Goal: Task Accomplishment & Management: Manage account settings

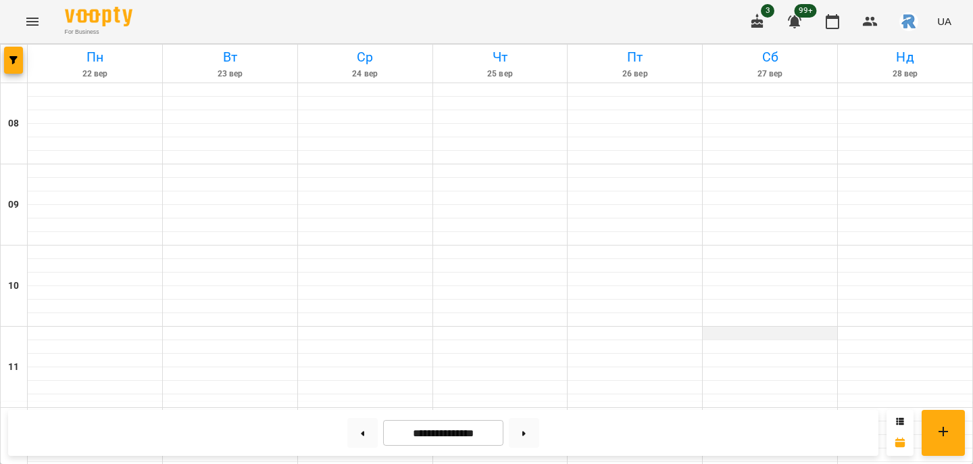
scroll to position [815, 0]
click at [15, 57] on icon "button" at bounding box center [13, 60] width 8 height 8
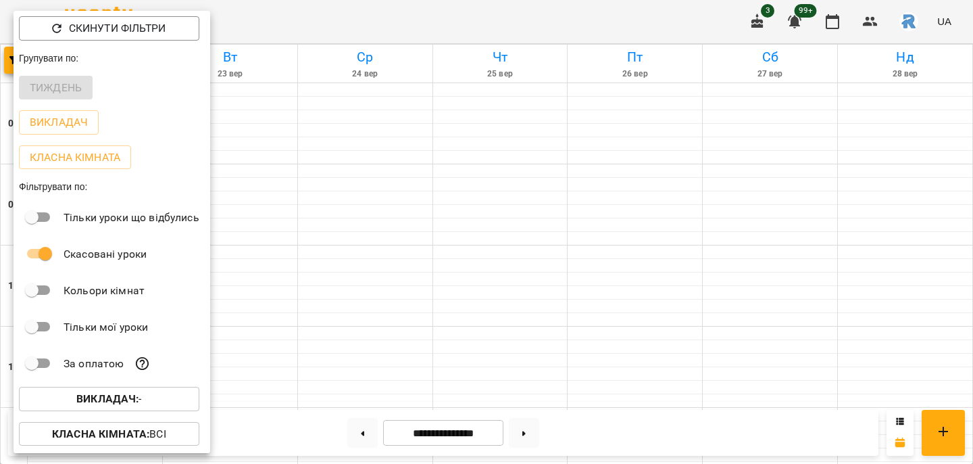
click at [124, 401] on b "Викладач :" at bounding box center [107, 398] width 62 height 13
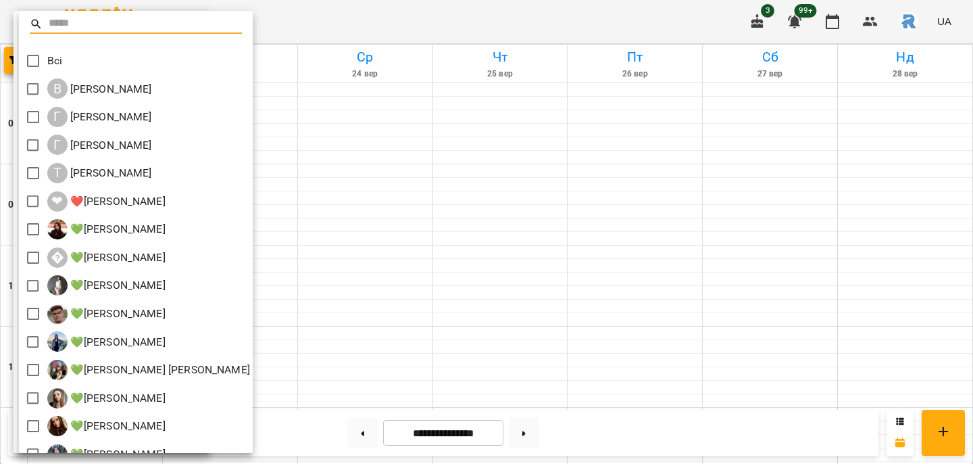
scroll to position [0, 0]
click at [312, 108] on div at bounding box center [486, 232] width 973 height 464
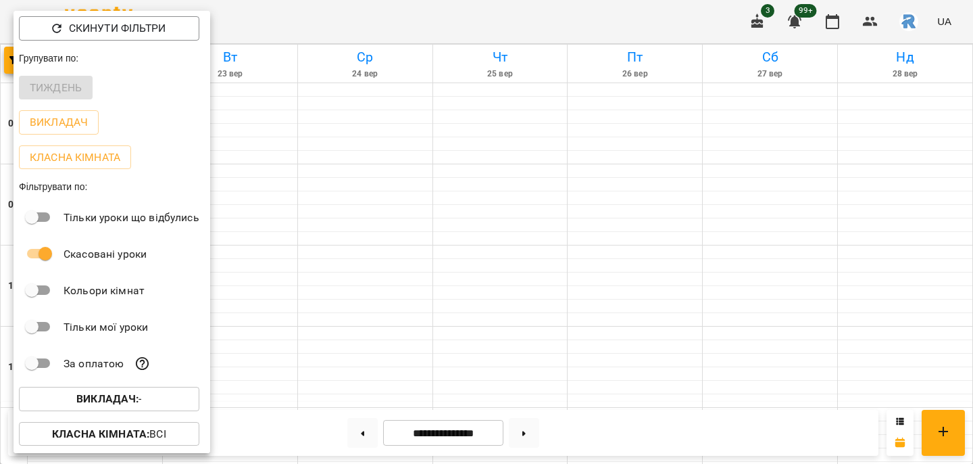
click at [312, 108] on div at bounding box center [486, 232] width 973 height 464
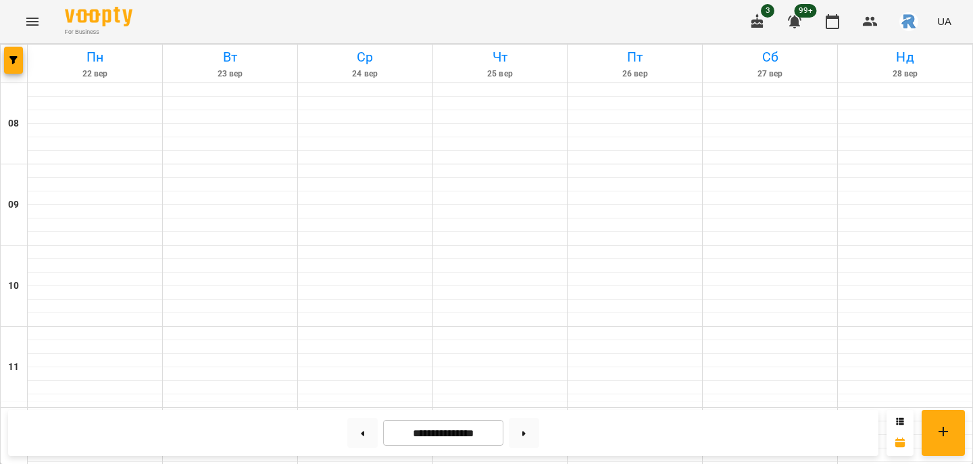
click at [33, 24] on icon "Menu" at bounding box center [32, 22] width 12 height 8
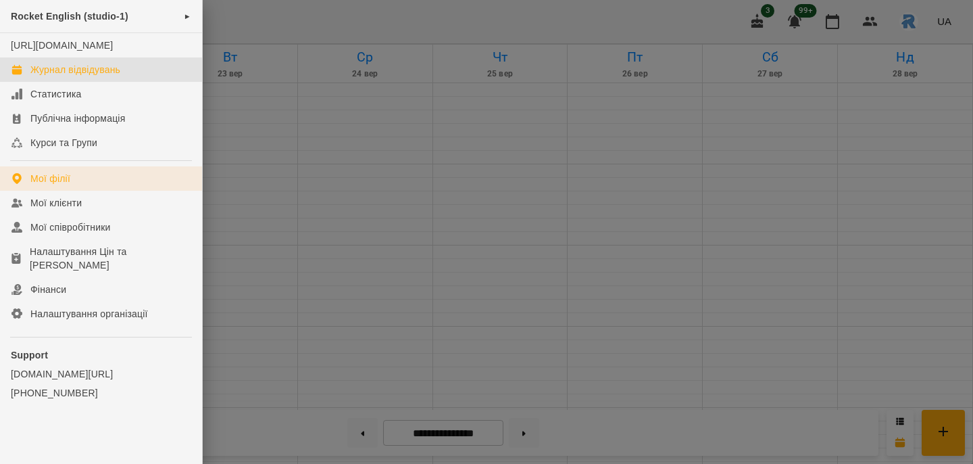
click at [49, 182] on link "Мої філії" at bounding box center [101, 178] width 202 height 24
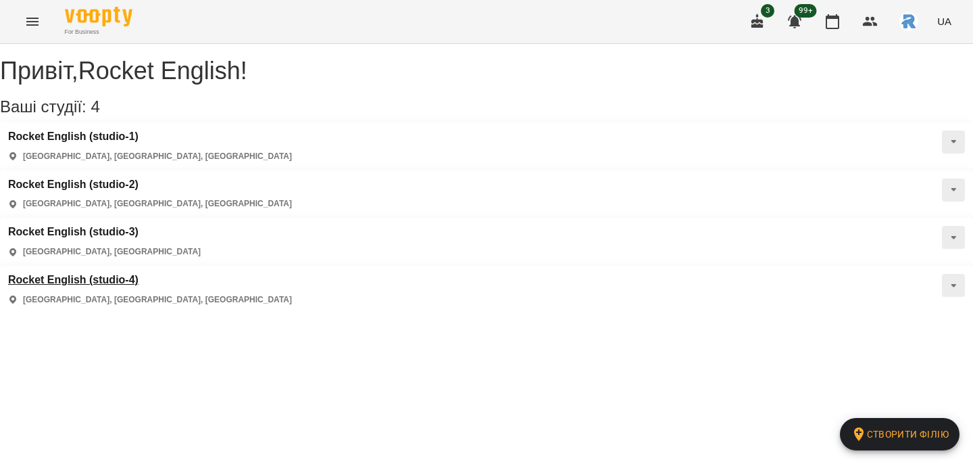
click at [134, 274] on h3 "Rocket English (studio-4)" at bounding box center [150, 280] width 284 height 12
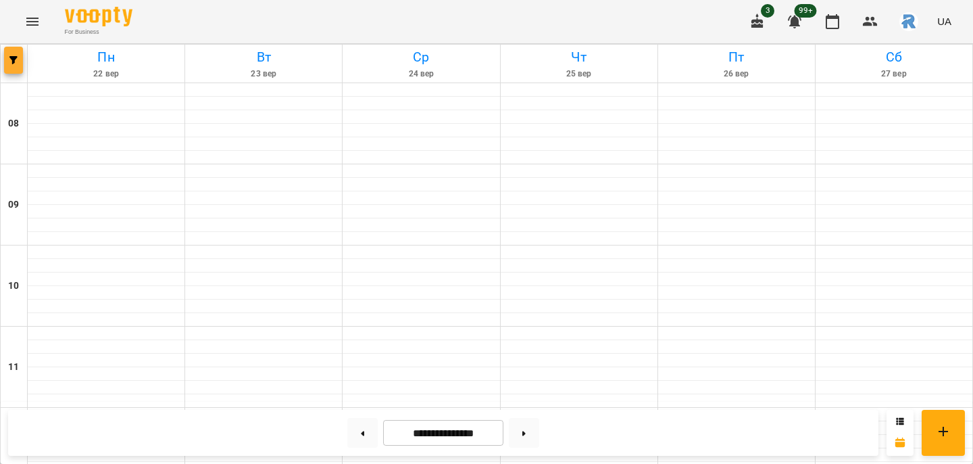
click at [14, 64] on button "button" at bounding box center [13, 60] width 19 height 27
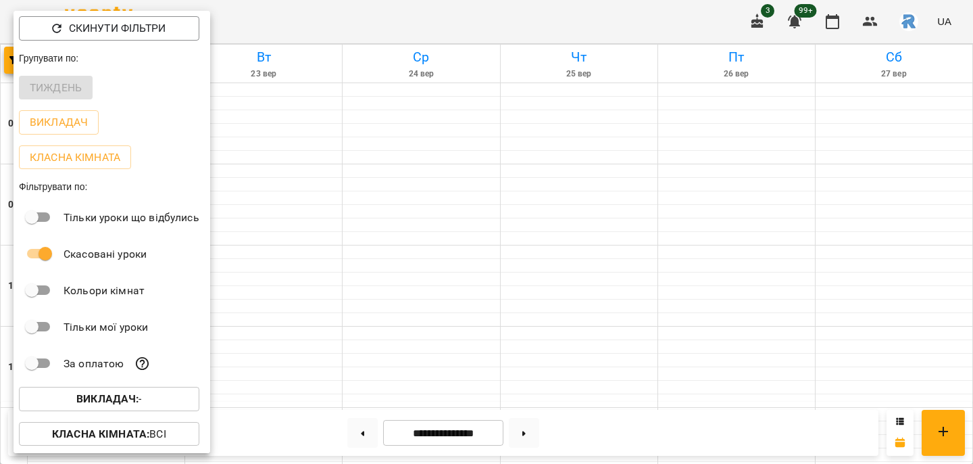
click at [123, 401] on b "Викладач :" at bounding box center [107, 398] width 62 height 13
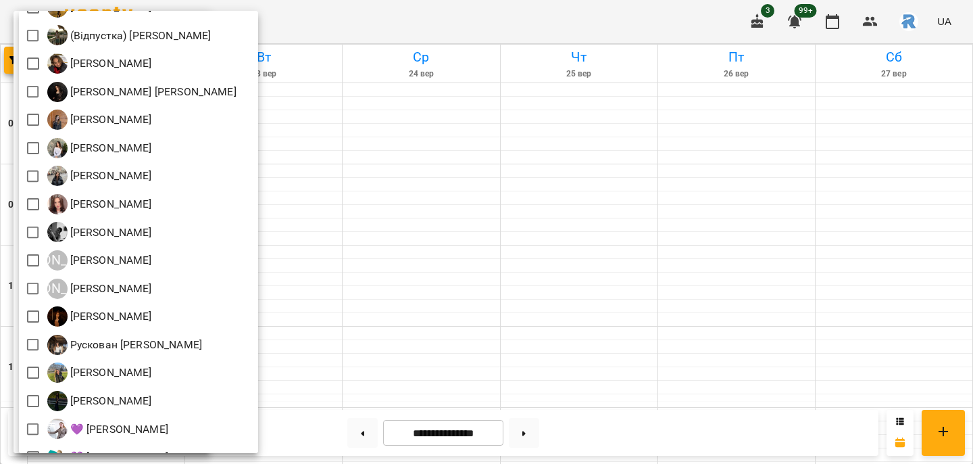
scroll to position [111, 0]
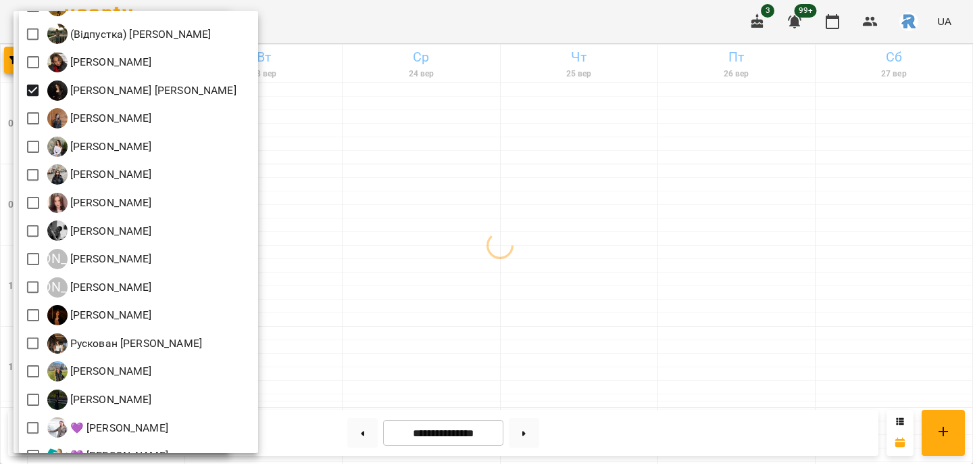
click at [461, 139] on div at bounding box center [486, 232] width 973 height 464
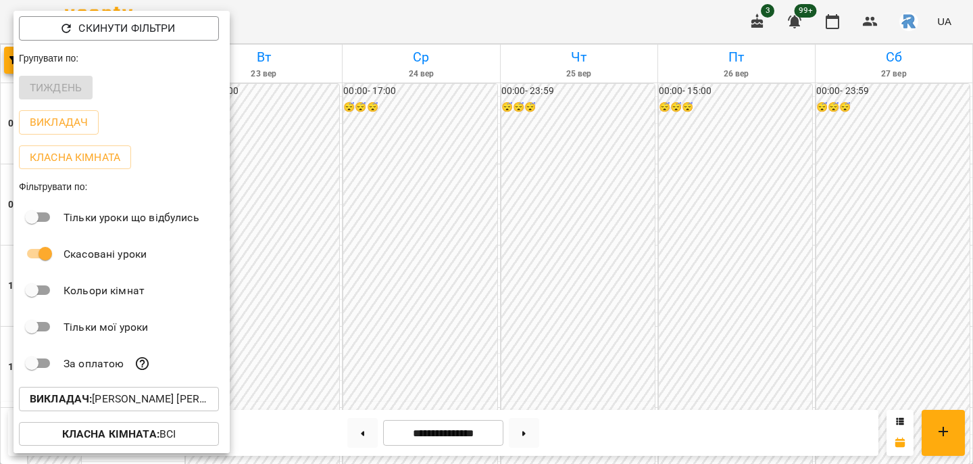
click at [497, 207] on div "Всі [PERSON_NAME] [PERSON_NAME]) [PERSON_NAME] [PERSON_NAME] [PERSON_NAME] [PER…" at bounding box center [486, 232] width 973 height 464
click at [420, 244] on div at bounding box center [486, 232] width 973 height 464
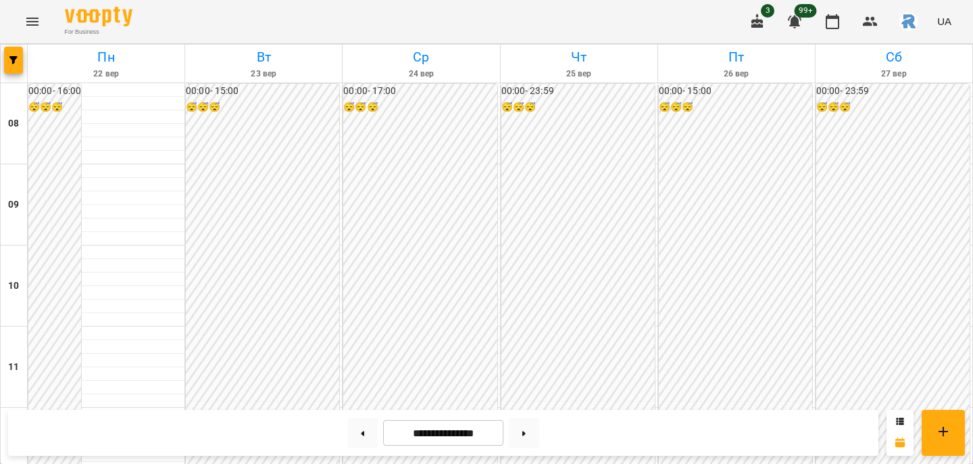
click at [354, 346] on div "Скинути фільтри Групувати по: Тиждень Викладач Класна кімната Фільтрувати по: Т…" at bounding box center [486, 232] width 973 height 464
click at [363, 430] on button at bounding box center [362, 433] width 30 height 30
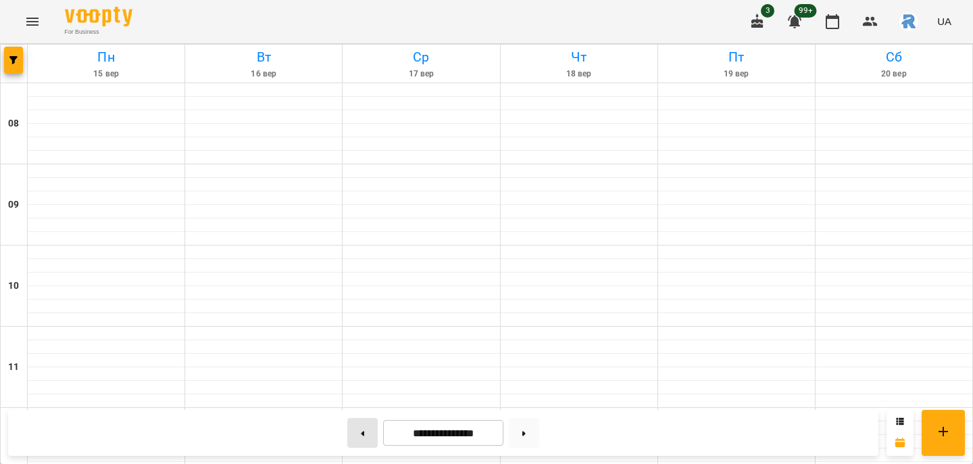
type input "**********"
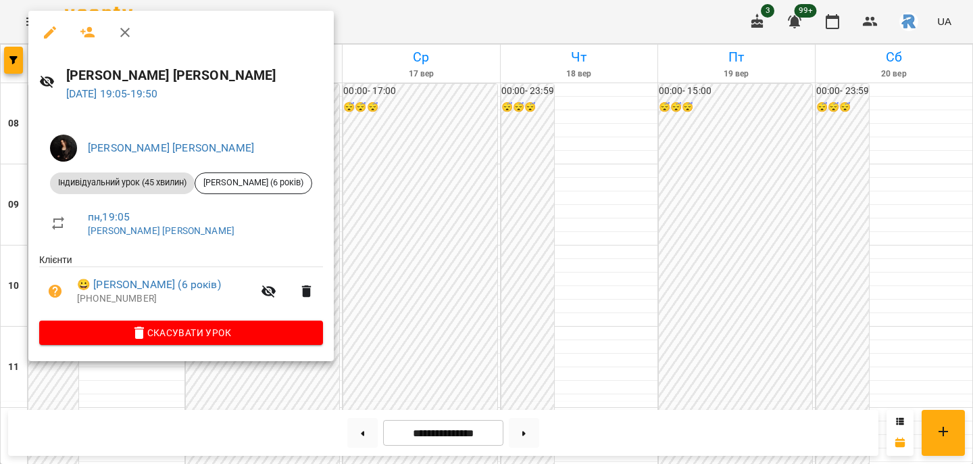
click at [185, 321] on button "Скасувати Урок" at bounding box center [181, 332] width 284 height 24
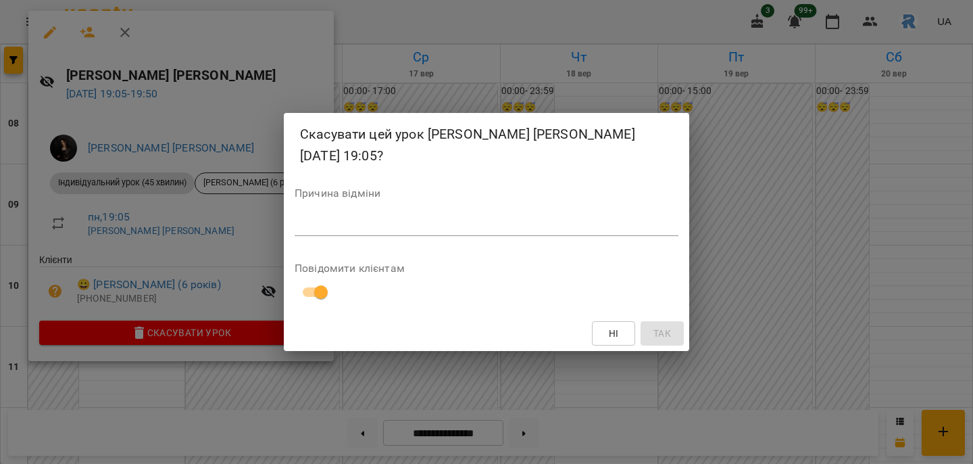
click at [320, 230] on textarea at bounding box center [487, 225] width 384 height 12
type textarea "*"
click at [668, 326] on span "Так" at bounding box center [663, 333] width 18 height 16
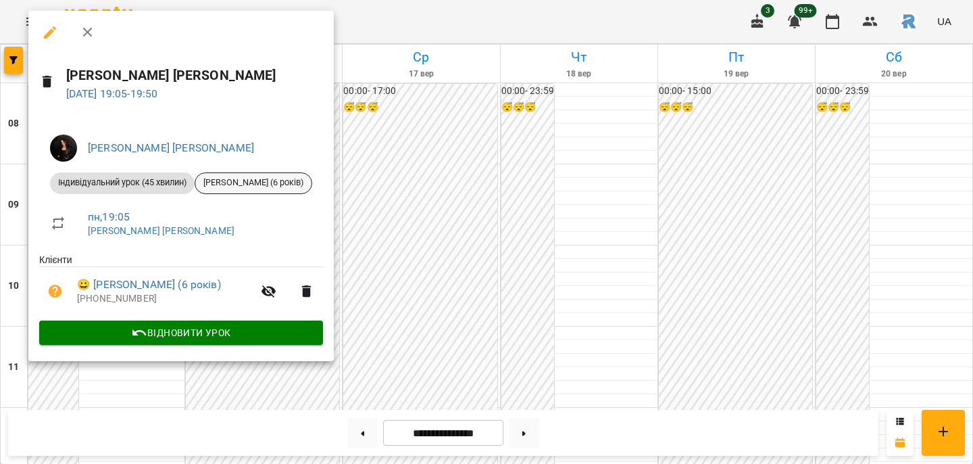
click at [228, 180] on span "Нірода Злата (6 років)" at bounding box center [253, 182] width 116 height 12
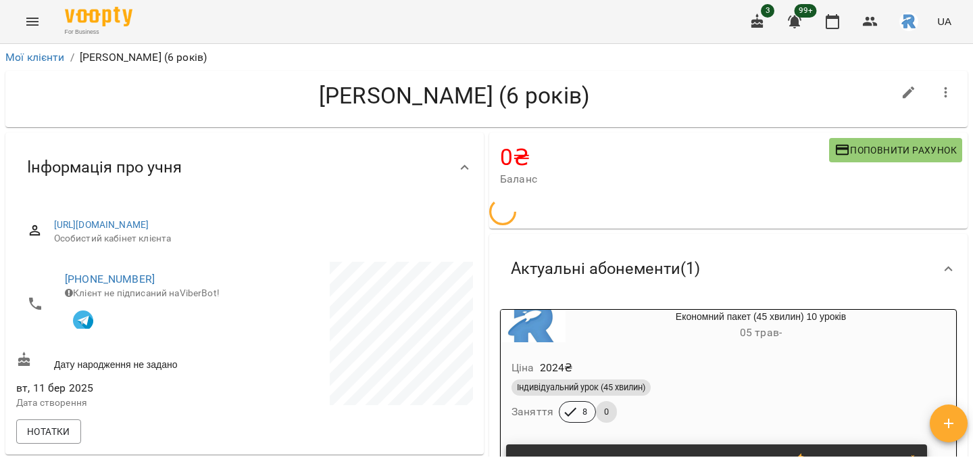
scroll to position [391, 0]
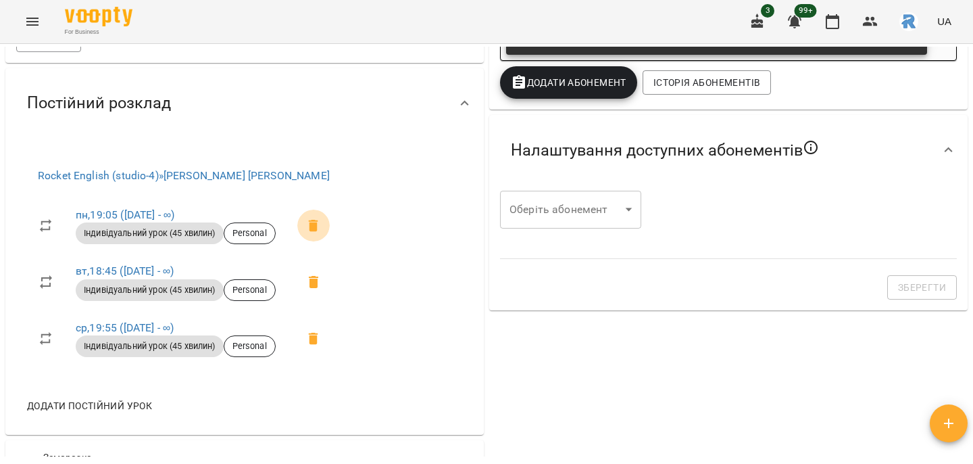
click at [318, 222] on icon at bounding box center [313, 226] width 9 height 12
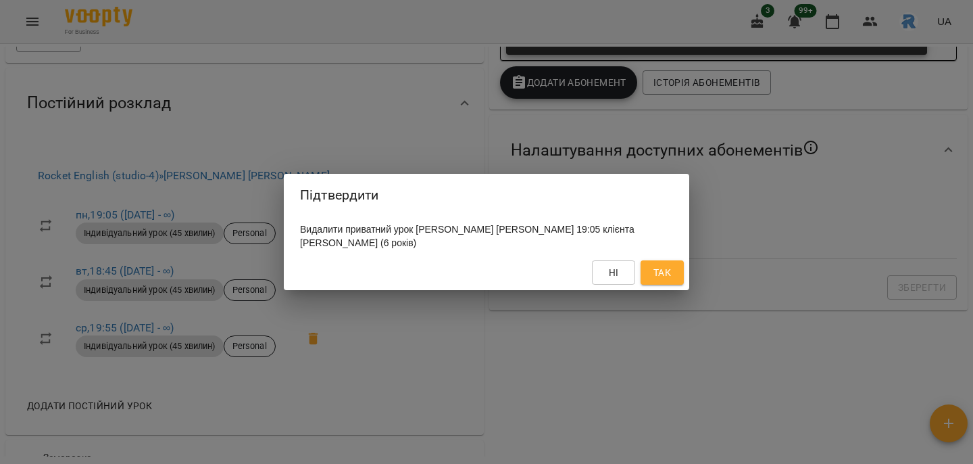
click at [650, 266] on button "Так" at bounding box center [662, 272] width 43 height 24
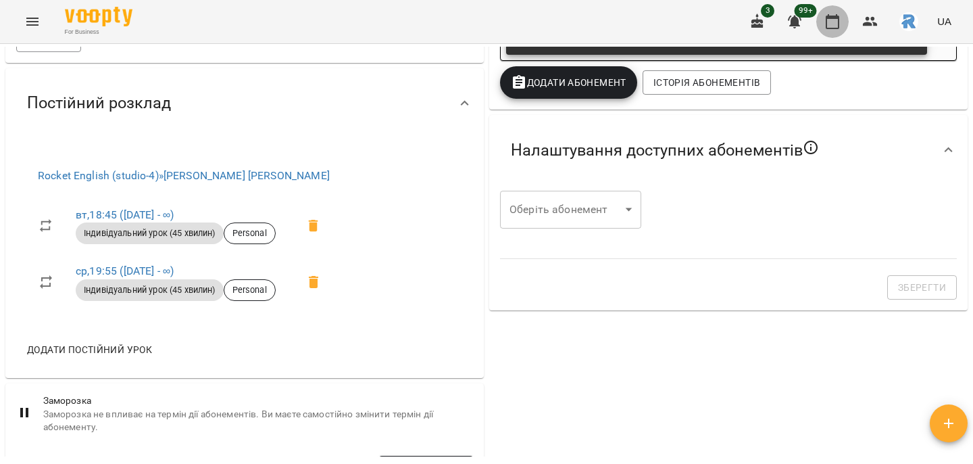
click at [829, 20] on icon "button" at bounding box center [833, 22] width 16 height 16
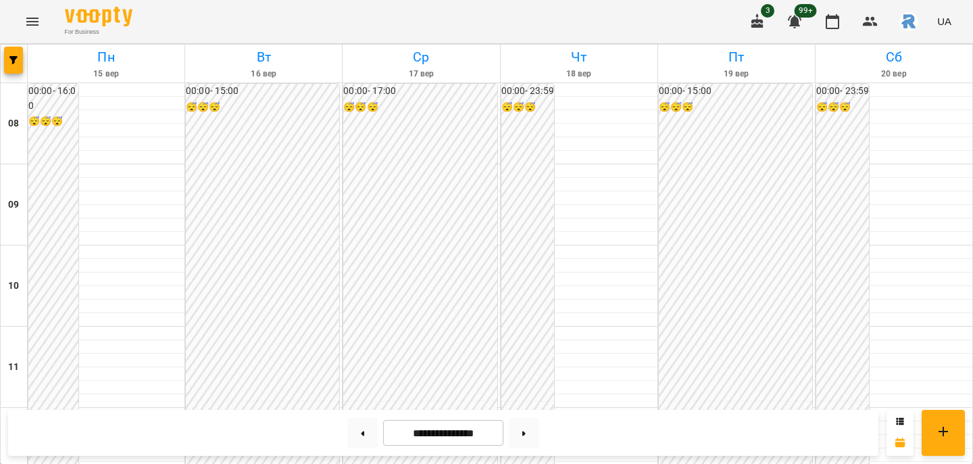
scroll to position [668, 0]
click at [537, 431] on button at bounding box center [524, 433] width 30 height 30
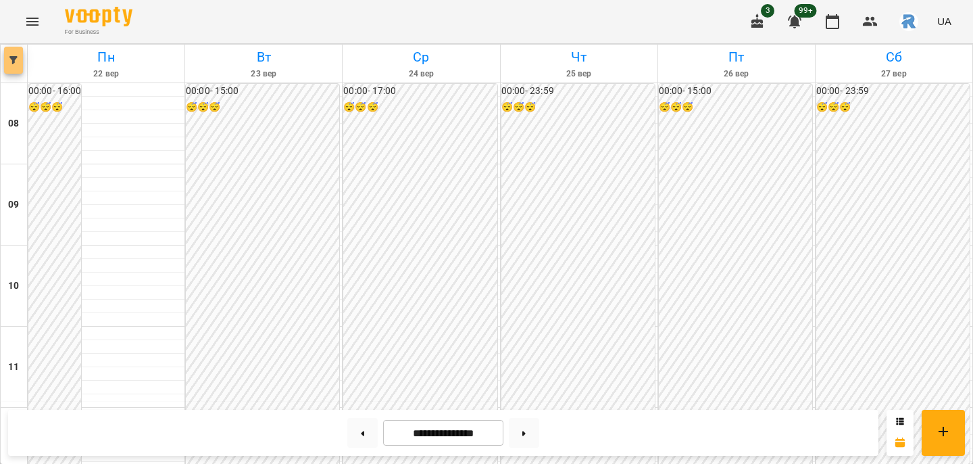
click at [19, 62] on span "button" at bounding box center [13, 60] width 19 height 8
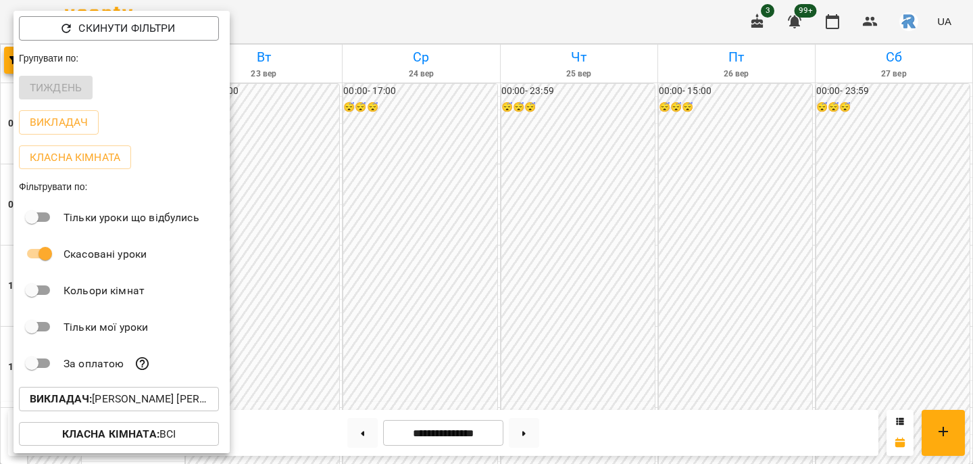
click at [122, 406] on p "Викладач : Білохвостова Анна Олександрівна" at bounding box center [119, 399] width 178 height 16
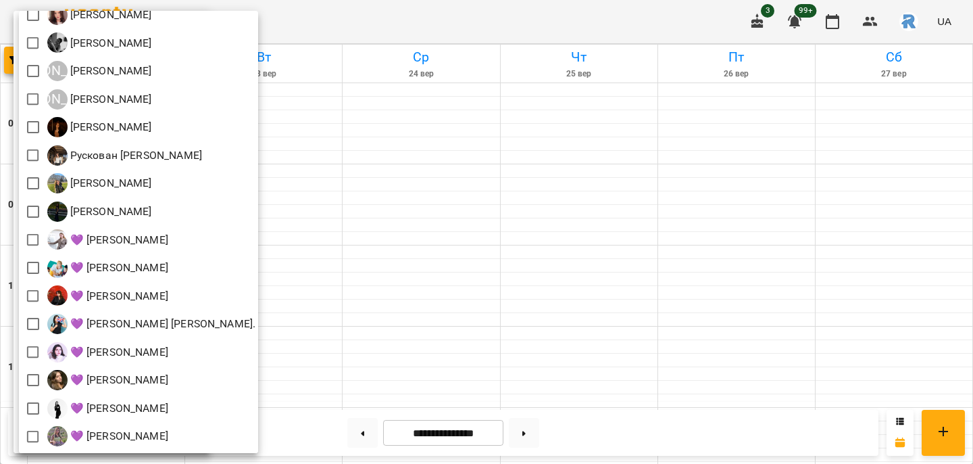
scroll to position [299, 0]
click at [472, 343] on div at bounding box center [486, 232] width 973 height 464
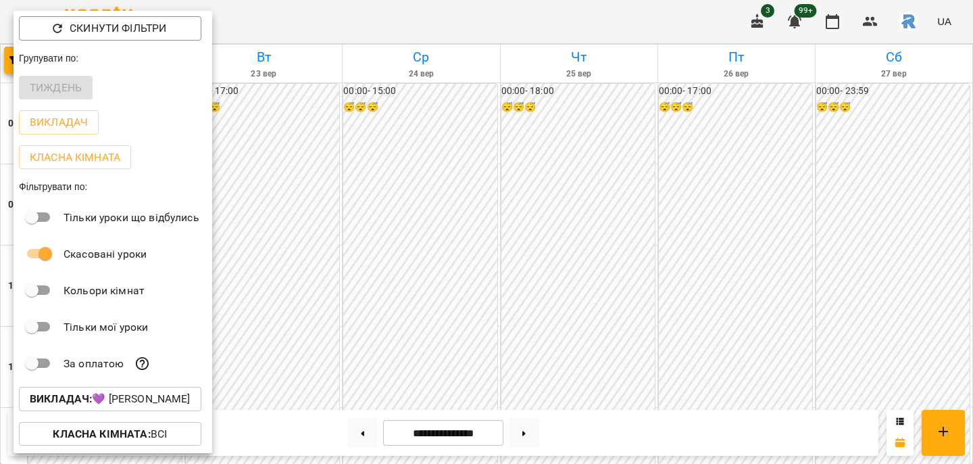
click at [472, 343] on div "Всі [PERSON_NAME] [PERSON_NAME]) [PERSON_NAME] [PERSON_NAME] [PERSON_NAME] [PER…" at bounding box center [486, 232] width 973 height 464
click at [437, 312] on div at bounding box center [486, 232] width 973 height 464
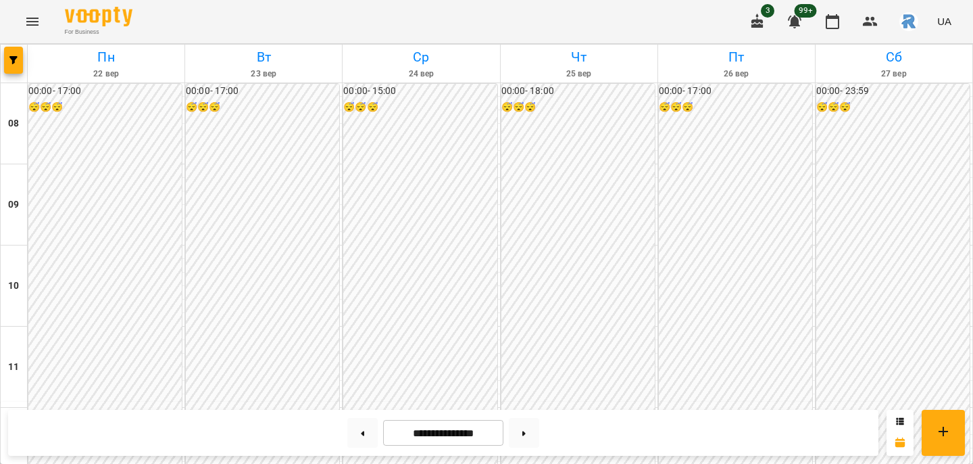
scroll to position [725, 0]
click at [524, 432] on button at bounding box center [524, 433] width 30 height 30
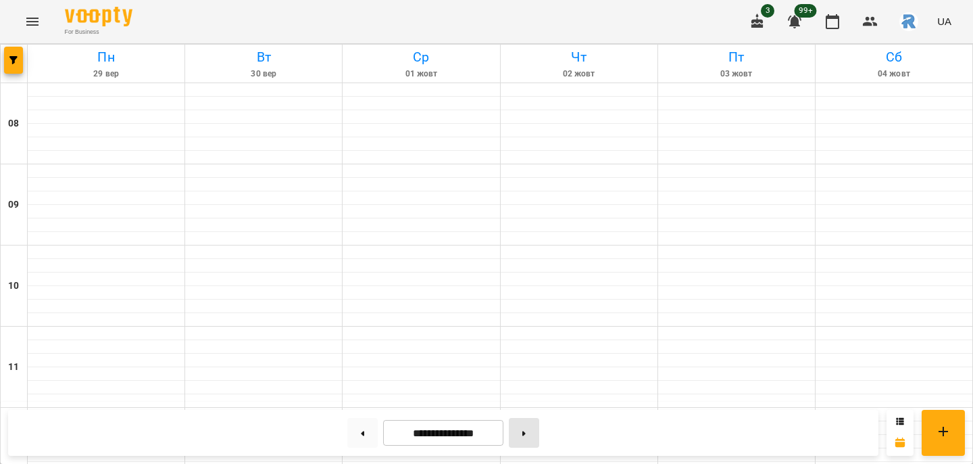
type input "**********"
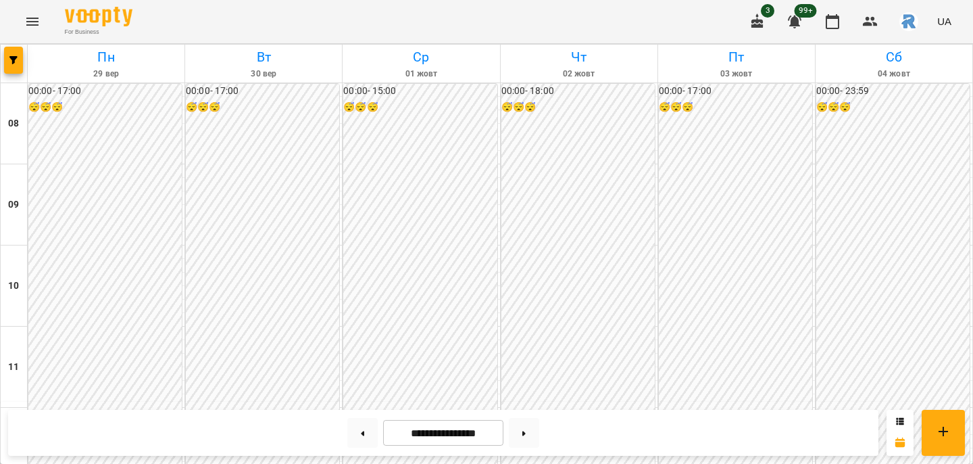
scroll to position [734, 0]
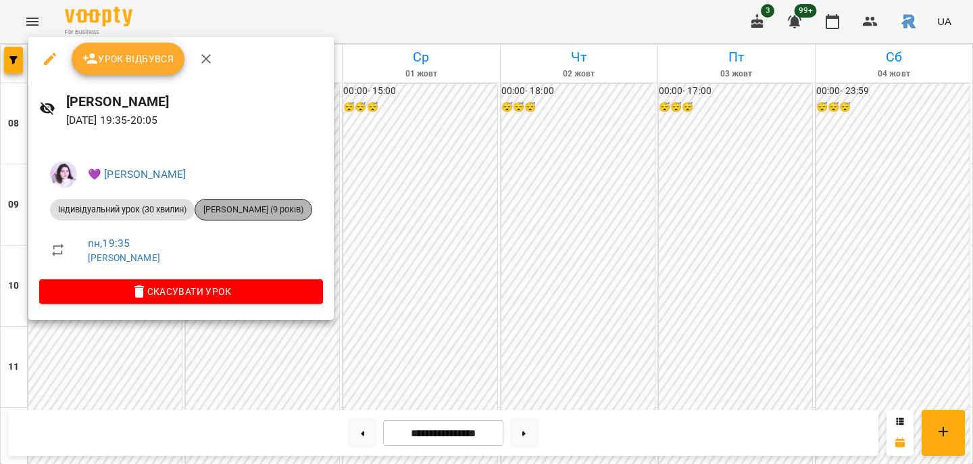
click at [272, 203] on span "[PERSON_NAME] (9 років)" at bounding box center [253, 209] width 116 height 12
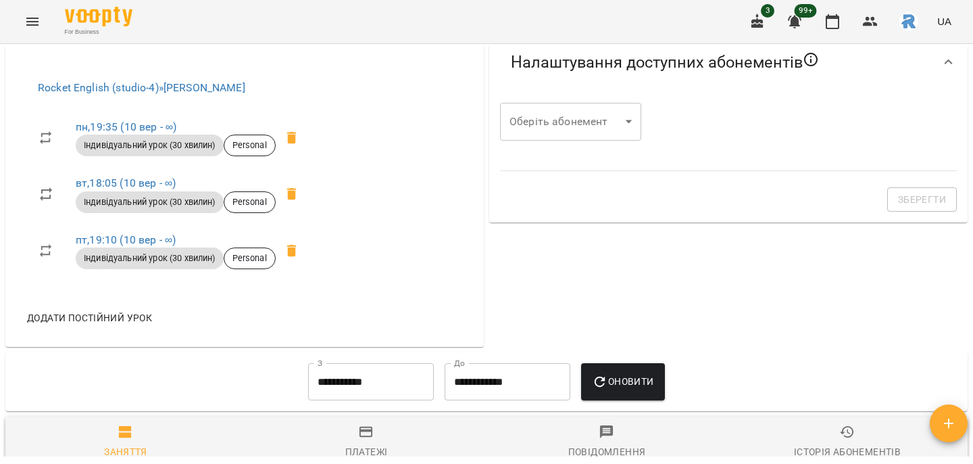
scroll to position [476, 0]
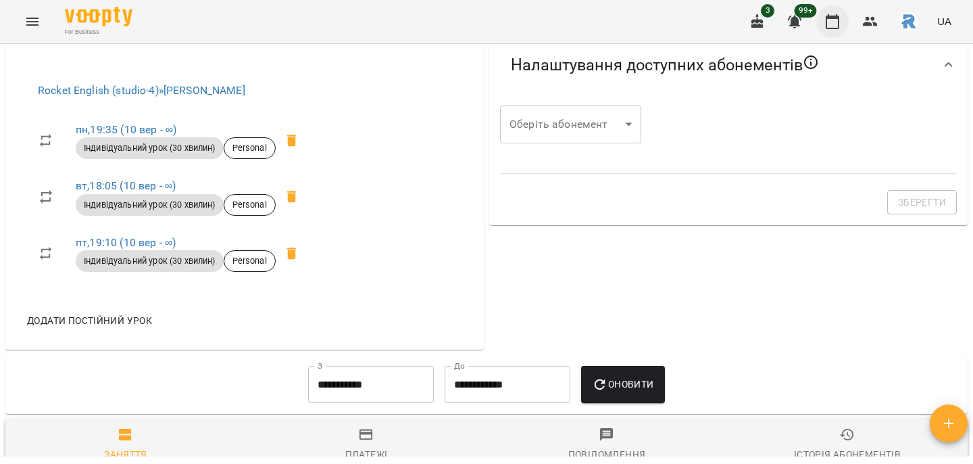
click at [833, 24] on icon "button" at bounding box center [833, 22] width 16 height 16
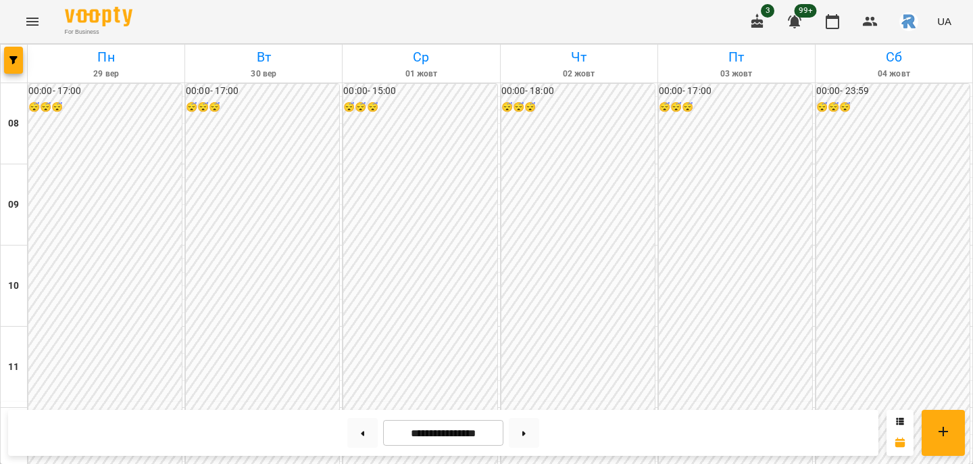
scroll to position [721, 0]
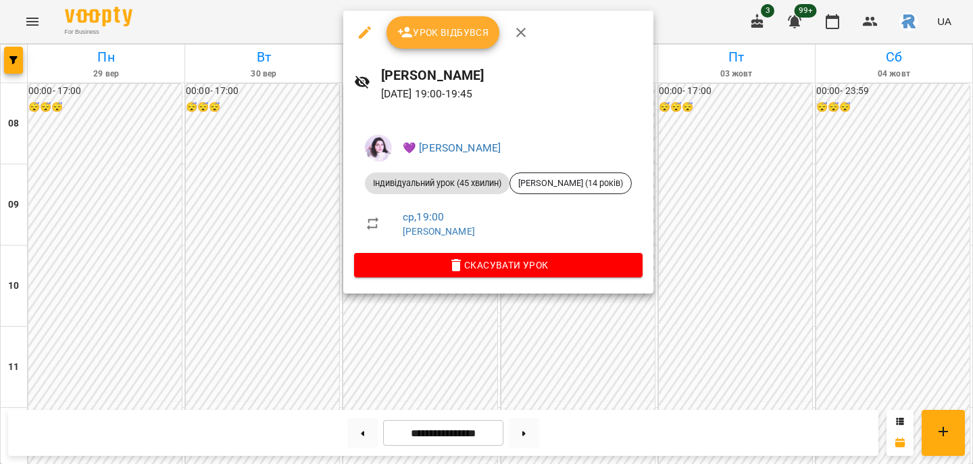
click at [708, 232] on div at bounding box center [486, 232] width 973 height 464
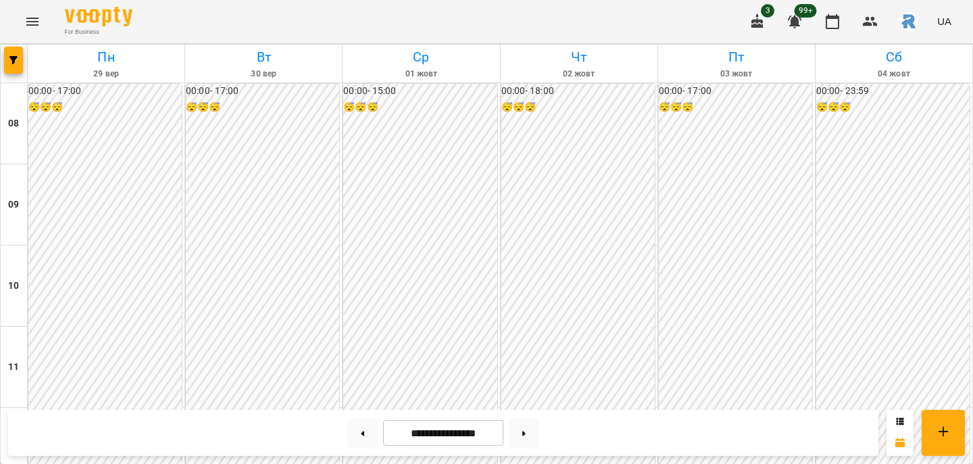
scroll to position [706, 0]
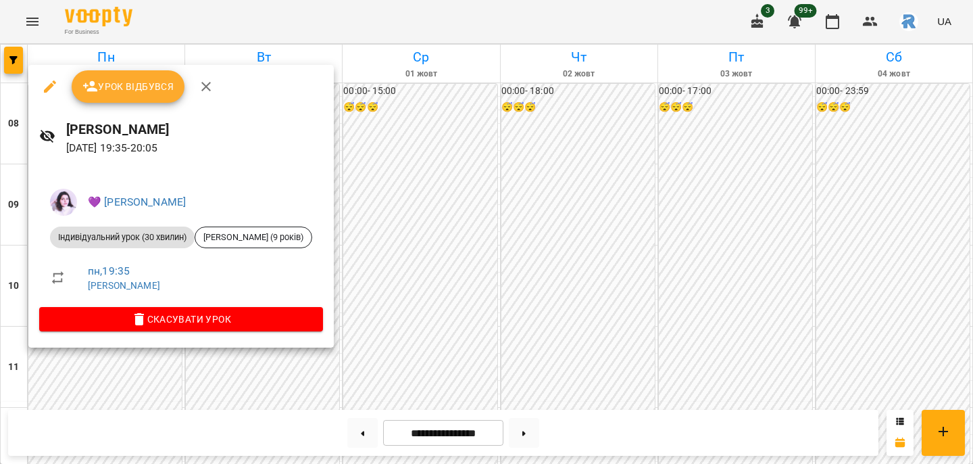
click at [367, 320] on div at bounding box center [486, 232] width 973 height 464
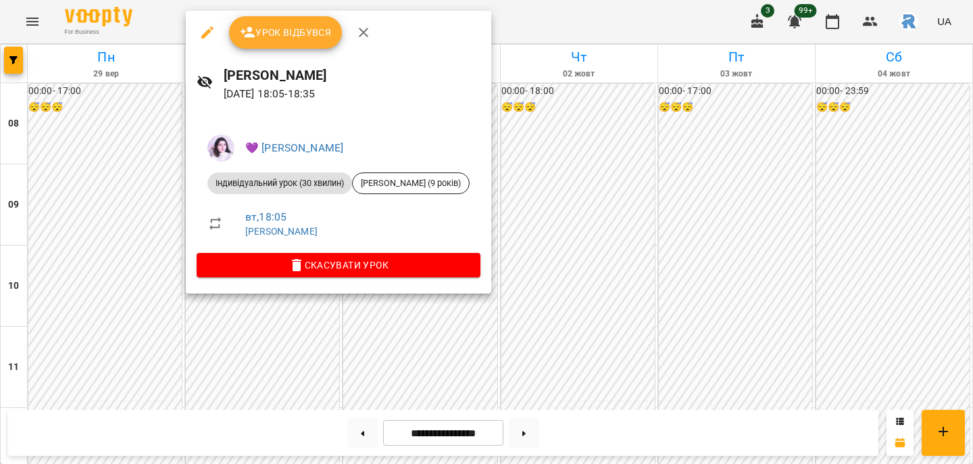
click at [491, 254] on div "💜 Ковальчук Юлія Олександрівна Індивідуальний урок (30 хвилин) Плошенко Олексій…" at bounding box center [338, 203] width 305 height 180
click at [576, 274] on div at bounding box center [486, 232] width 973 height 464
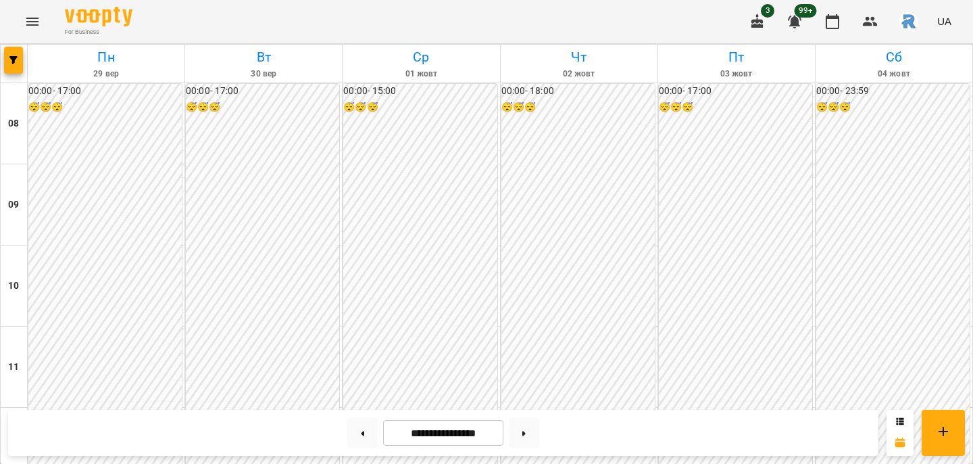
scroll to position [685, 0]
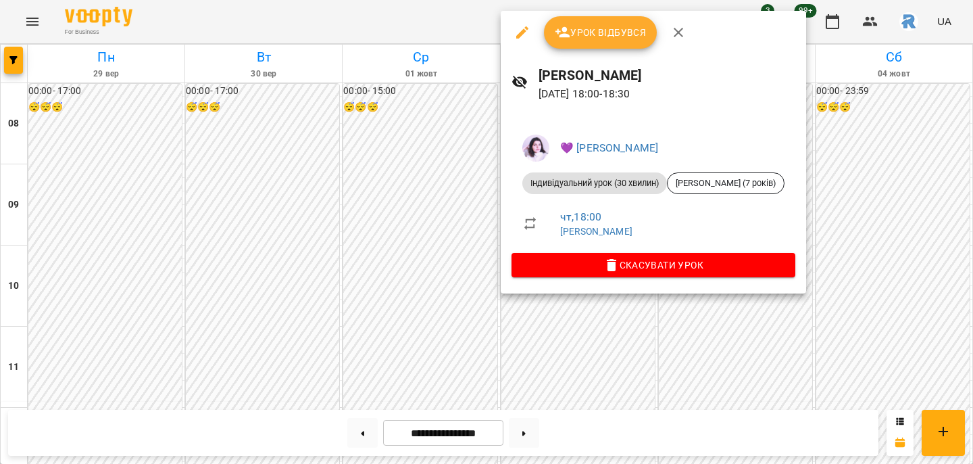
click at [411, 229] on div at bounding box center [486, 232] width 973 height 464
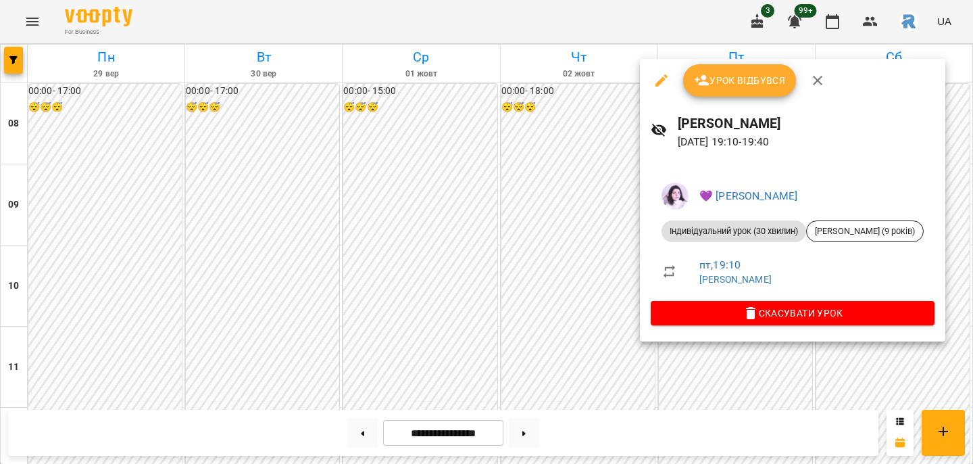
click at [520, 272] on div at bounding box center [486, 232] width 973 height 464
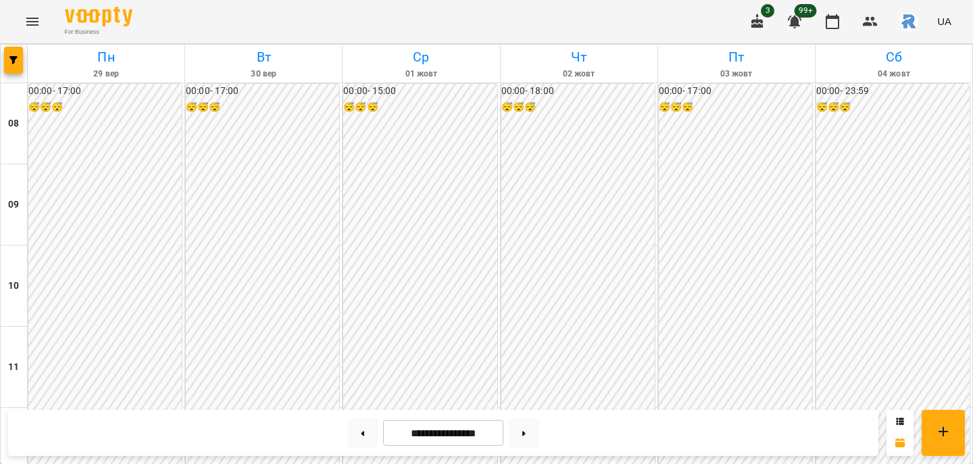
scroll to position [716, 0]
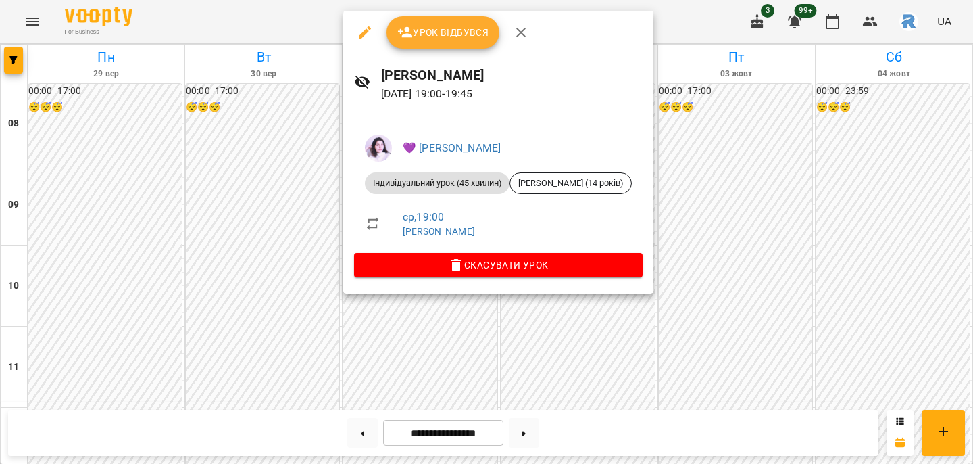
click at [51, 333] on div at bounding box center [486, 232] width 973 height 464
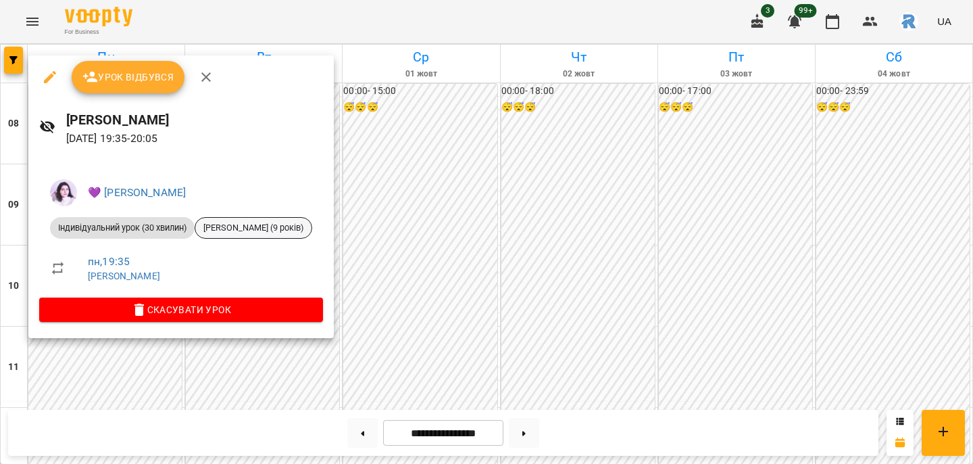
click at [289, 222] on span "[PERSON_NAME] (9 років)" at bounding box center [253, 228] width 116 height 12
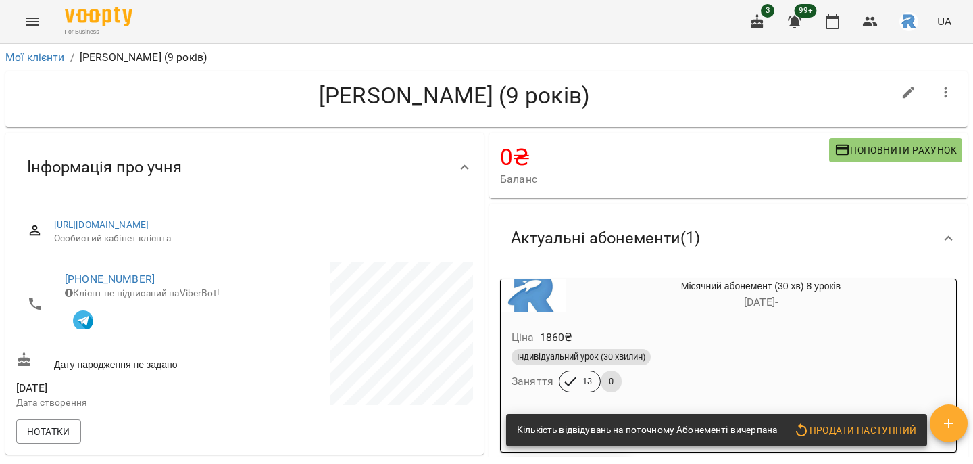
scroll to position [479, 0]
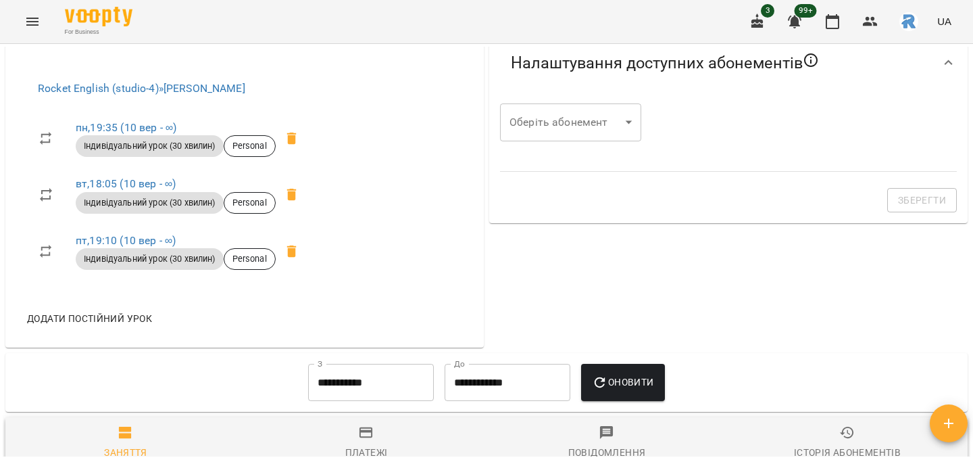
click at [300, 134] on icon at bounding box center [292, 138] width 16 height 16
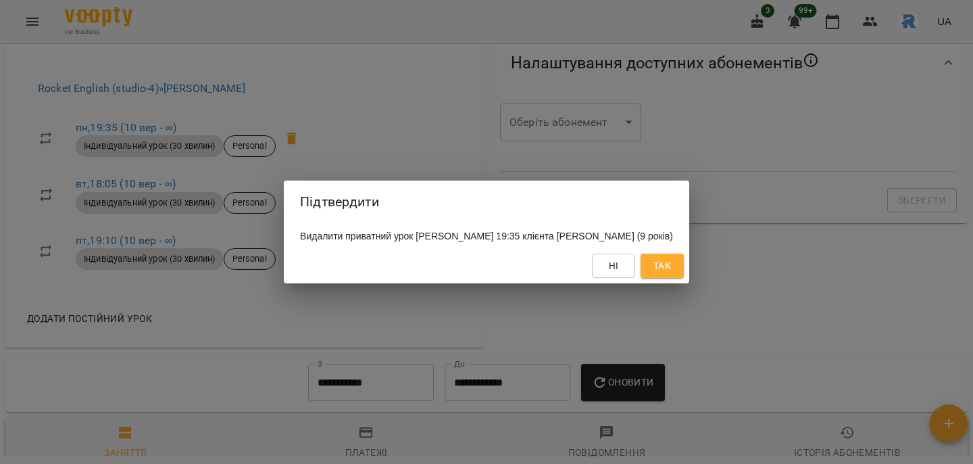
click at [664, 260] on div "Ні Так" at bounding box center [487, 265] width 406 height 35
click at [664, 268] on span "Так" at bounding box center [663, 266] width 18 height 16
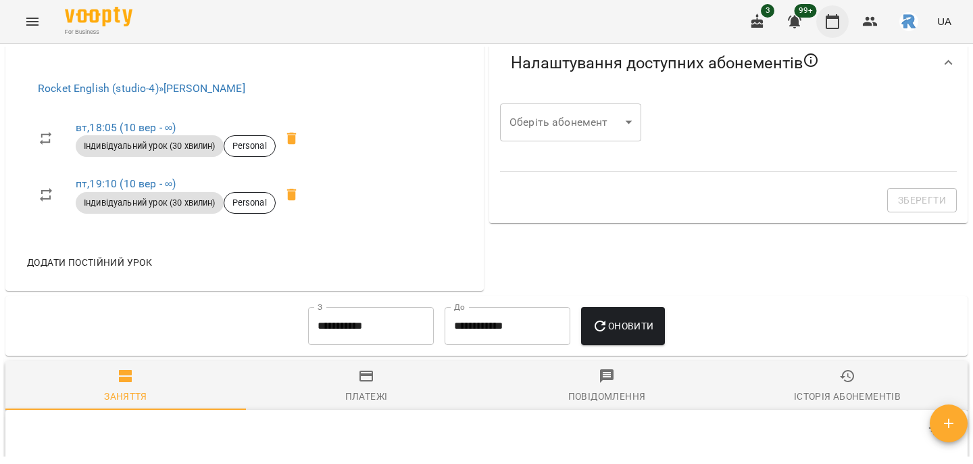
click at [825, 28] on button "button" at bounding box center [832, 21] width 32 height 32
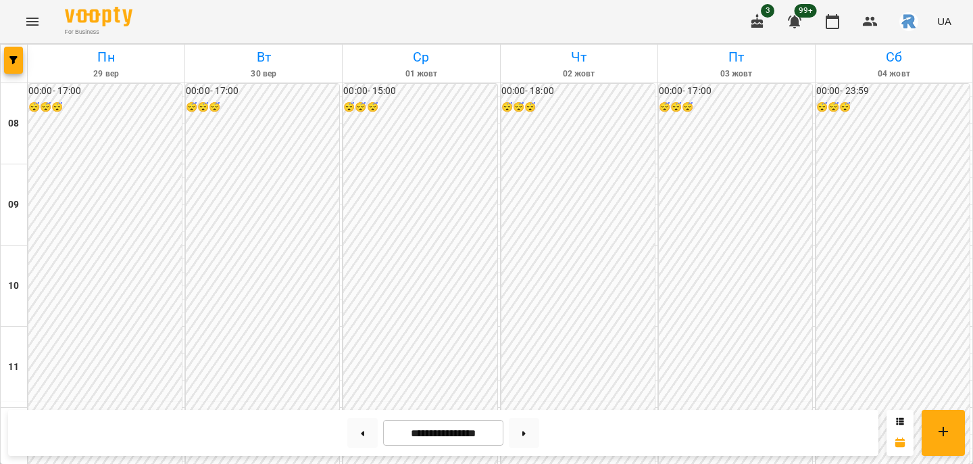
scroll to position [682, 0]
click at [342, 444] on div at bounding box center [362, 433] width 41 height 30
click at [367, 431] on button at bounding box center [362, 433] width 30 height 30
click at [351, 431] on button at bounding box center [362, 433] width 30 height 30
type input "**********"
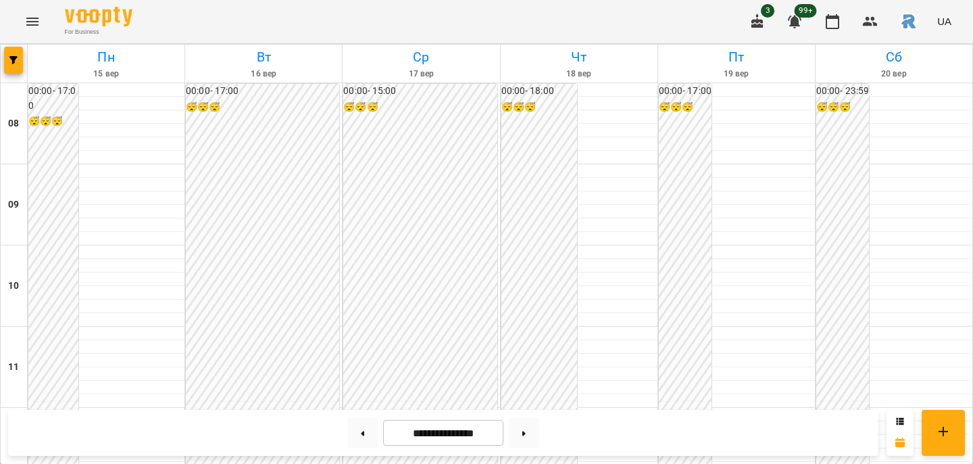
scroll to position [734, 0]
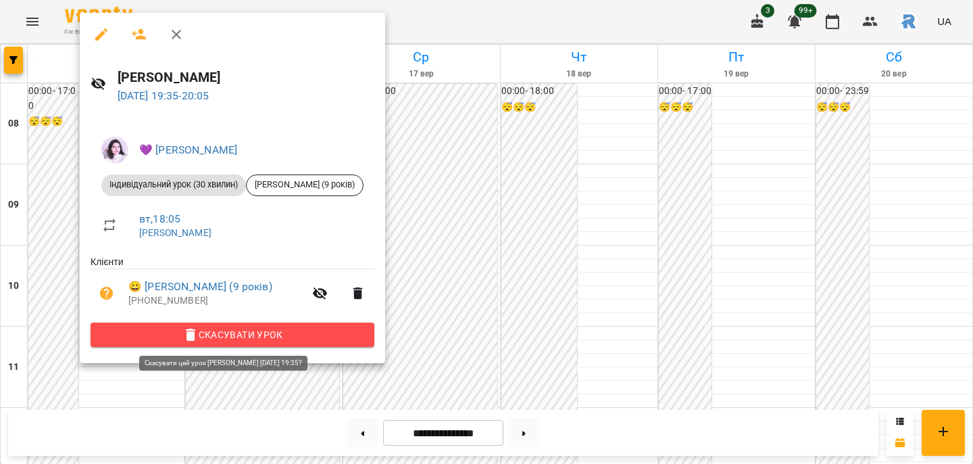
click at [180, 332] on span "Скасувати Урок" at bounding box center [232, 334] width 262 height 16
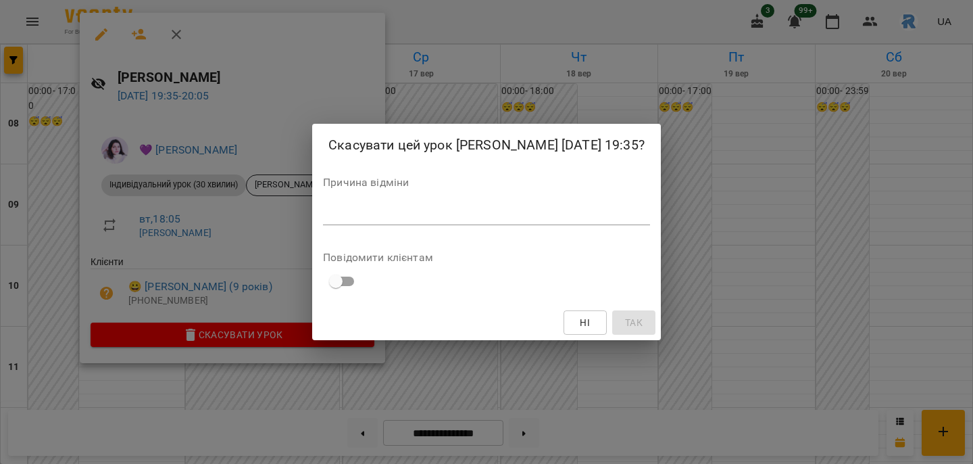
click at [323, 214] on div "*" at bounding box center [486, 214] width 327 height 21
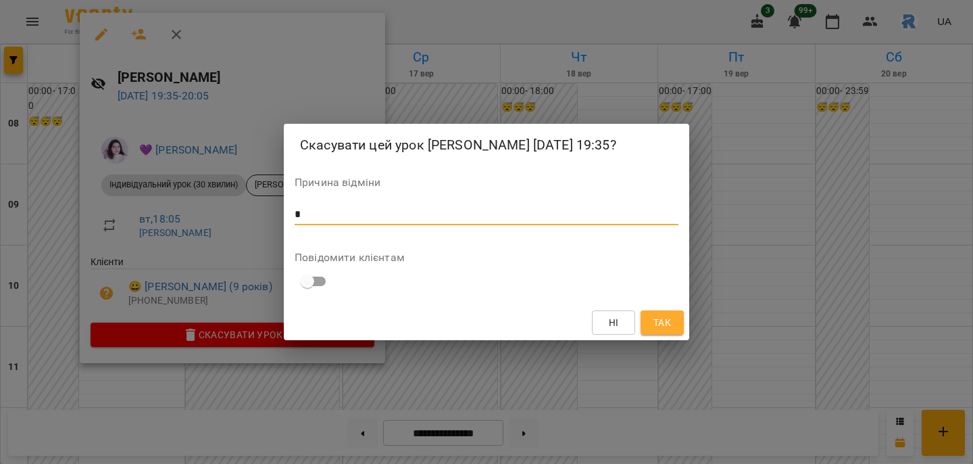
type textarea "*"
click at [654, 330] on span "Так" at bounding box center [663, 322] width 18 height 16
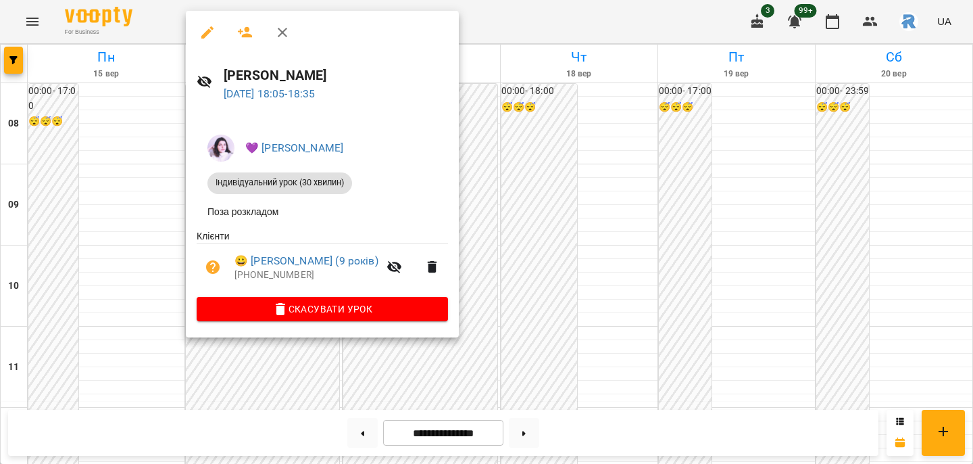
click at [518, 182] on div at bounding box center [486, 232] width 973 height 464
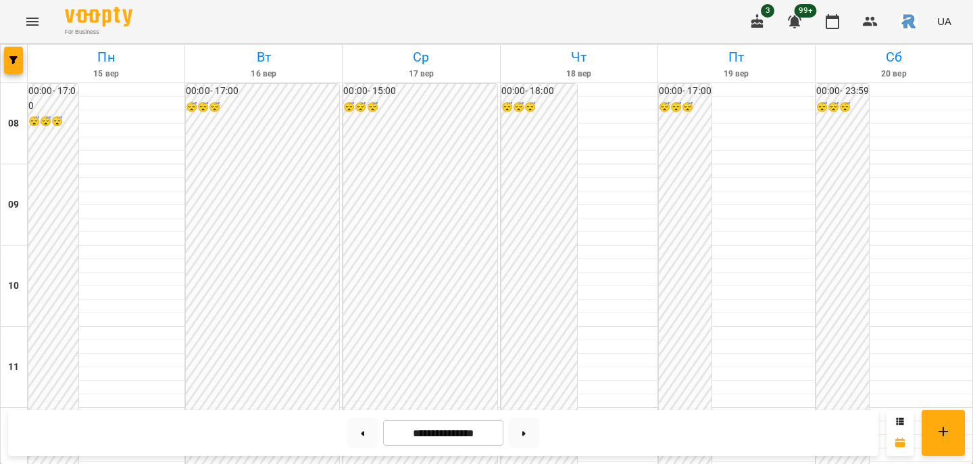
scroll to position [713, 0]
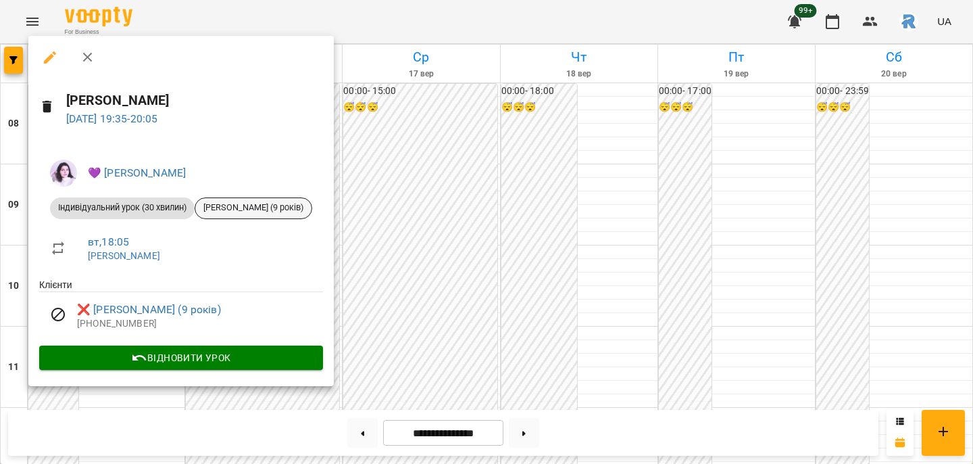
click at [264, 207] on span "[PERSON_NAME] (9 років)" at bounding box center [253, 207] width 116 height 12
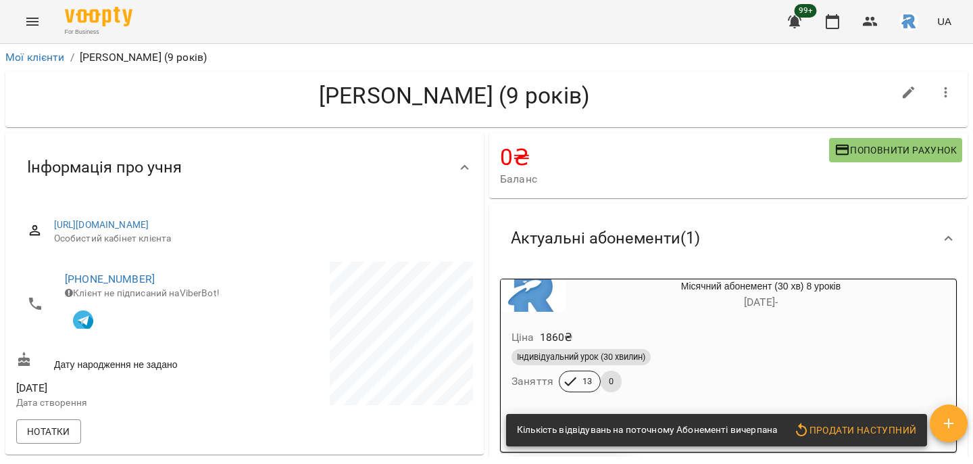
scroll to position [474, 0]
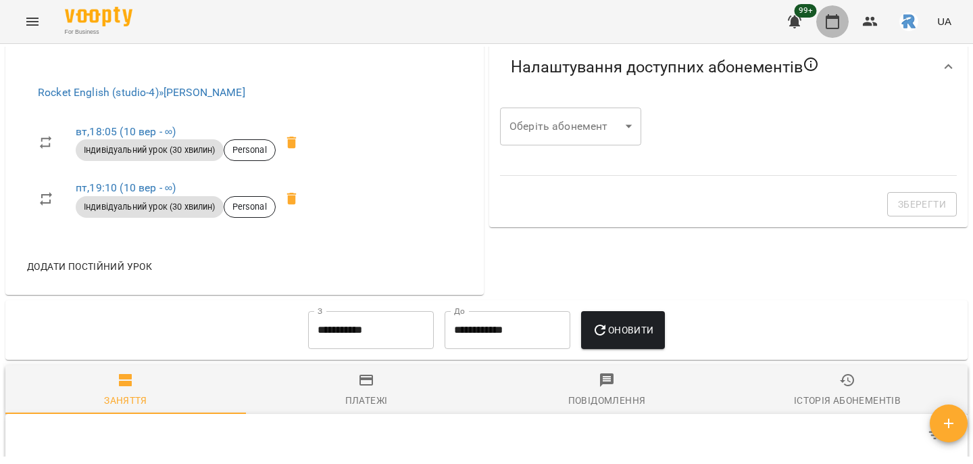
click at [832, 20] on icon "button" at bounding box center [833, 22] width 16 height 16
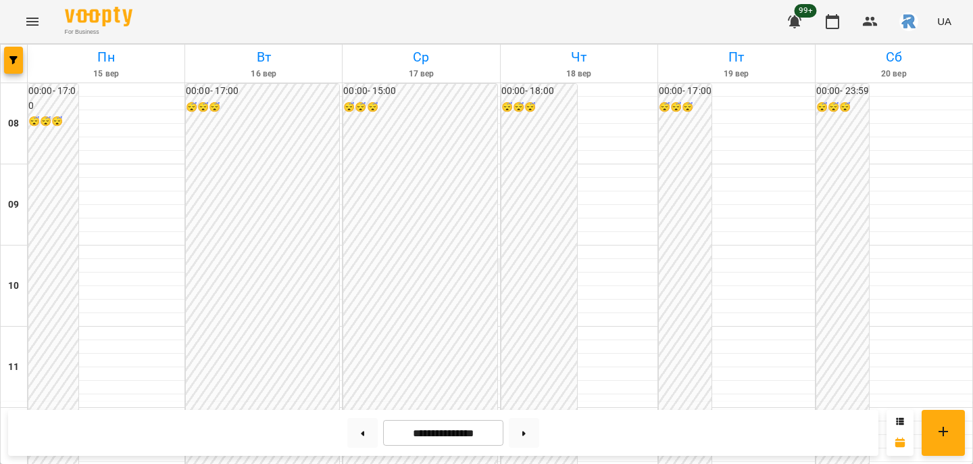
scroll to position [645, 0]
click at [534, 438] on button at bounding box center [524, 433] width 30 height 30
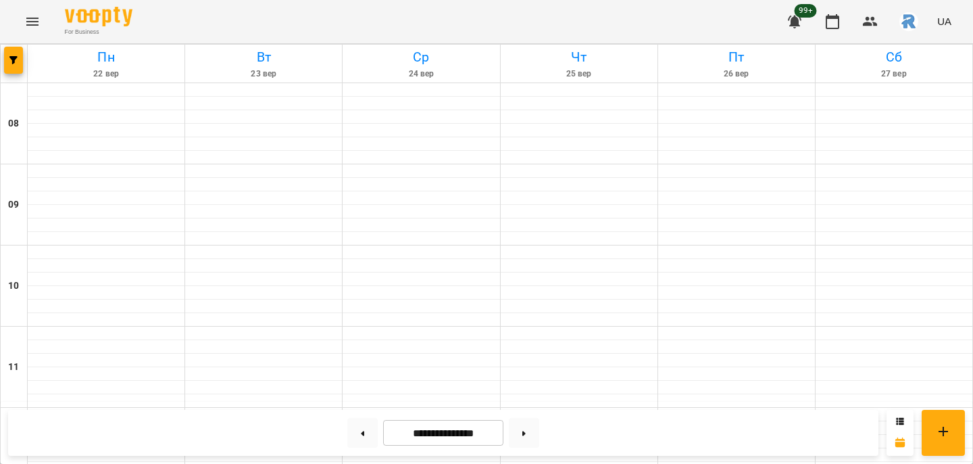
type input "**********"
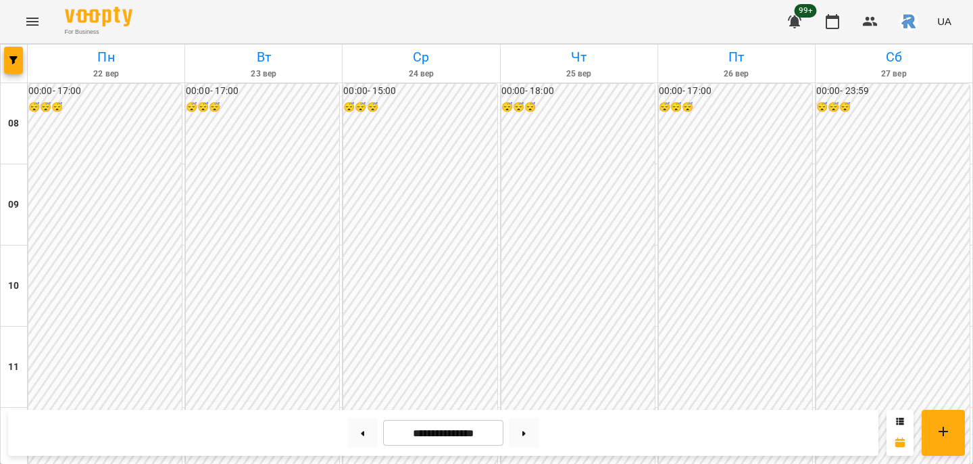
scroll to position [694, 0]
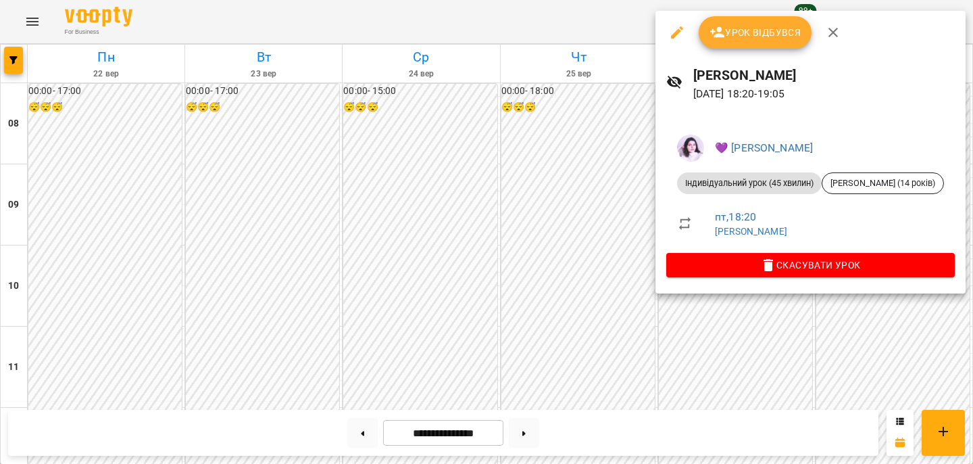
click at [584, 237] on div at bounding box center [486, 232] width 973 height 464
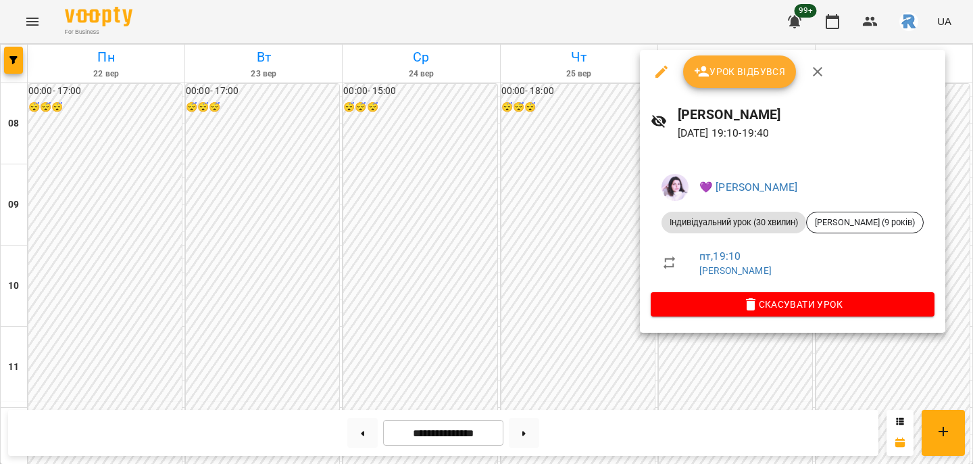
click at [589, 268] on div at bounding box center [486, 232] width 973 height 464
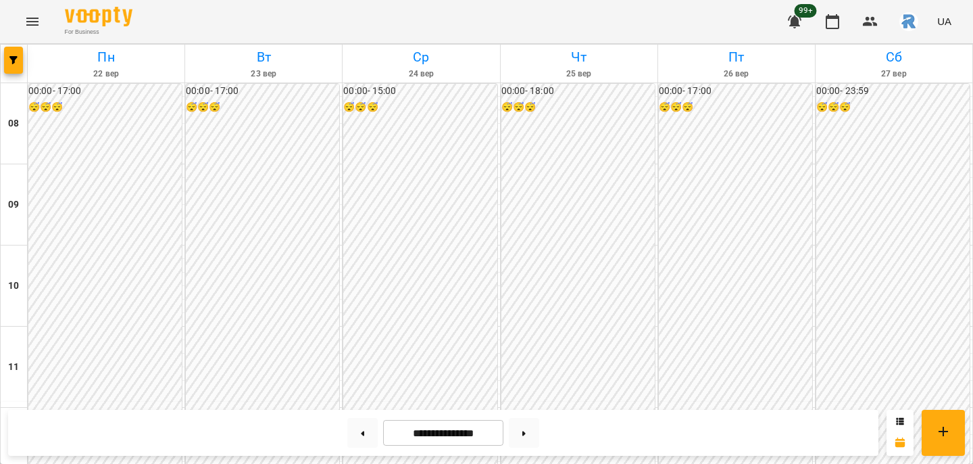
scroll to position [729, 0]
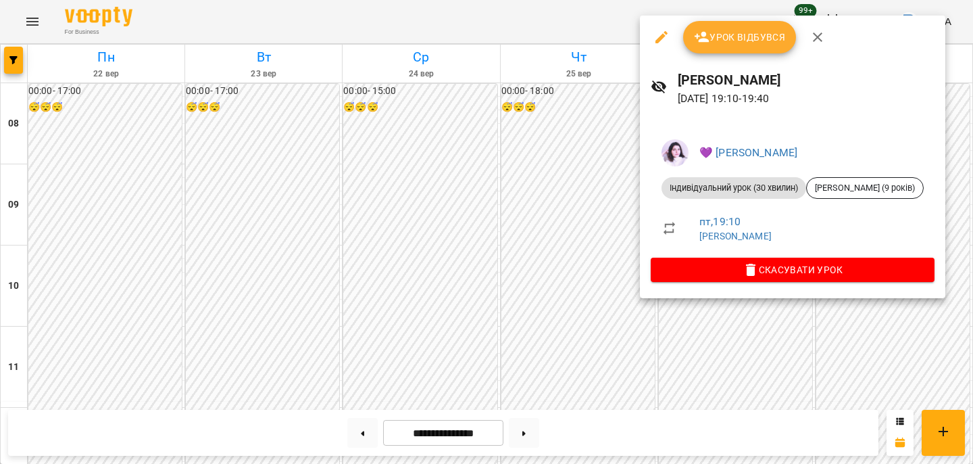
click at [587, 261] on div at bounding box center [486, 232] width 973 height 464
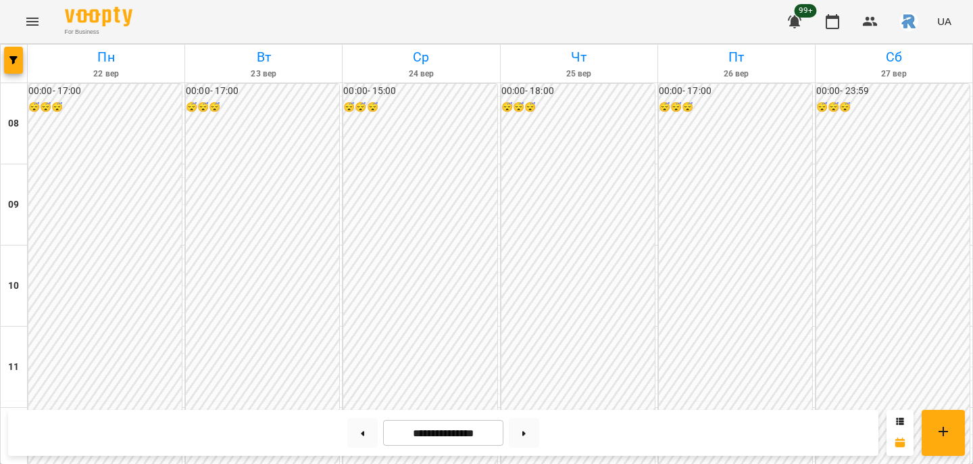
scroll to position [713, 0]
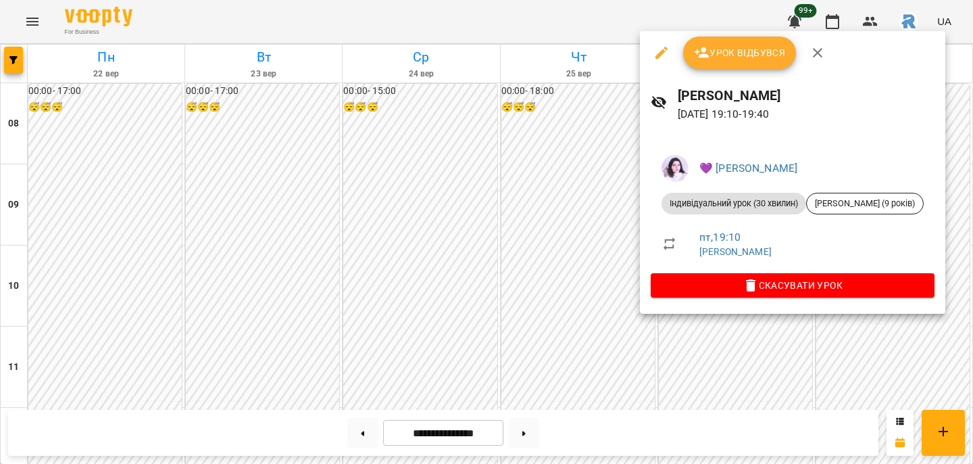
click at [862, 189] on li "Індивідуальний урок (30 хвилин) [PERSON_NAME] (9 років)" at bounding box center [793, 203] width 284 height 32
click at [861, 203] on span "[PERSON_NAME] (9 років)" at bounding box center [865, 203] width 116 height 12
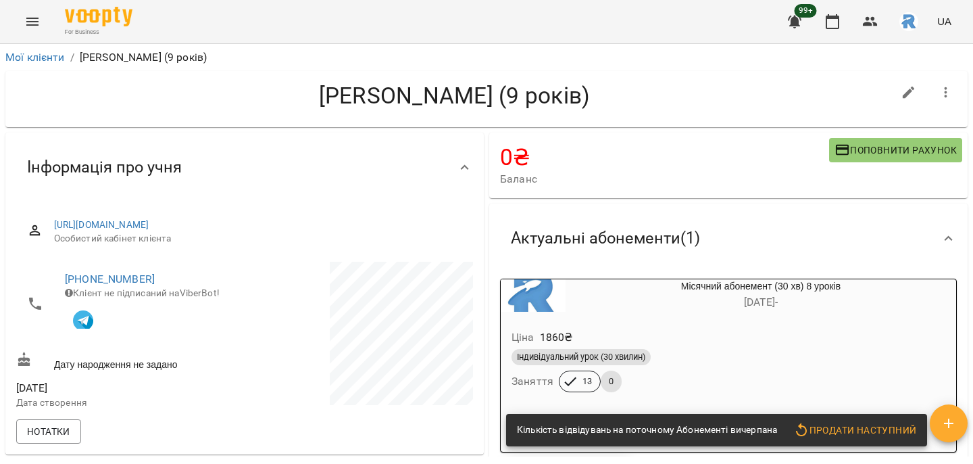
scroll to position [468, 0]
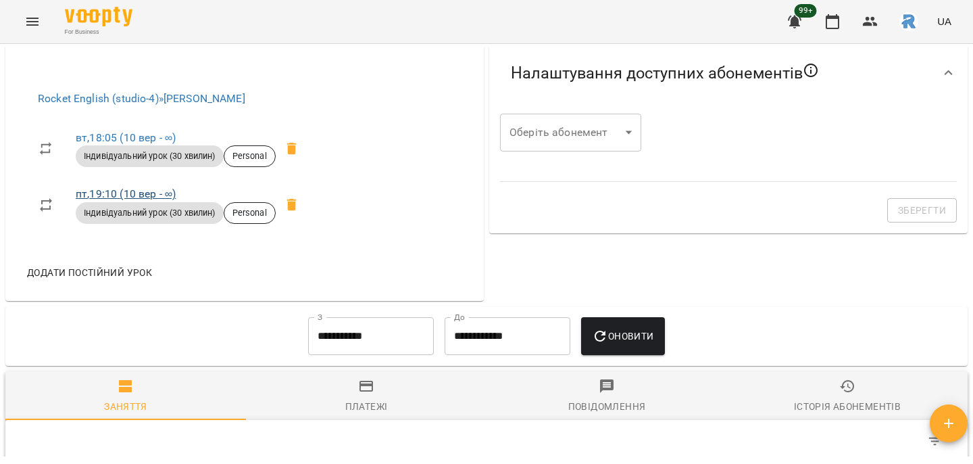
click at [120, 193] on link "пт , 19:10 ([DATE] - ∞)" at bounding box center [126, 193] width 100 height 13
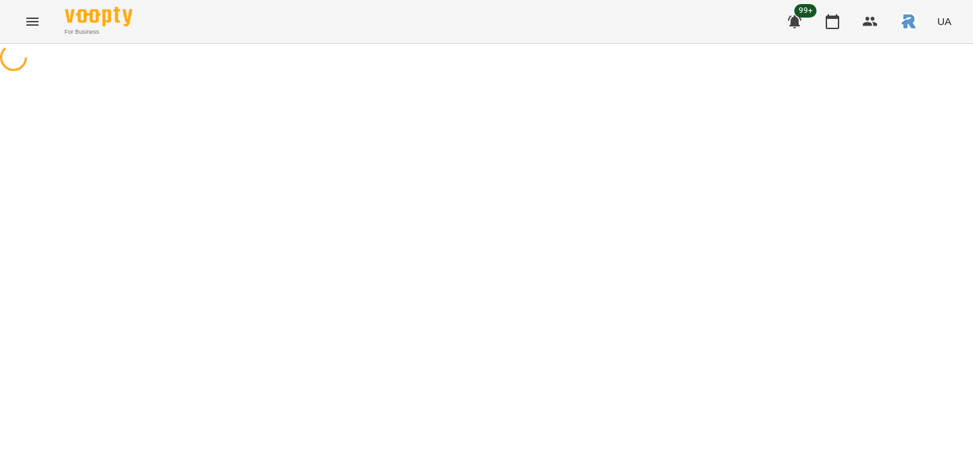
select select "*"
select select "**********"
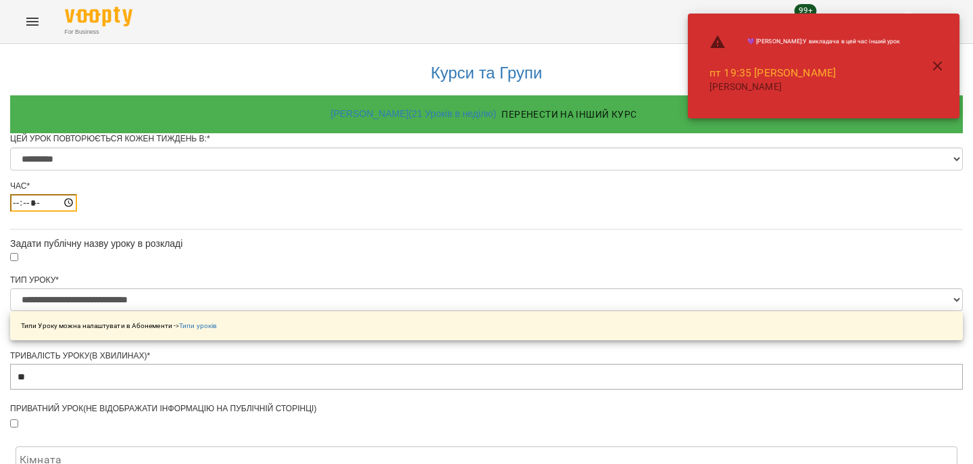
click at [77, 212] on input "*****" at bounding box center [43, 203] width 67 height 18
type input "*****"
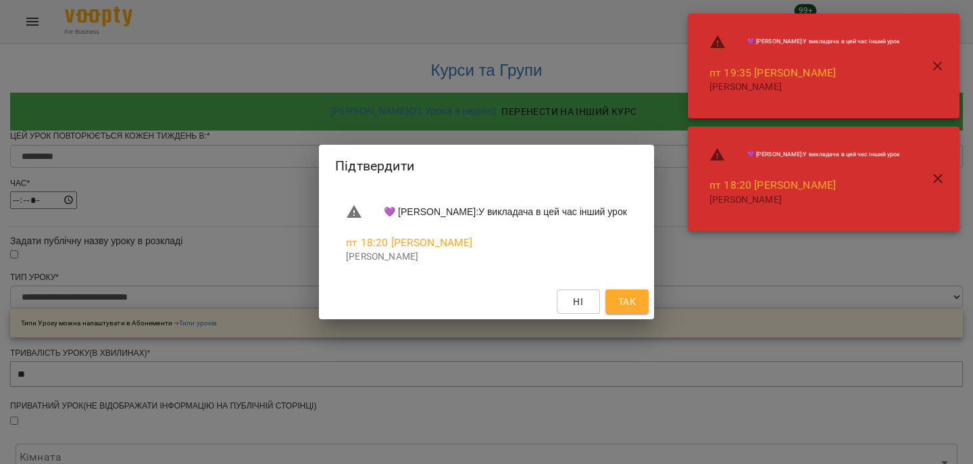
click at [636, 301] on span "Так" at bounding box center [627, 301] width 18 height 16
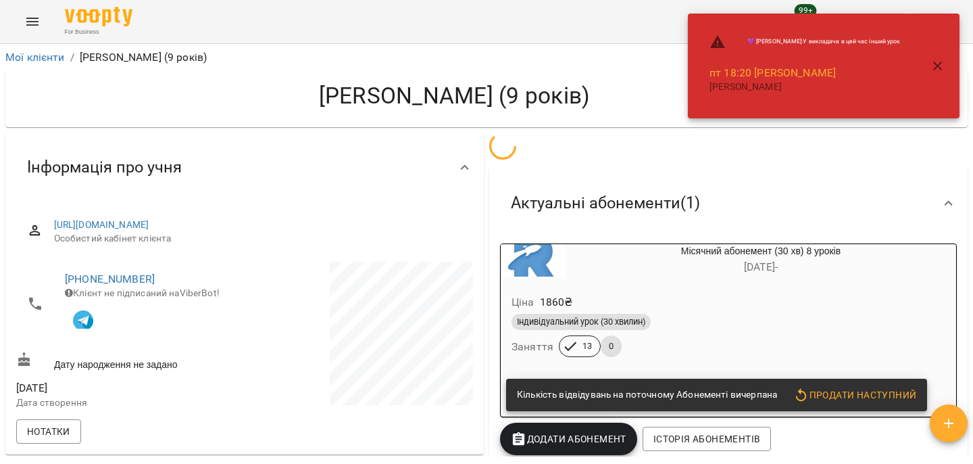
click at [941, 66] on icon "button" at bounding box center [938, 66] width 16 height 16
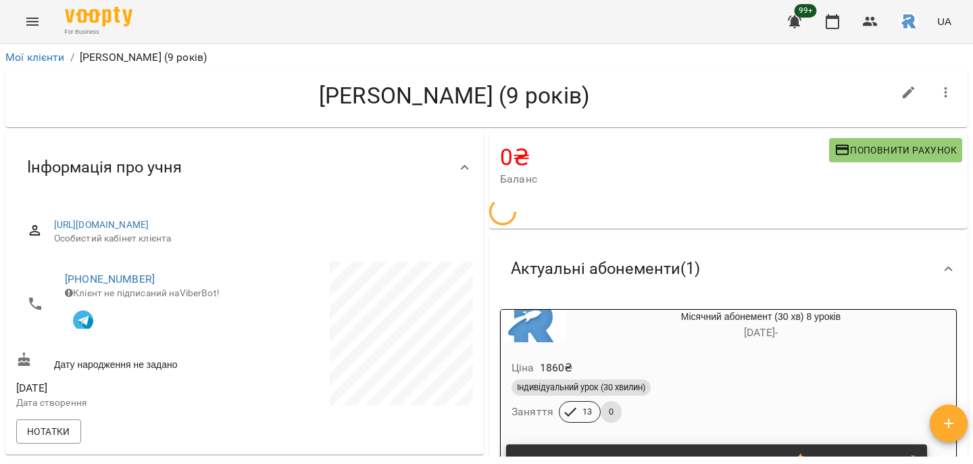
click at [829, 19] on div "💜 [PERSON_NAME] : У викладача в цей час інший урок пт 18:20 [PERSON_NAME] [PERS…" at bounding box center [824, 66] width 272 height 105
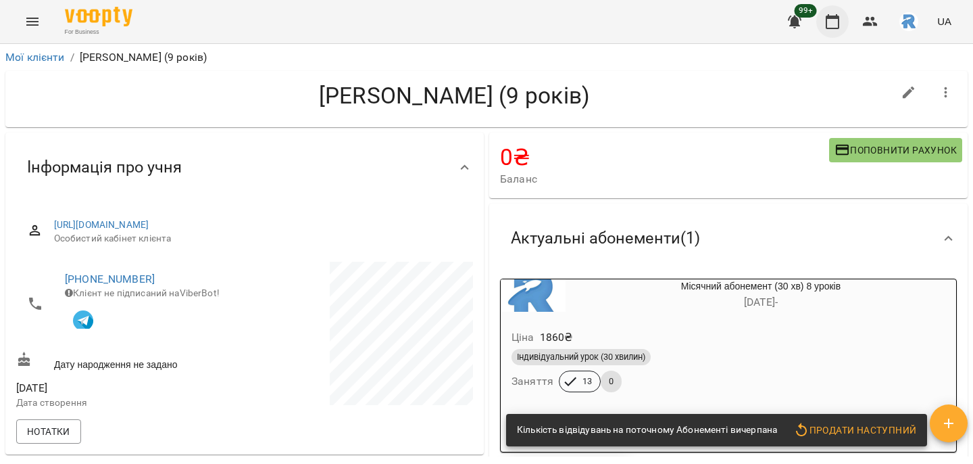
click at [831, 22] on icon "button" at bounding box center [833, 22] width 16 height 16
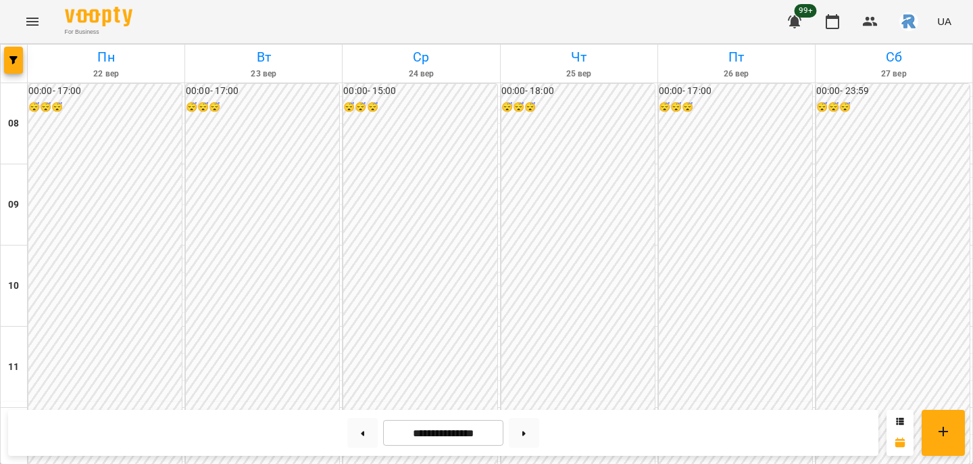
scroll to position [734, 0]
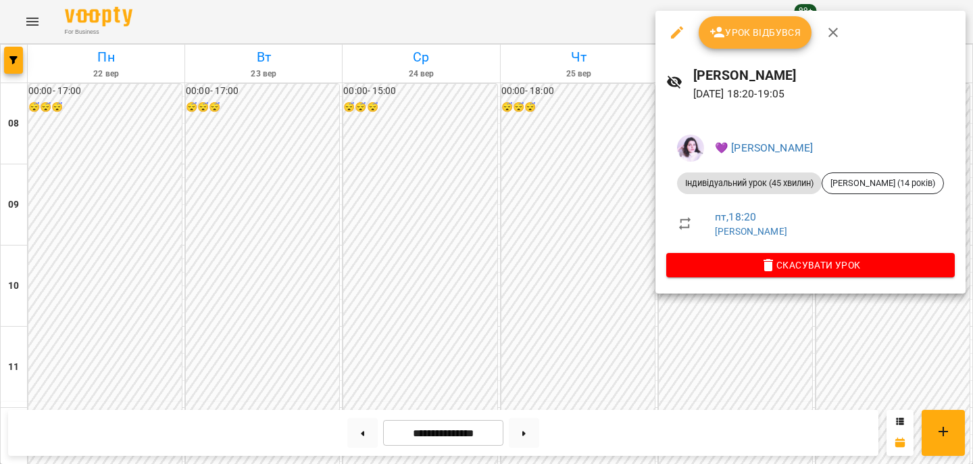
click at [552, 180] on div at bounding box center [486, 232] width 973 height 464
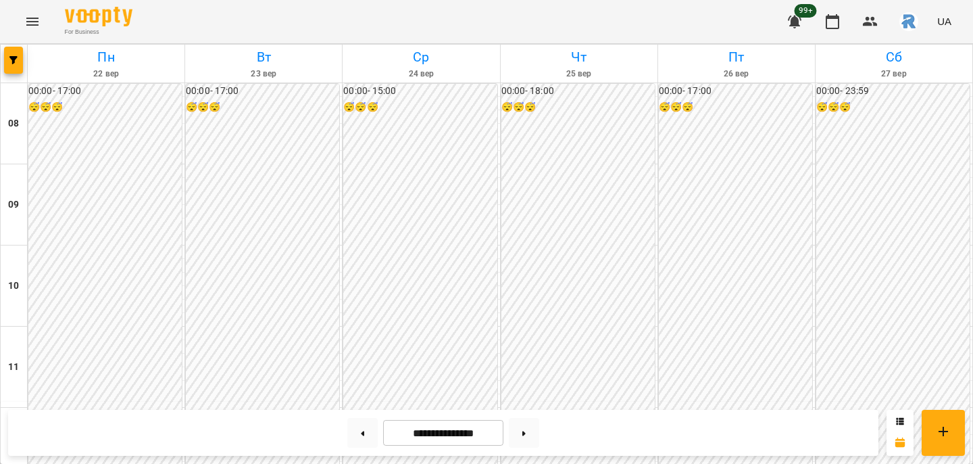
scroll to position [683, 0]
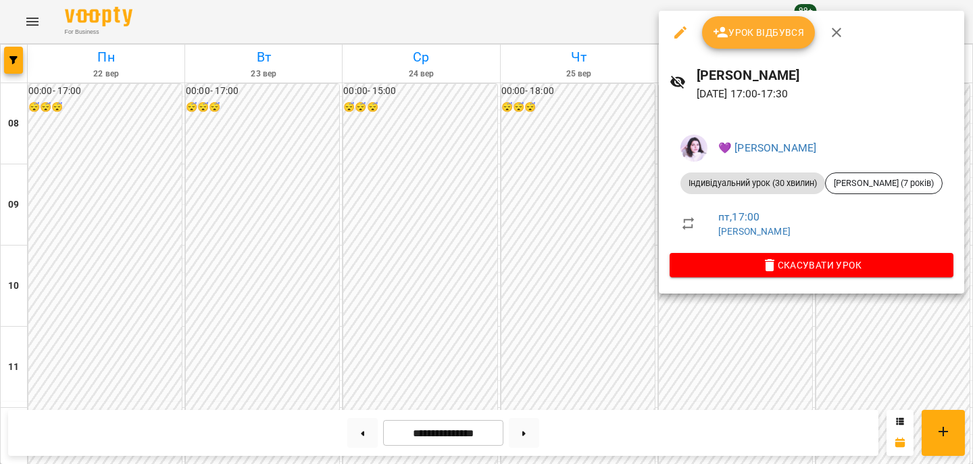
click at [550, 153] on div at bounding box center [486, 232] width 973 height 464
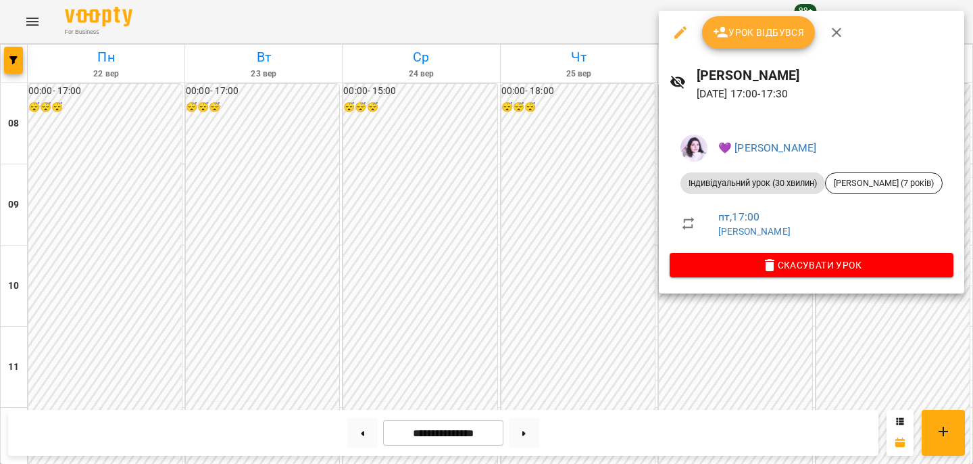
click at [577, 145] on div at bounding box center [486, 232] width 973 height 464
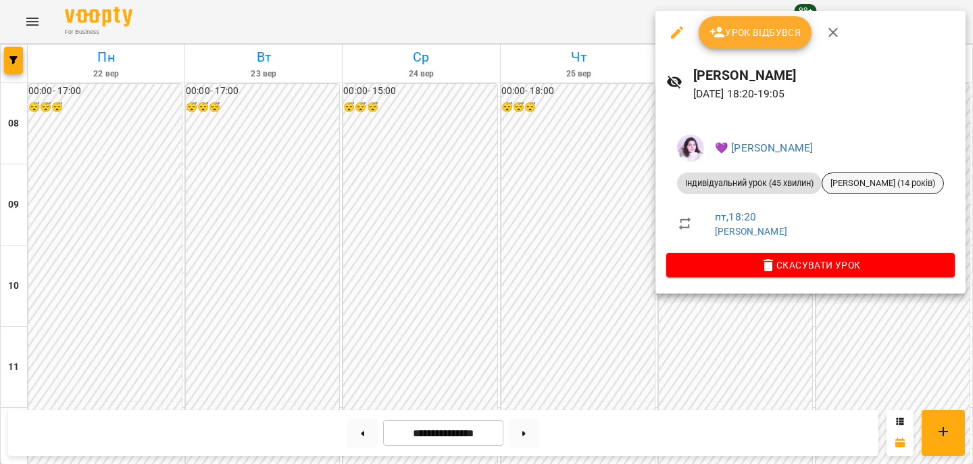
click at [862, 180] on span "[PERSON_NAME] (14 років)" at bounding box center [883, 183] width 121 height 12
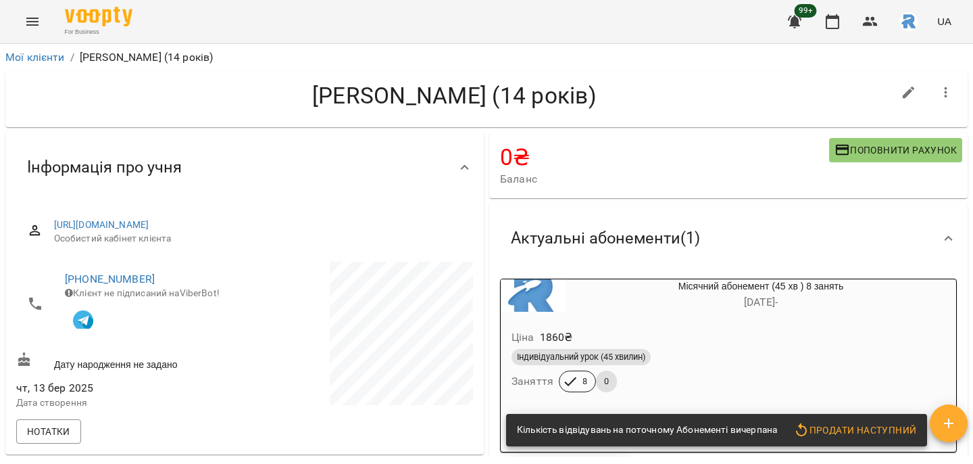
scroll to position [340, 0]
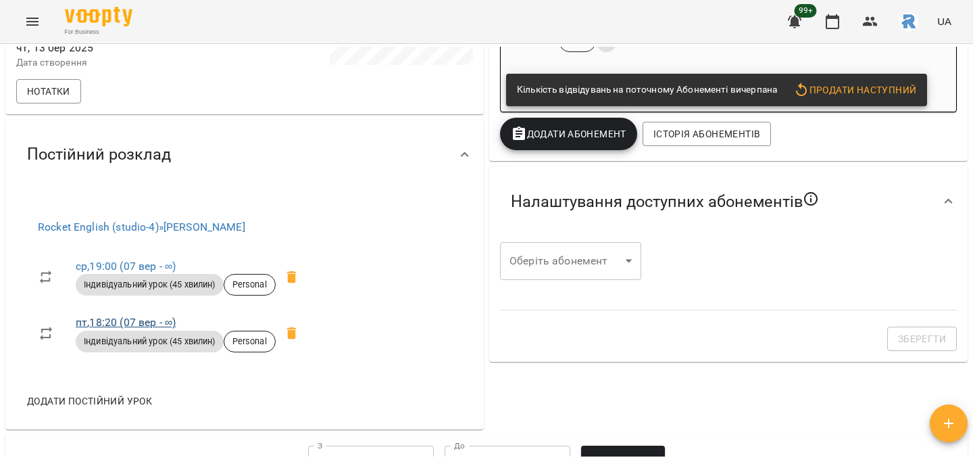
click at [112, 322] on link "пт , 18:20 ([DATE] - ∞)" at bounding box center [126, 322] width 100 height 13
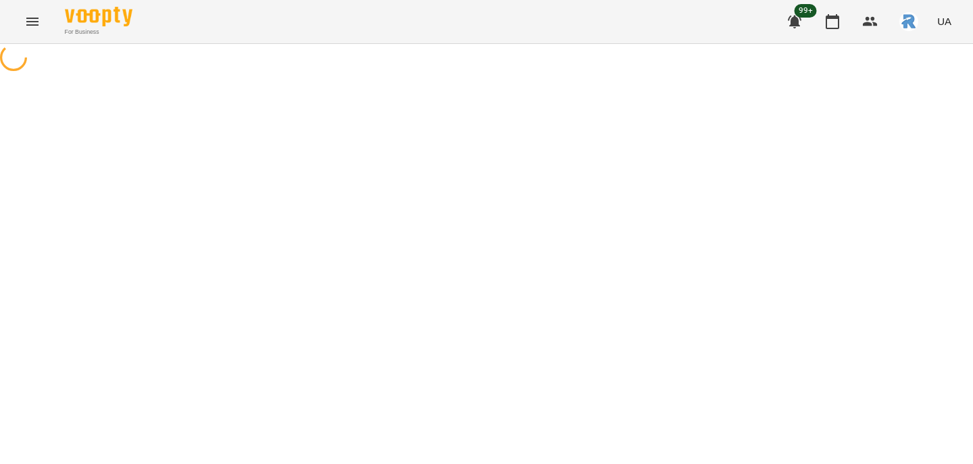
select select "*"
select select "**********"
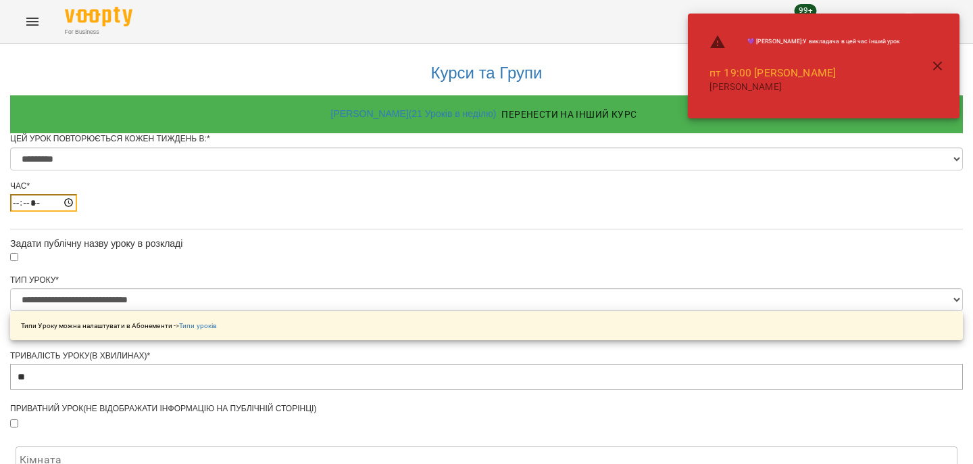
click at [77, 212] on input "*****" at bounding box center [43, 203] width 67 height 18
type input "*****"
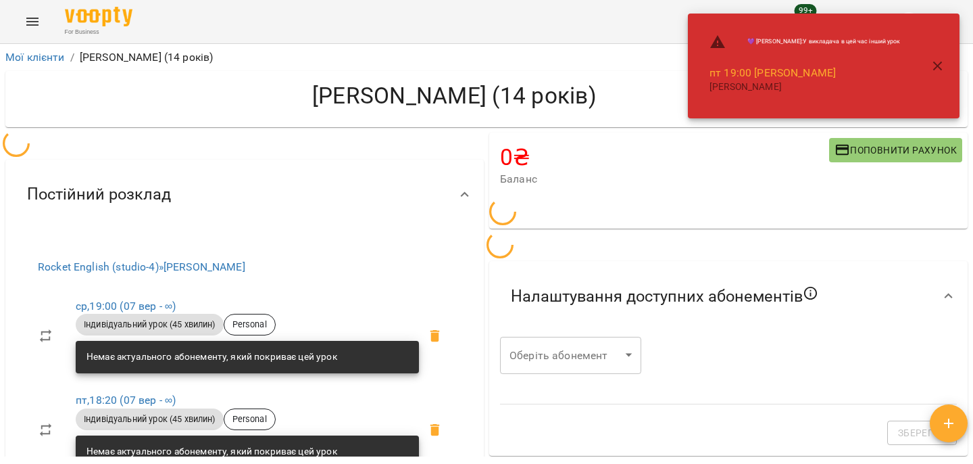
click at [933, 63] on icon "button" at bounding box center [938, 66] width 16 height 16
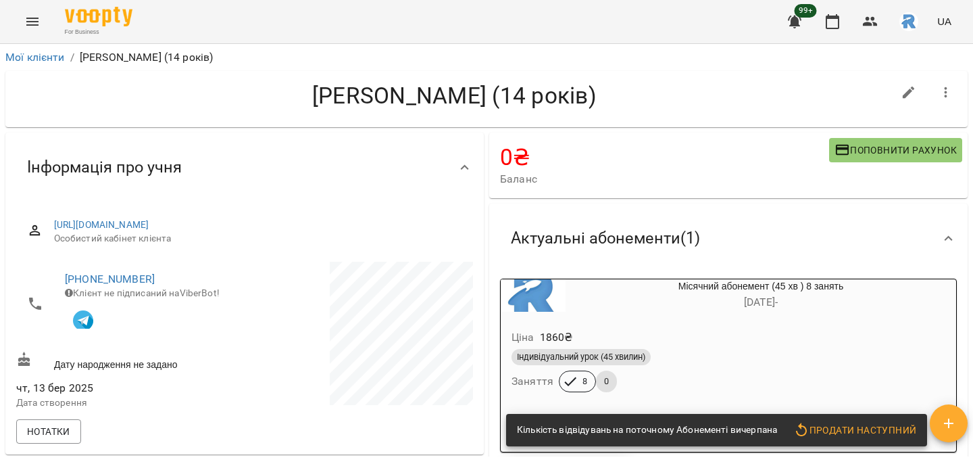
click at [843, 21] on div "💜 [PERSON_NAME] : У викладача в цей час інший урок пт 19:00 [PERSON_NAME] [PERS…" at bounding box center [824, 66] width 272 height 105
click at [833, 20] on icon "button" at bounding box center [833, 22] width 16 height 16
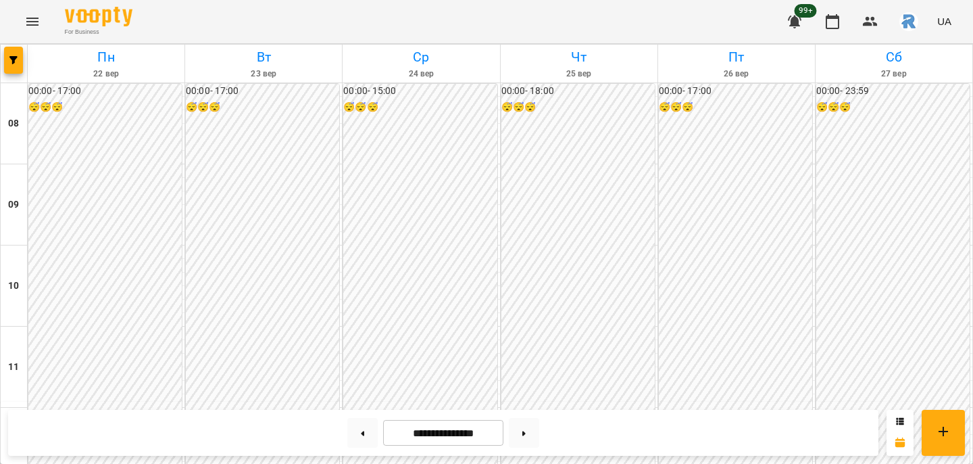
scroll to position [702, 0]
click at [353, 429] on button at bounding box center [362, 433] width 30 height 30
type input "**********"
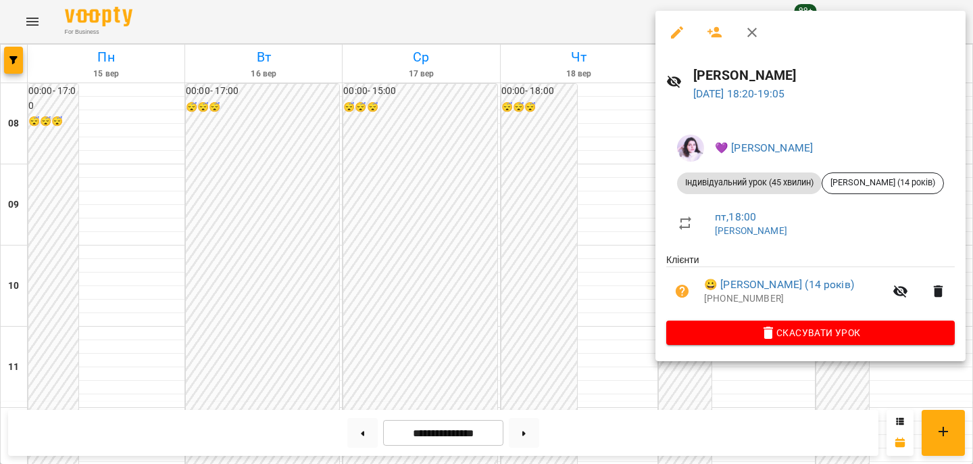
click at [673, 35] on icon "button" at bounding box center [677, 32] width 12 height 12
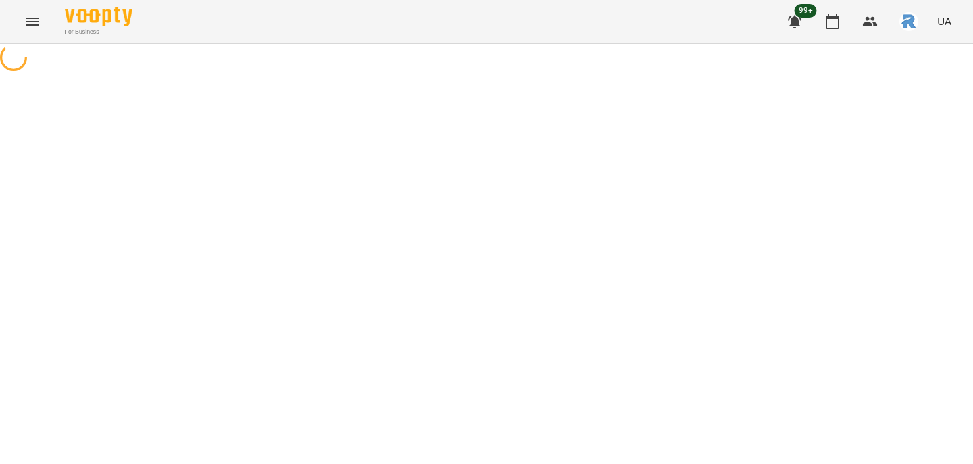
select select "**********"
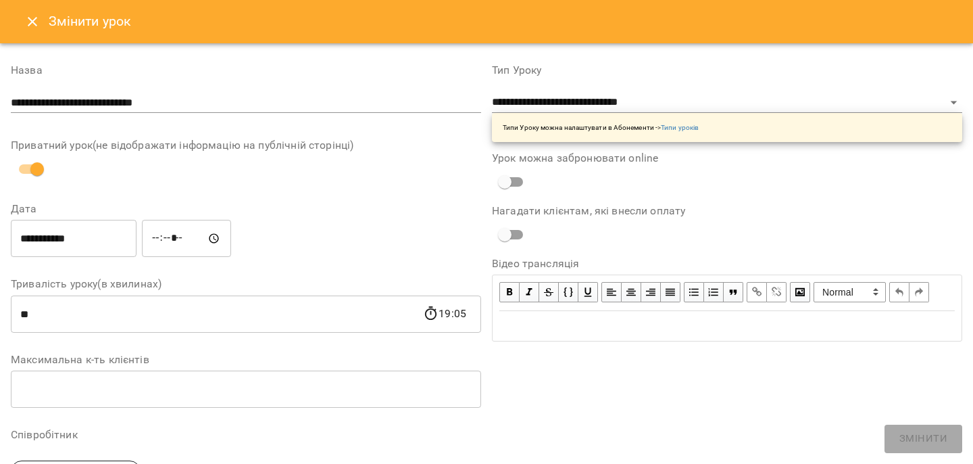
click at [188, 239] on input "*****" at bounding box center [186, 239] width 89 height 38
type input "*****"
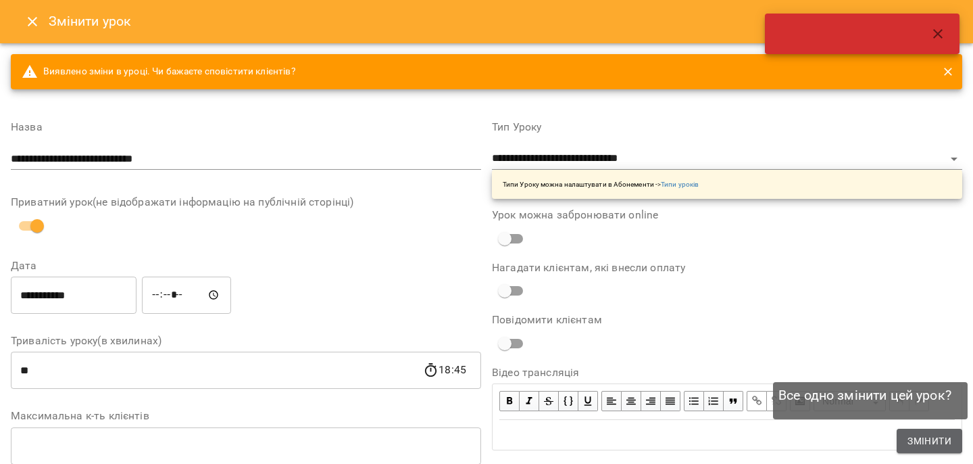
click at [920, 447] on span "Змінити" at bounding box center [930, 441] width 44 height 16
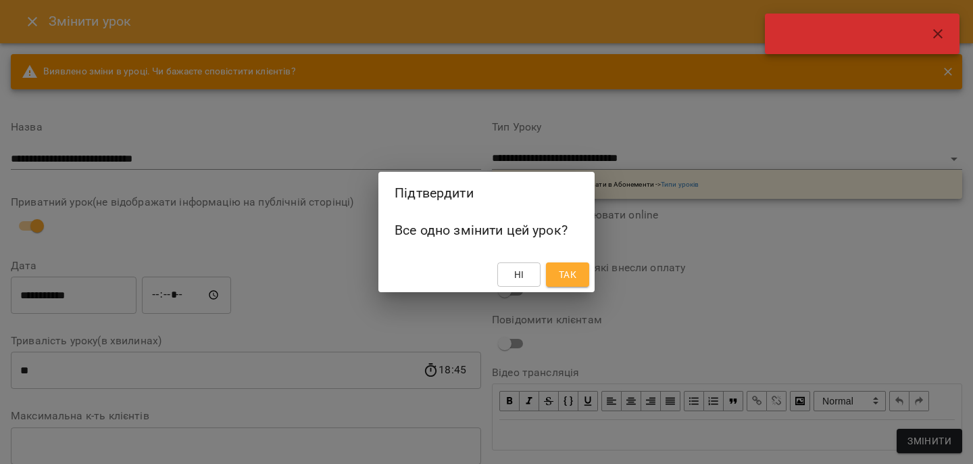
click at [572, 266] on button "Так" at bounding box center [567, 274] width 43 height 24
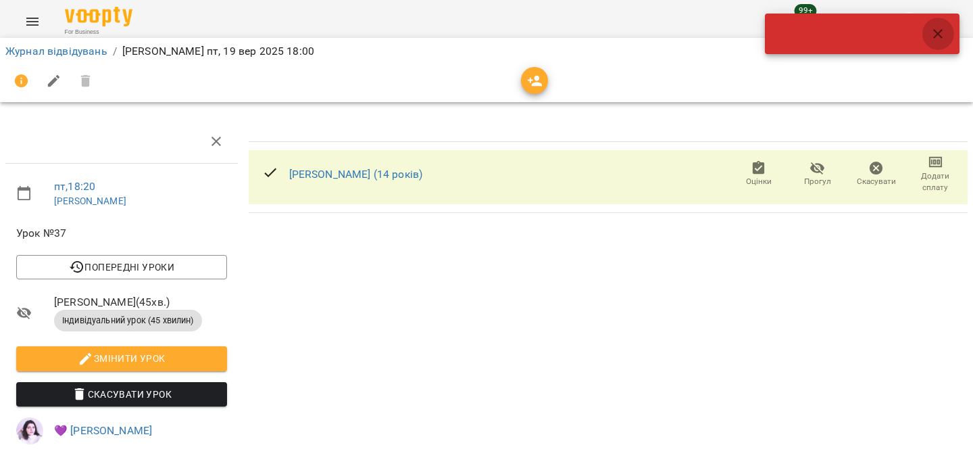
click at [940, 22] on button "button" at bounding box center [938, 34] width 32 height 32
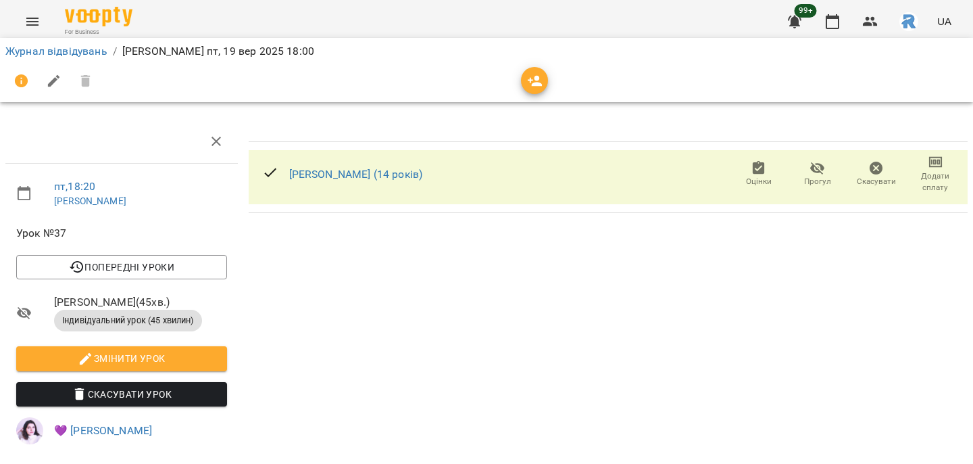
click at [813, 16] on div "For Business 99+ UA Журнал відвідувань / [PERSON_NAME][DATE] 18:00 пт , 18:20 […" at bounding box center [486, 308] width 973 height 616
click at [837, 18] on icon "button" at bounding box center [833, 21] width 14 height 15
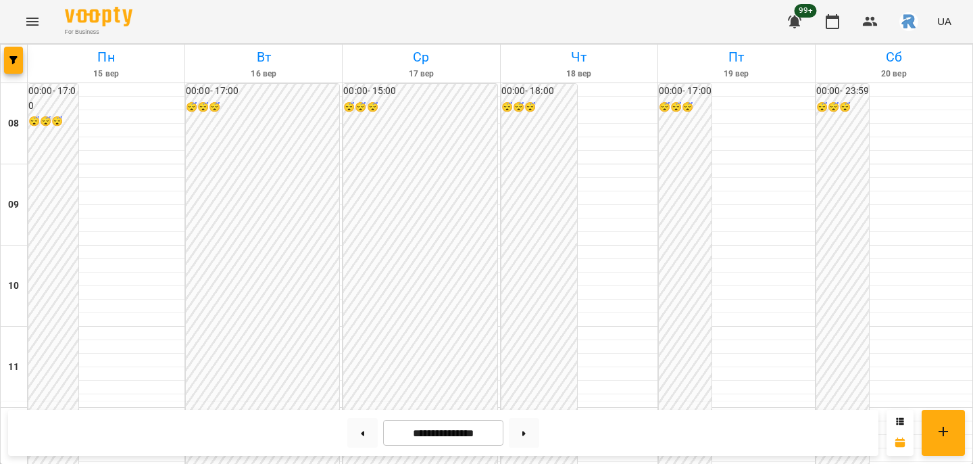
scroll to position [724, 0]
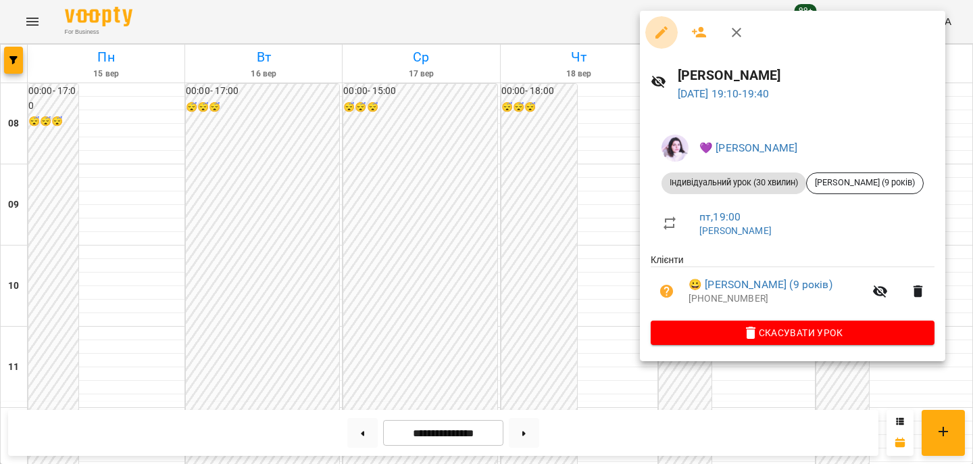
click at [664, 28] on icon "button" at bounding box center [662, 32] width 16 height 16
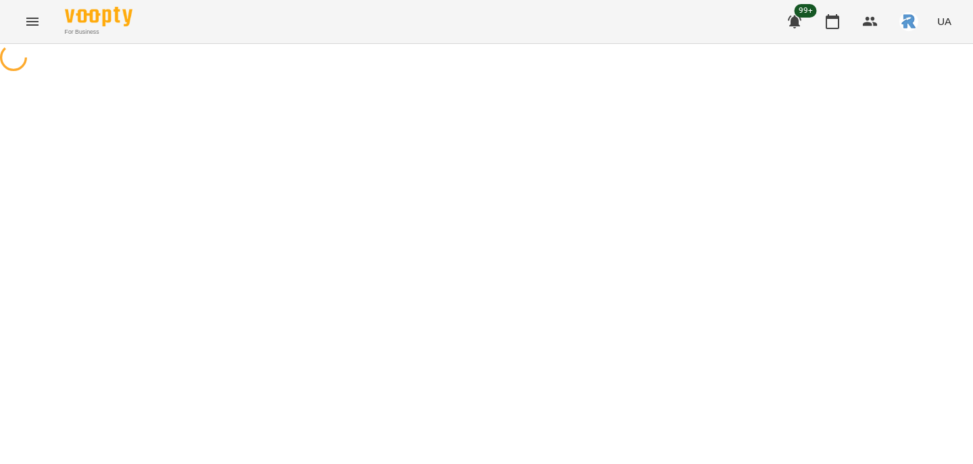
select select "**********"
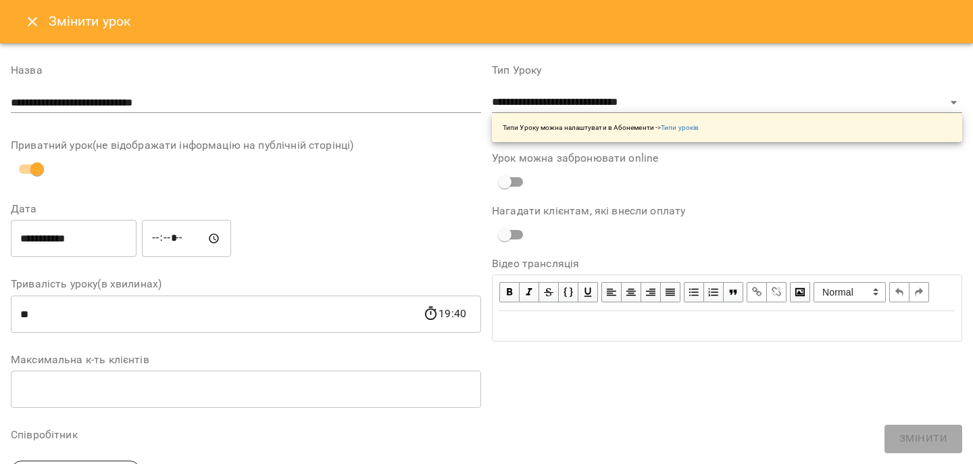
click at [181, 237] on input "*****" at bounding box center [186, 239] width 89 height 38
type input "*****"
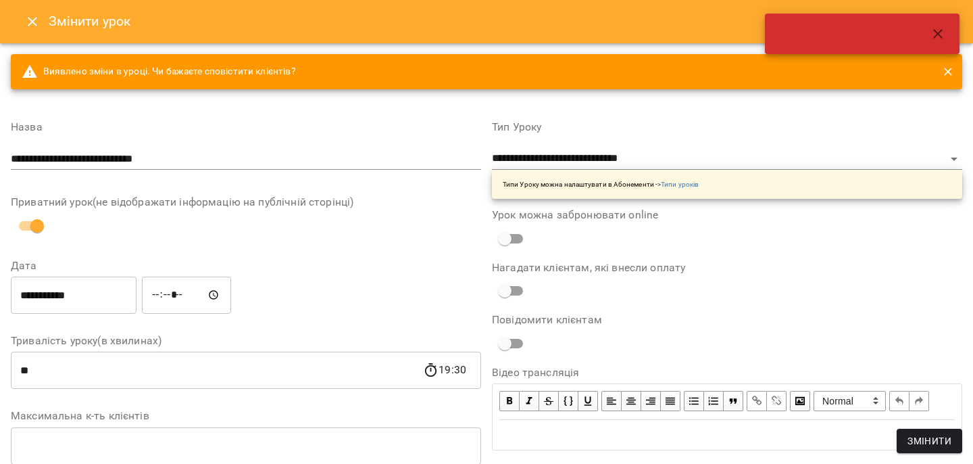
click at [910, 435] on span "Змінити" at bounding box center [930, 441] width 44 height 16
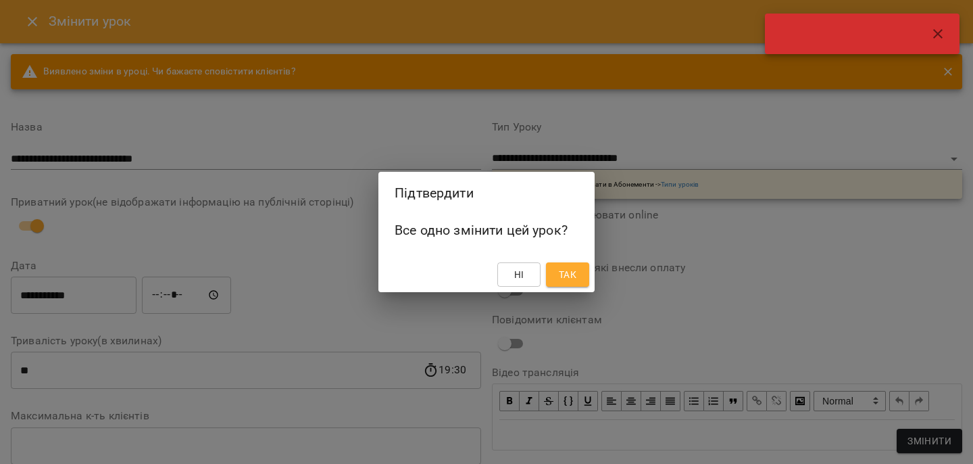
click at [573, 283] on button "Так" at bounding box center [567, 274] width 43 height 24
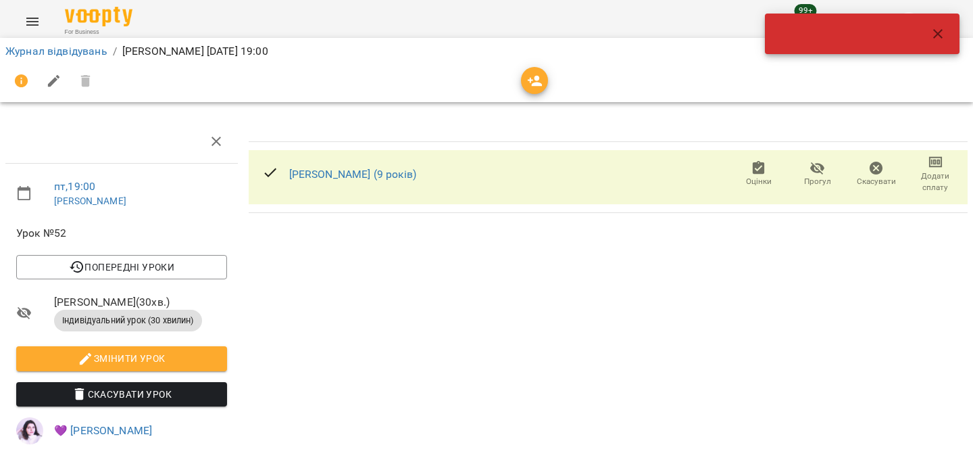
click at [941, 36] on icon "button" at bounding box center [937, 33] width 9 height 9
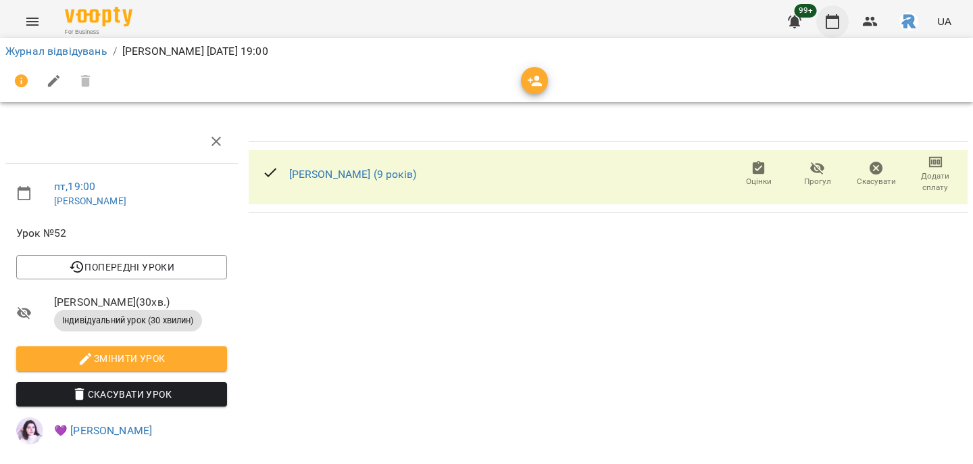
click at [833, 16] on icon "button" at bounding box center [833, 22] width 16 height 16
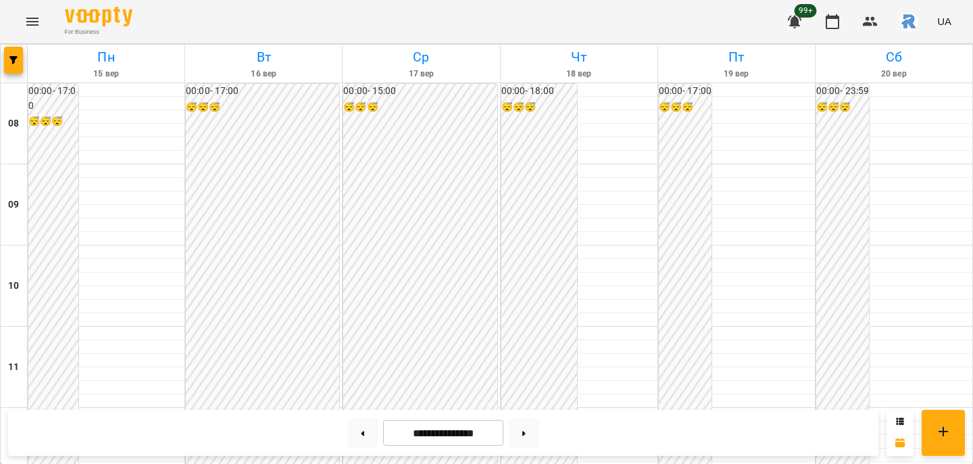
scroll to position [693, 0]
click at [524, 434] on button at bounding box center [524, 433] width 30 height 30
type input "**********"
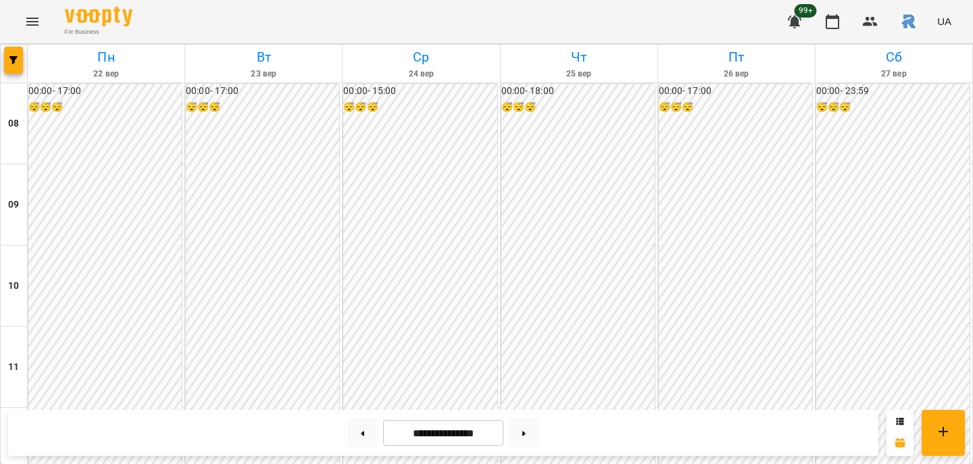
scroll to position [721, 0]
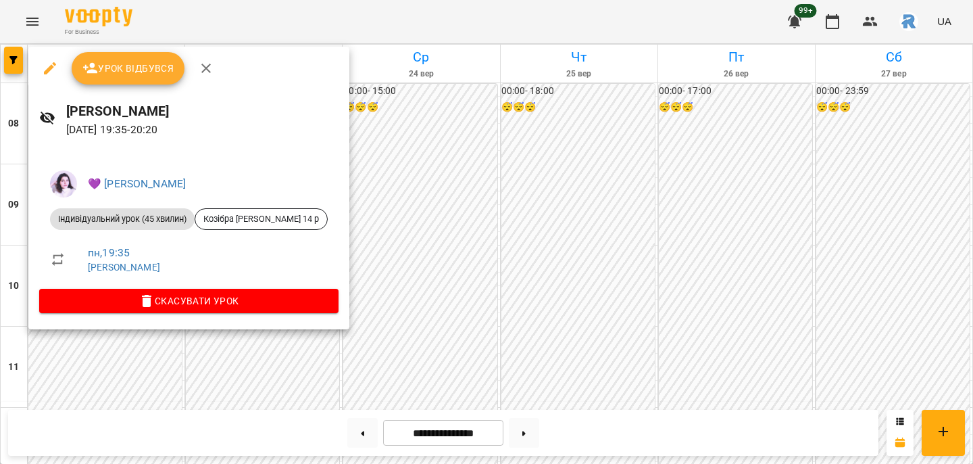
click at [466, 274] on div at bounding box center [486, 232] width 973 height 464
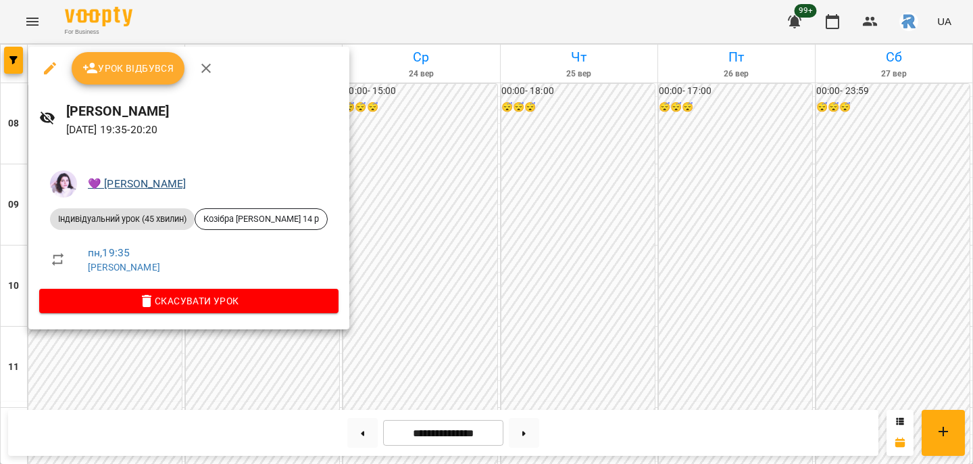
click at [143, 182] on link "💜 [PERSON_NAME]" at bounding box center [137, 183] width 98 height 13
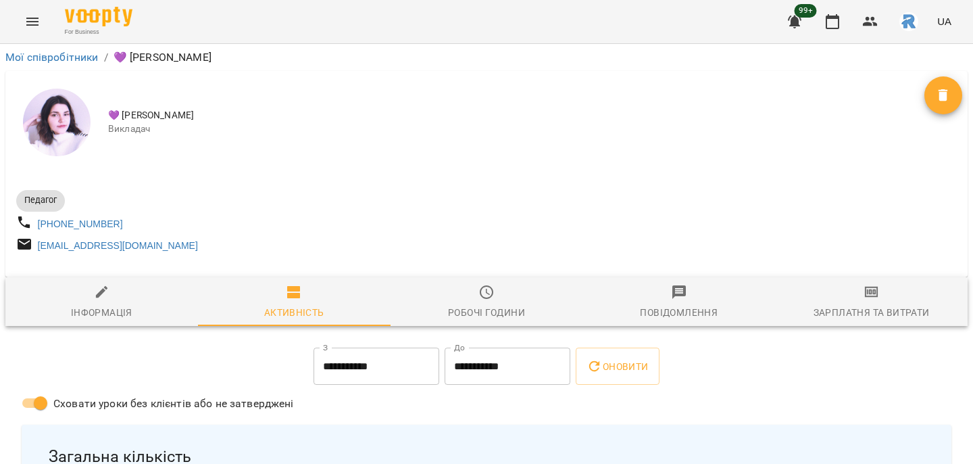
click at [481, 309] on span "Робочі години" at bounding box center [487, 302] width 176 height 36
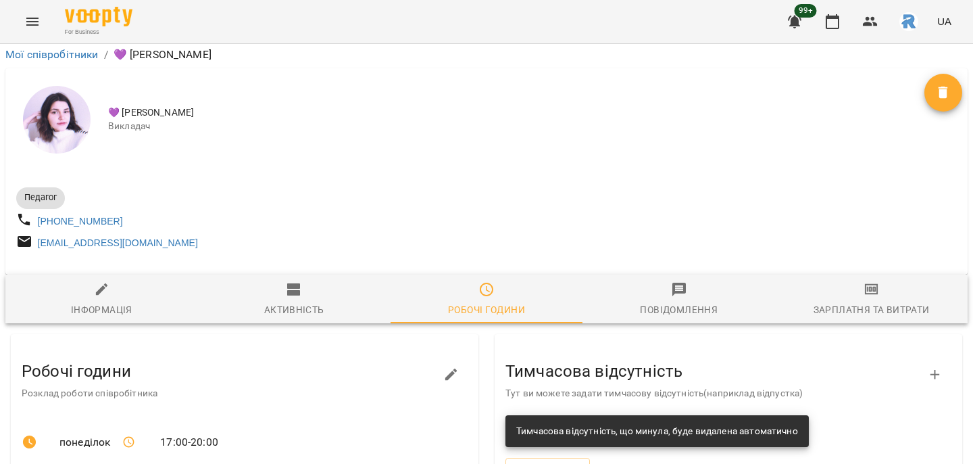
scroll to position [16, 0]
click at [452, 368] on icon "button" at bounding box center [451, 374] width 12 height 12
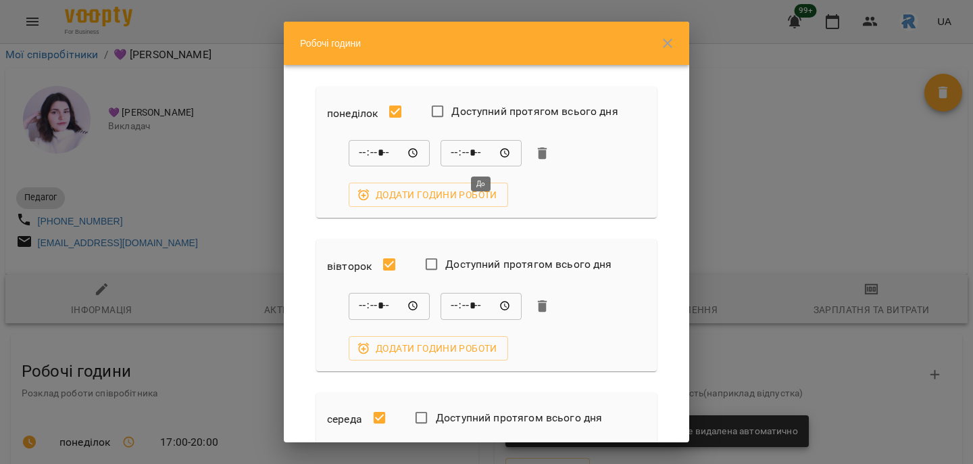
click at [472, 155] on input "*****" at bounding box center [481, 153] width 81 height 27
type input "*****"
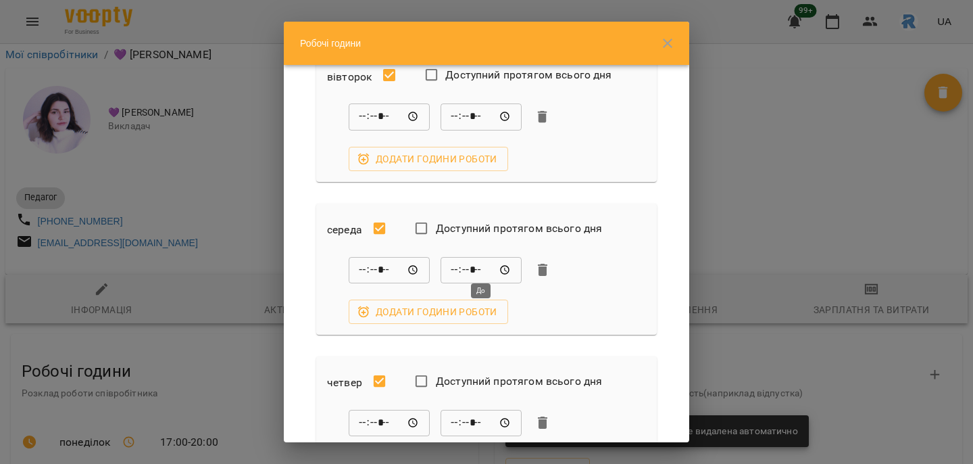
scroll to position [364, 0]
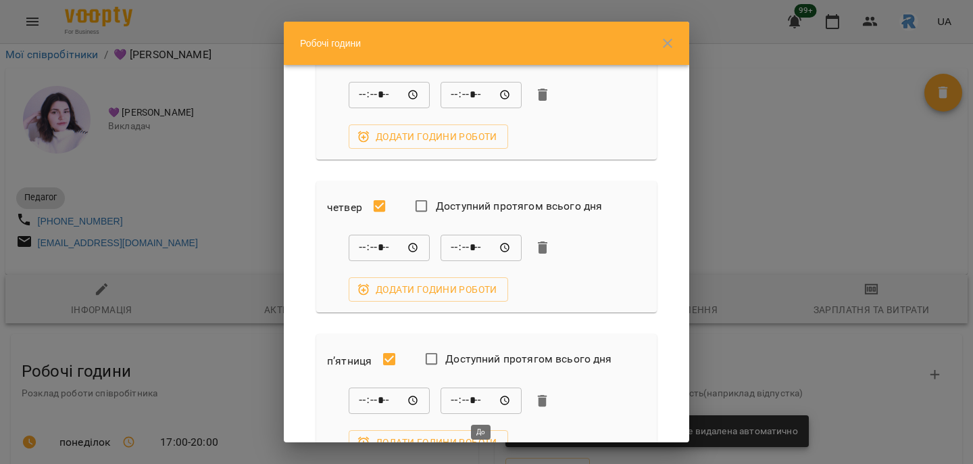
click at [474, 402] on input "*****" at bounding box center [481, 400] width 81 height 27
type input "*****"
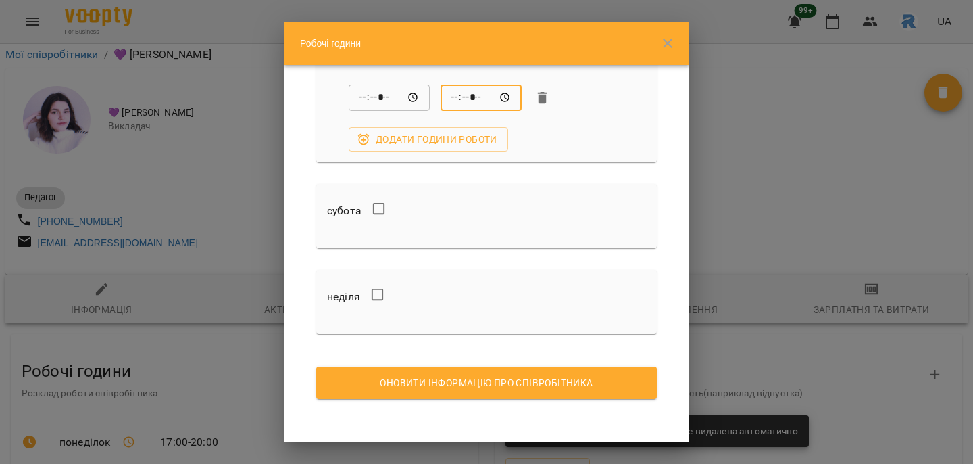
click at [562, 371] on button "Оновити інформацію про співробітника" at bounding box center [486, 382] width 341 height 32
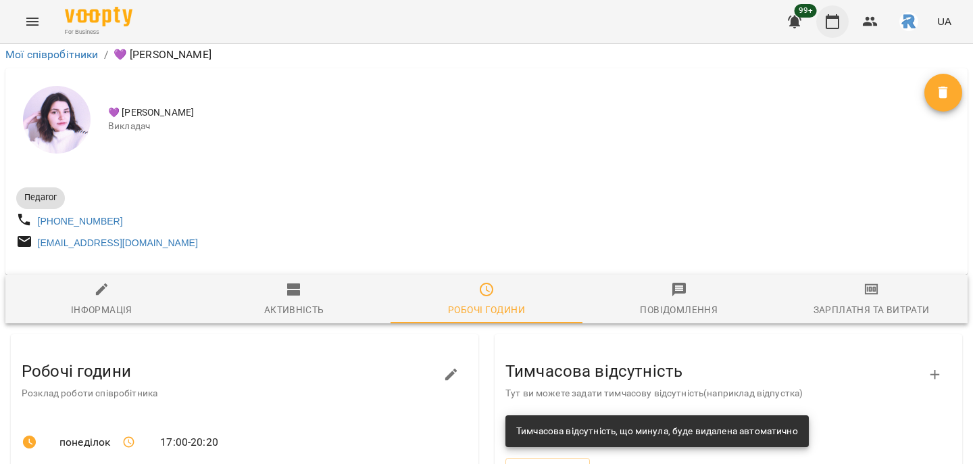
click at [829, 18] on icon "button" at bounding box center [833, 21] width 14 height 15
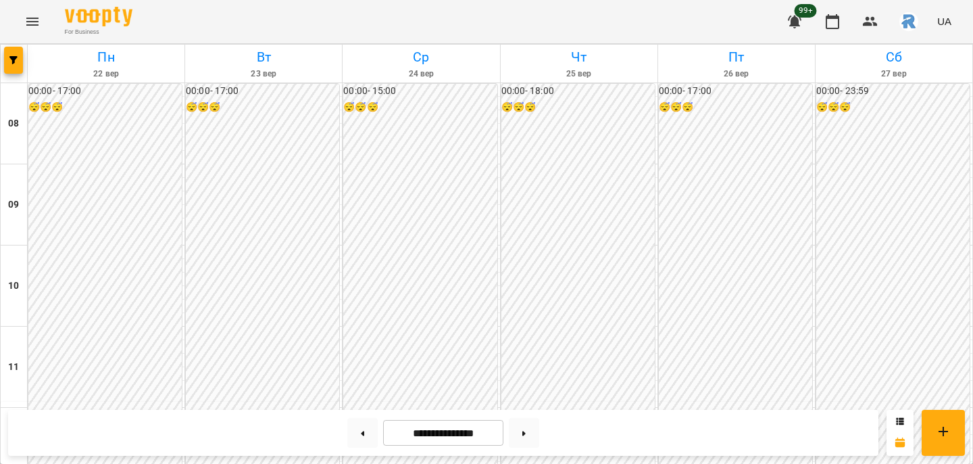
scroll to position [697, 0]
click at [362, 435] on icon at bounding box center [363, 433] width 3 height 5
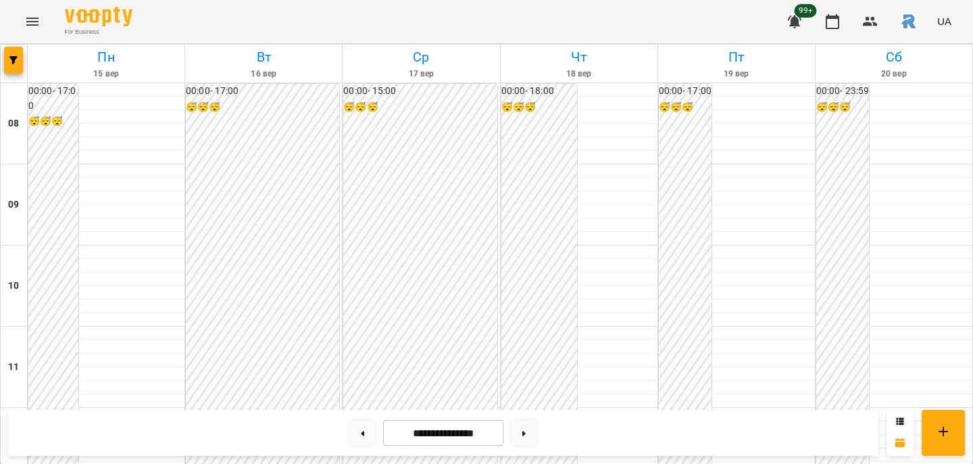
scroll to position [712, 0]
click at [13, 63] on icon "button" at bounding box center [13, 60] width 8 height 8
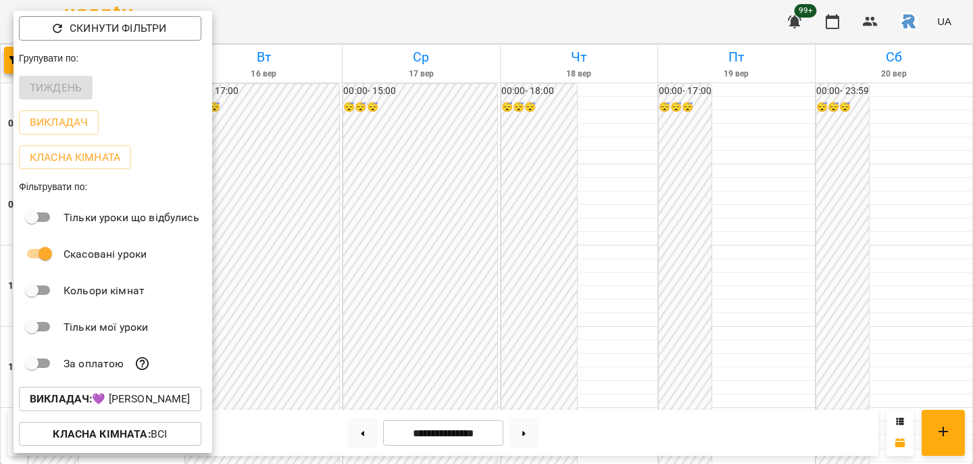
click at [396, 230] on div at bounding box center [486, 232] width 973 height 464
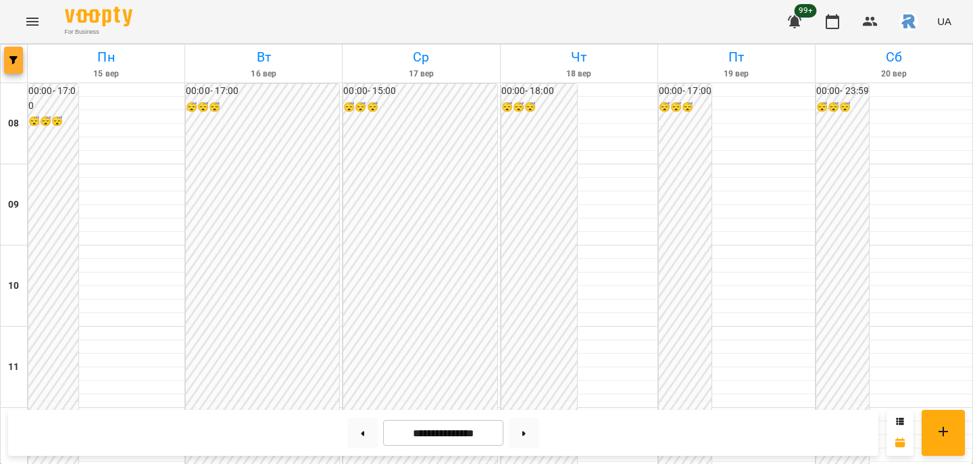
click at [14, 59] on icon "button" at bounding box center [13, 60] width 8 height 8
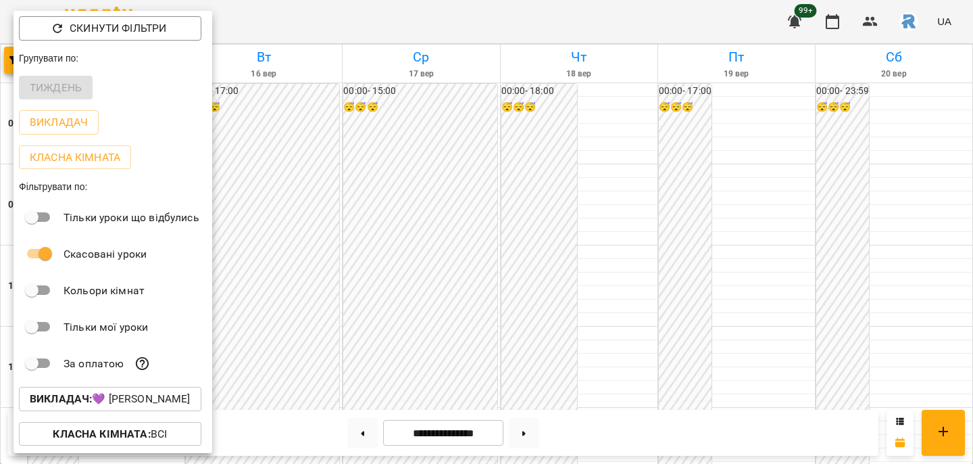
click at [115, 394] on p "Викладач : 💜 [PERSON_NAME]" at bounding box center [110, 399] width 161 height 16
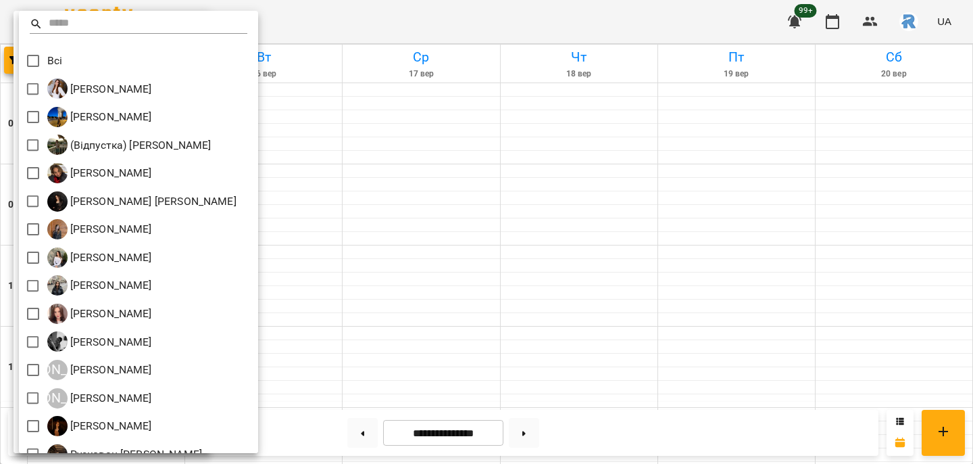
scroll to position [0, 0]
click at [456, 262] on div at bounding box center [486, 232] width 973 height 464
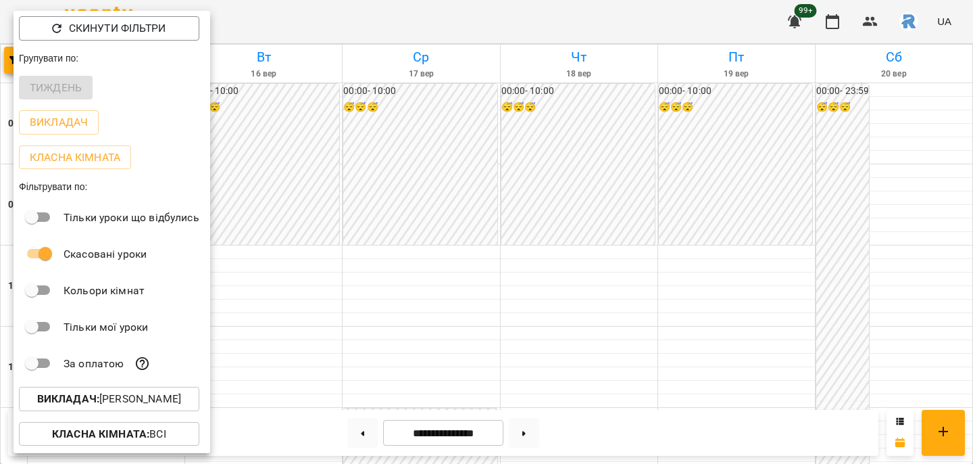
click at [456, 262] on div "Всі [PERSON_NAME] [PERSON_NAME]) [PERSON_NAME] [PERSON_NAME] [PERSON_NAME] [PER…" at bounding box center [486, 232] width 973 height 464
click at [451, 263] on div at bounding box center [486, 232] width 973 height 464
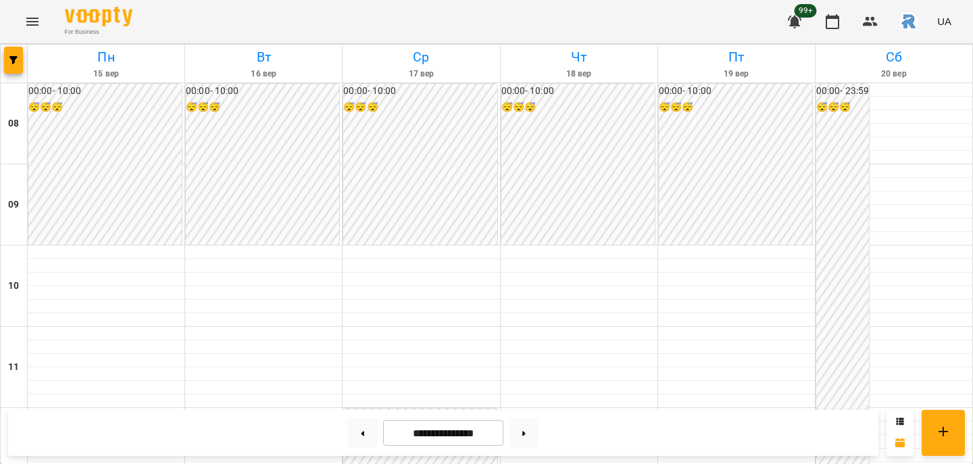
scroll to position [639, 0]
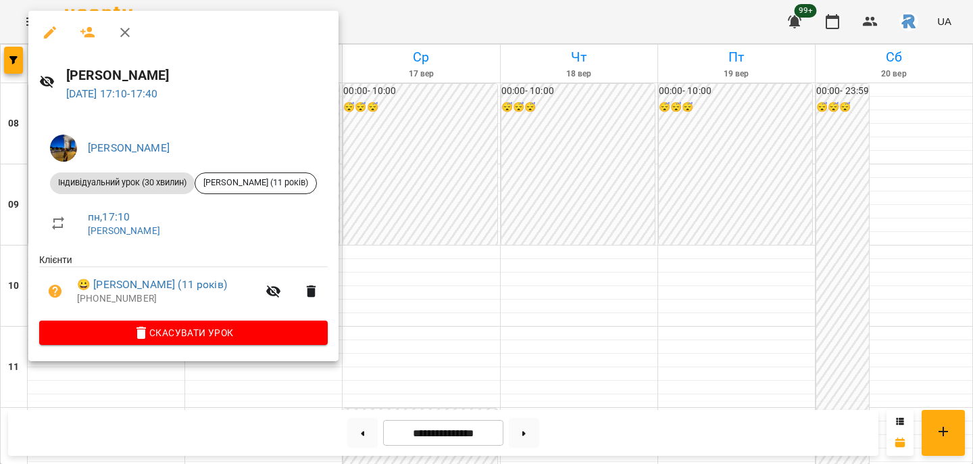
click at [476, 235] on div at bounding box center [486, 232] width 973 height 464
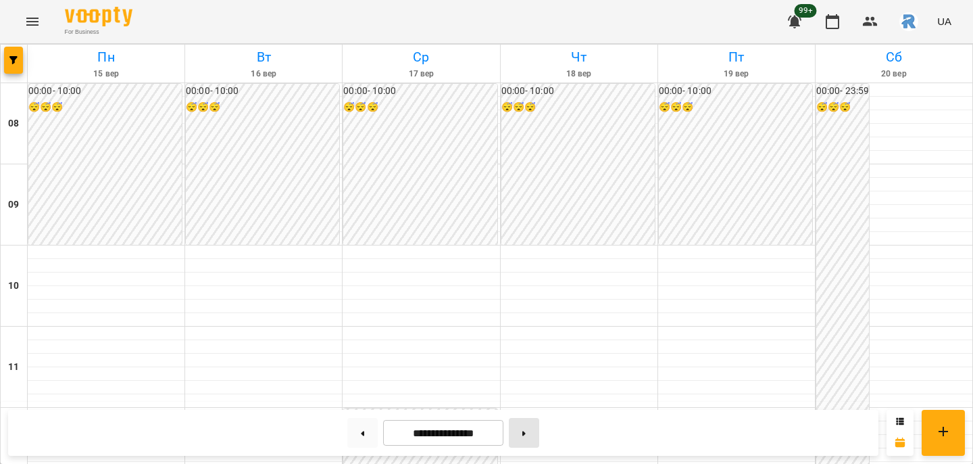
click at [534, 435] on button at bounding box center [524, 433] width 30 height 30
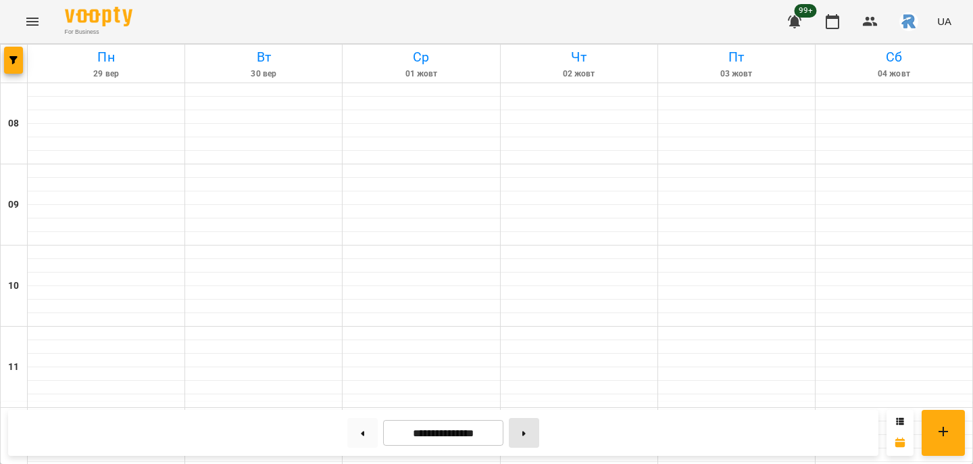
type input "**********"
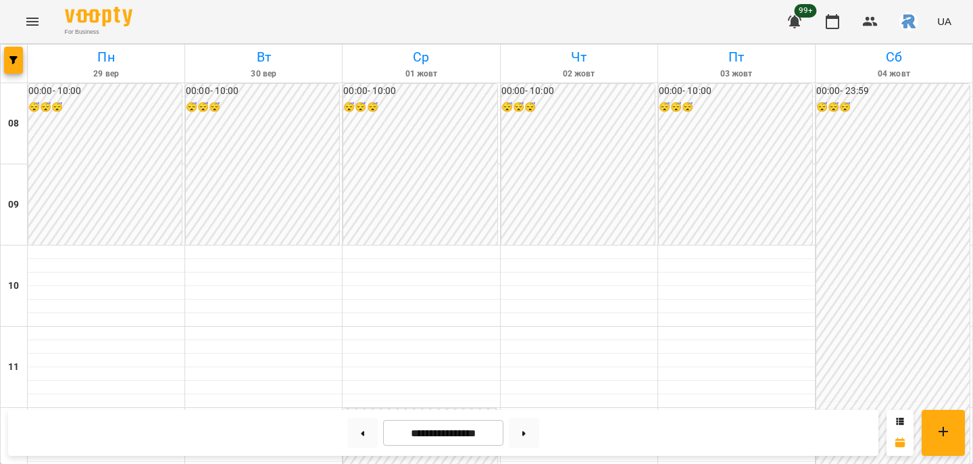
scroll to position [631, 0]
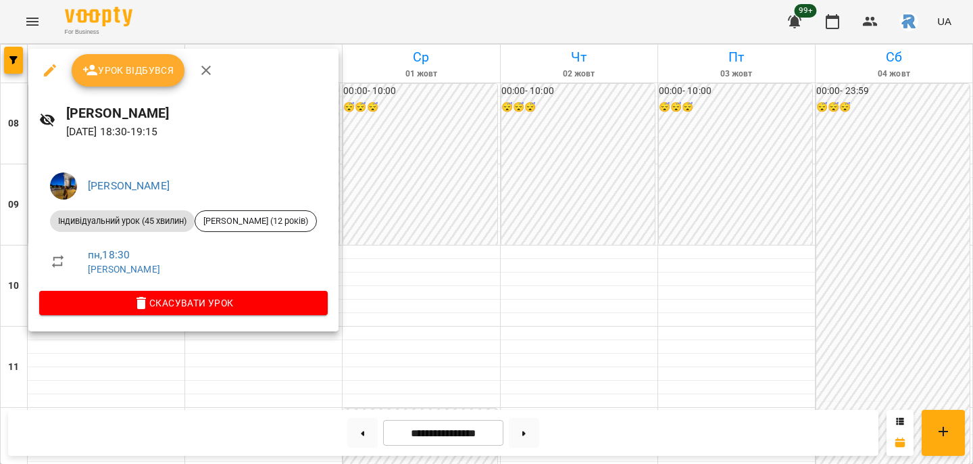
click at [412, 316] on div at bounding box center [486, 232] width 973 height 464
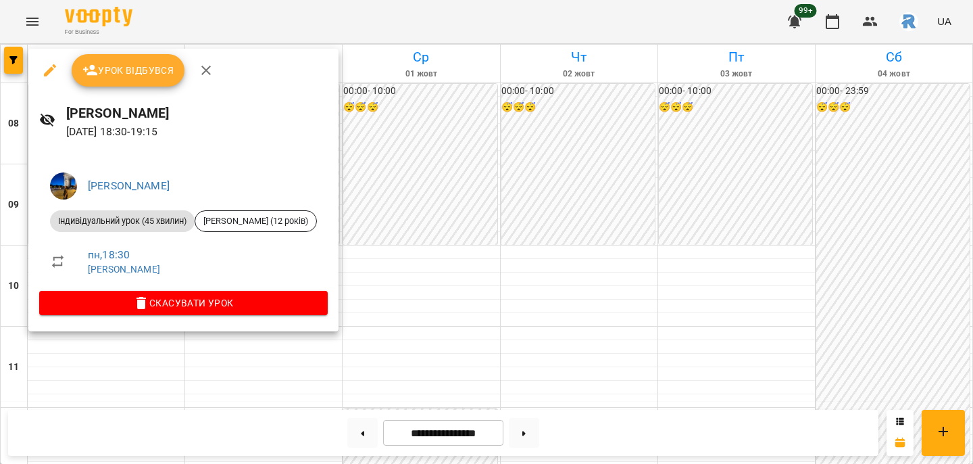
click at [470, 282] on div at bounding box center [486, 232] width 973 height 464
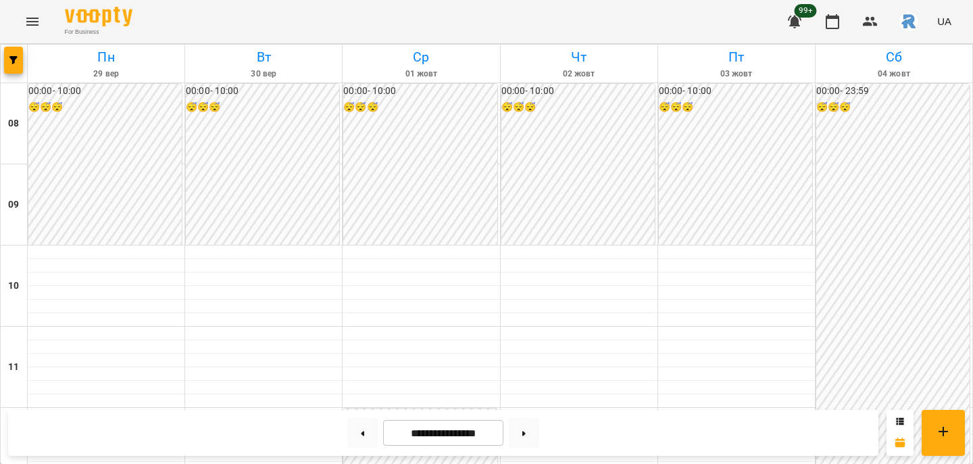
scroll to position [631, 0]
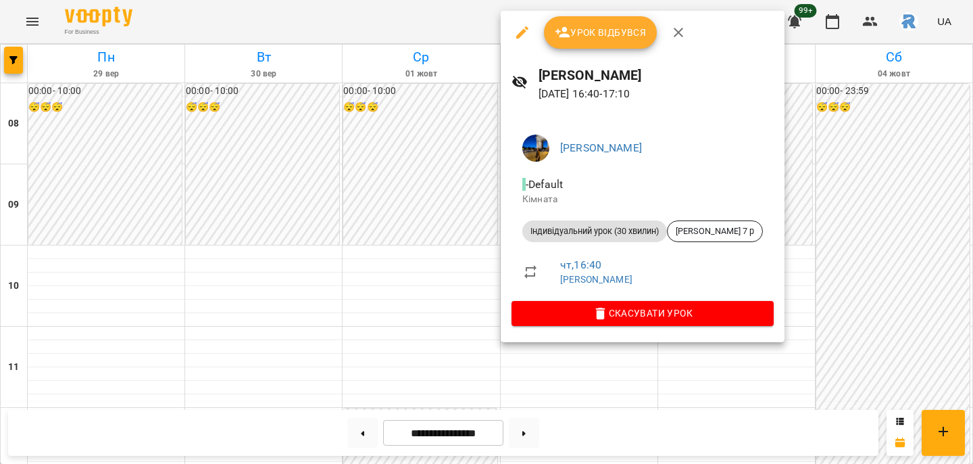
click at [473, 207] on div at bounding box center [486, 232] width 973 height 464
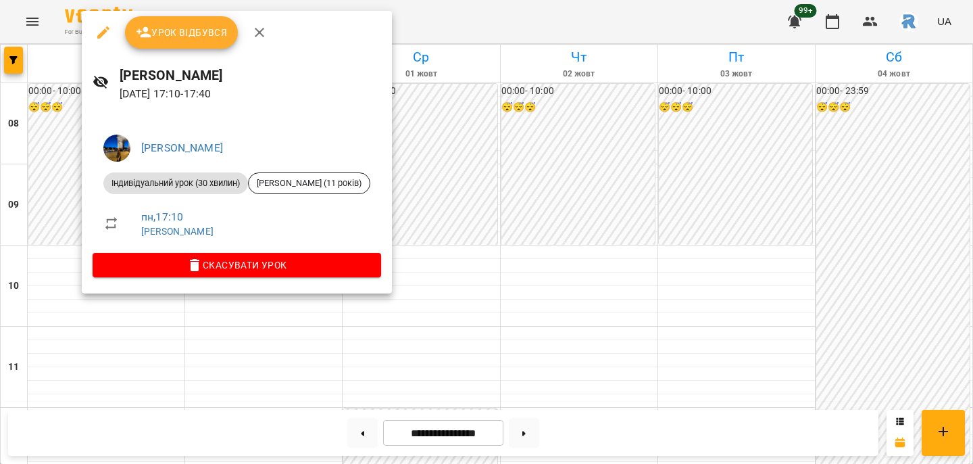
click at [297, 362] on div at bounding box center [486, 232] width 973 height 464
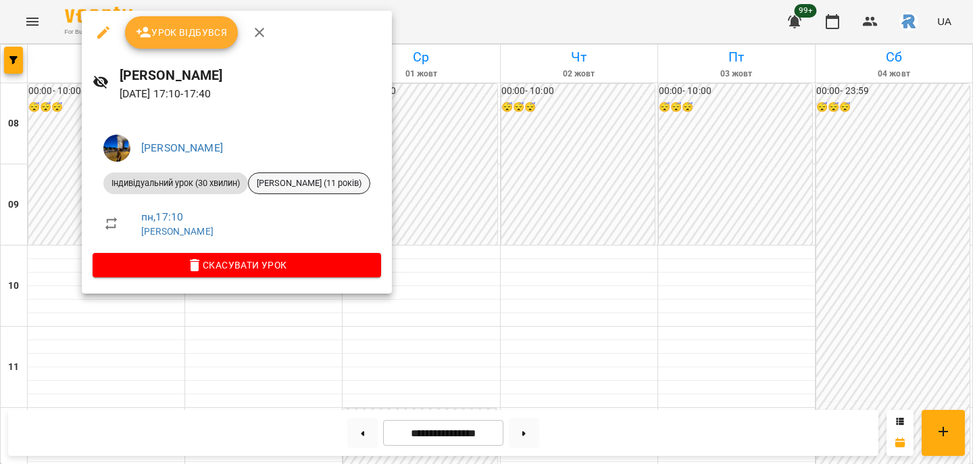
click at [316, 187] on span "[PERSON_NAME] (11 років)" at bounding box center [309, 183] width 121 height 12
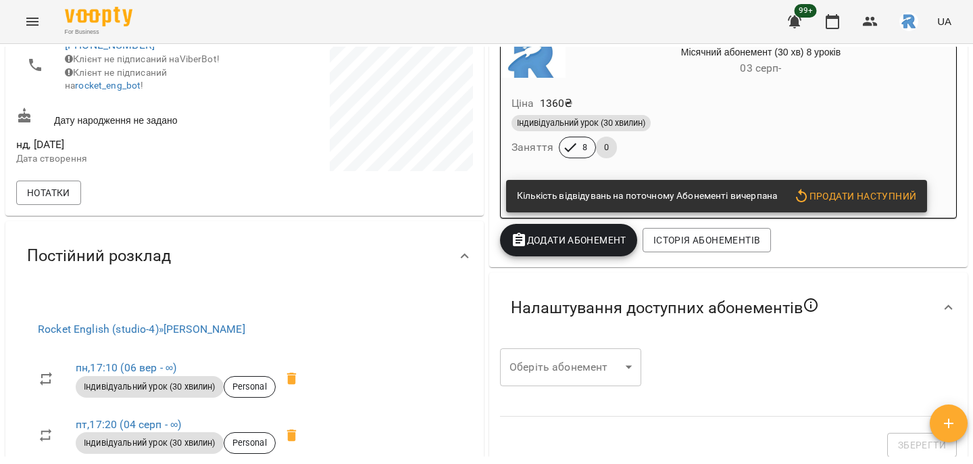
scroll to position [235, 0]
click at [132, 367] on link "пн , 17:10 ([DATE] - ∞)" at bounding box center [126, 366] width 101 height 13
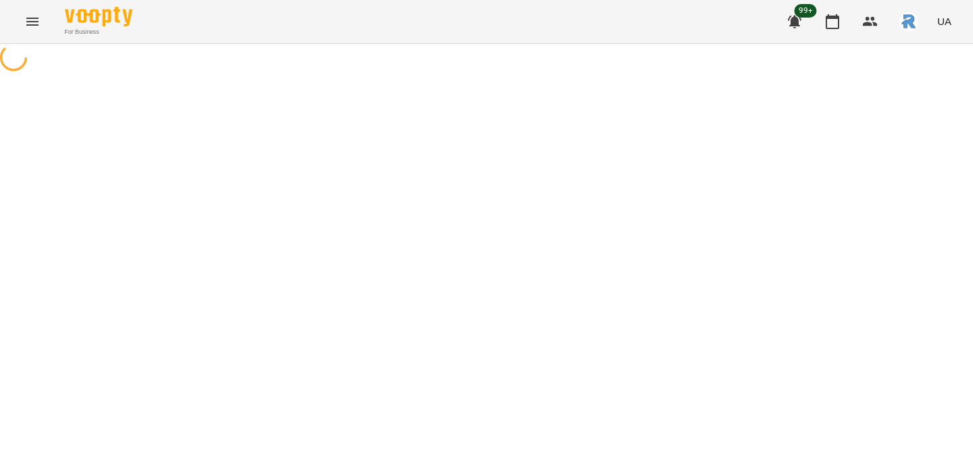
select select "*"
select select "**********"
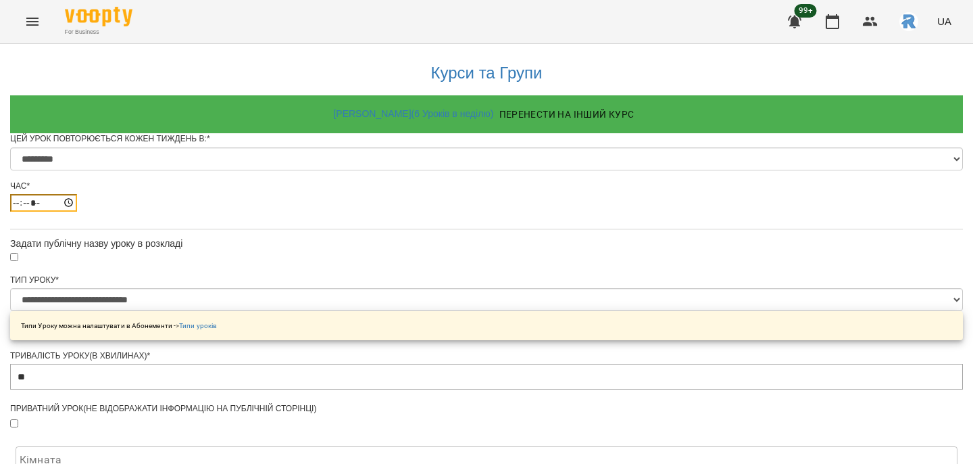
click at [77, 212] on input "*****" at bounding box center [43, 203] width 67 height 18
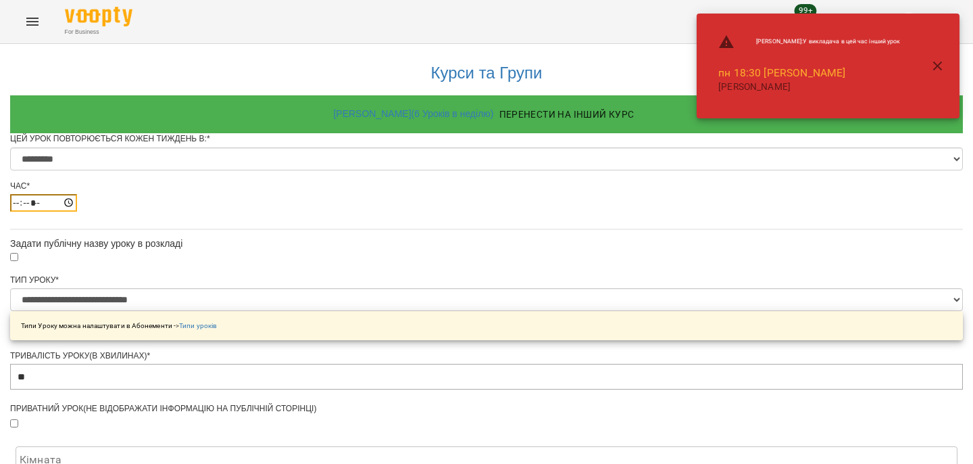
click at [77, 212] on input "*****" at bounding box center [43, 203] width 67 height 18
type input "*****"
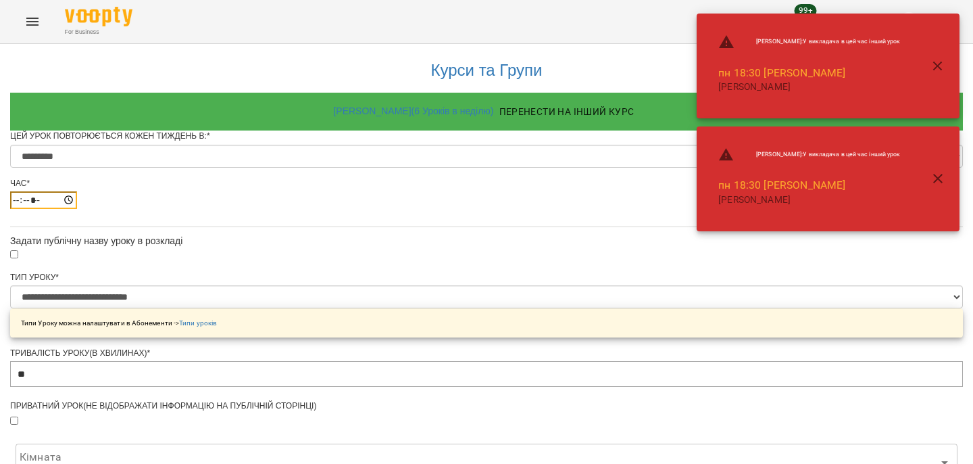
scroll to position [601, 0]
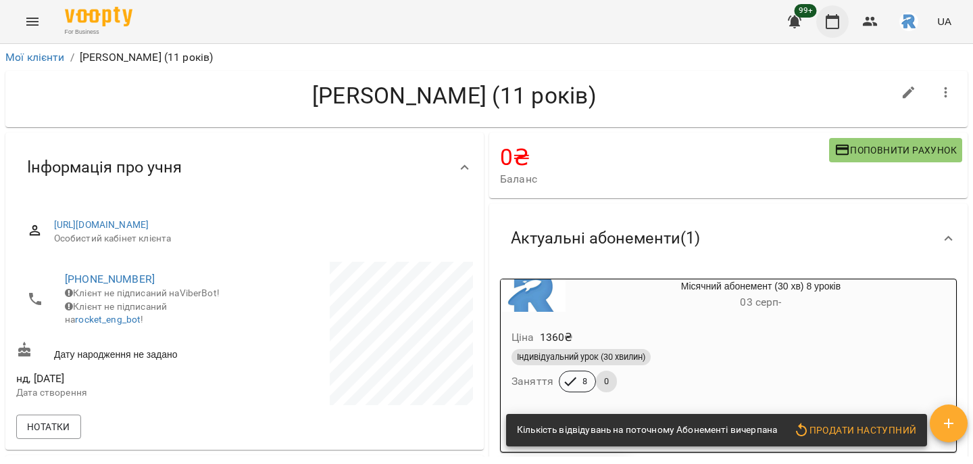
click at [822, 22] on button "button" at bounding box center [832, 21] width 32 height 32
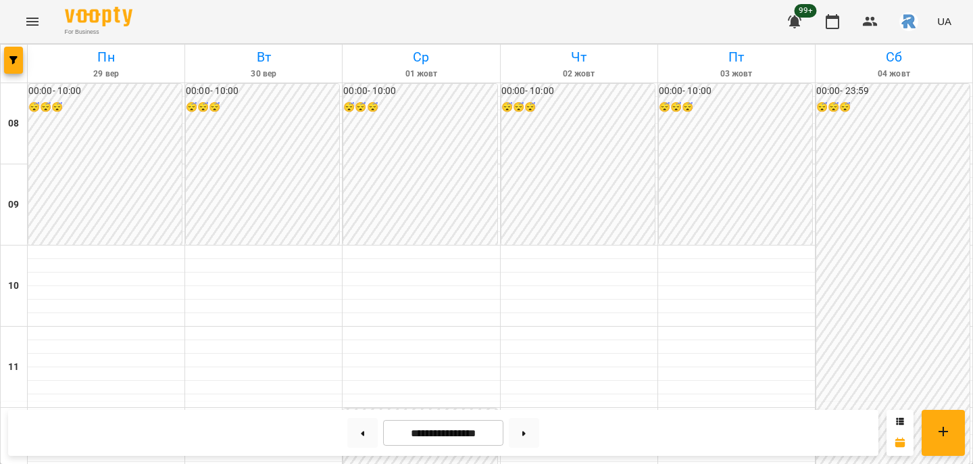
scroll to position [734, 0]
click at [19, 53] on button "button" at bounding box center [13, 60] width 19 height 27
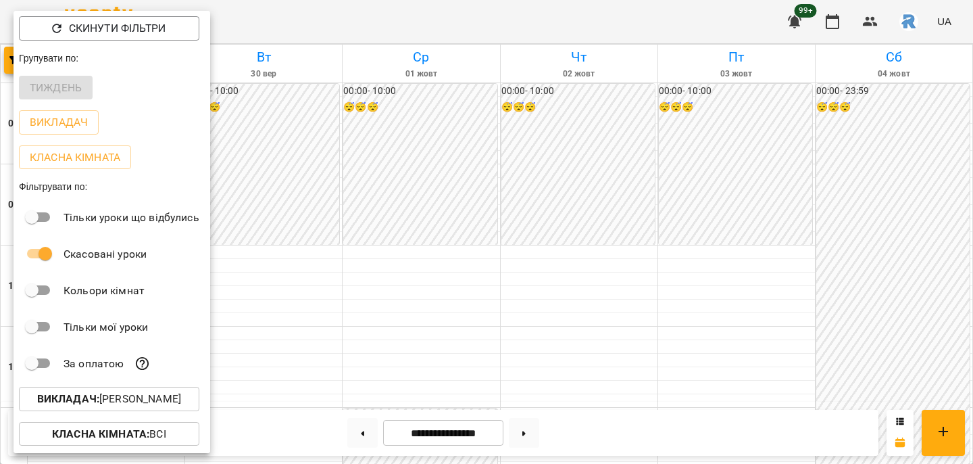
click at [285, 243] on div at bounding box center [486, 232] width 973 height 464
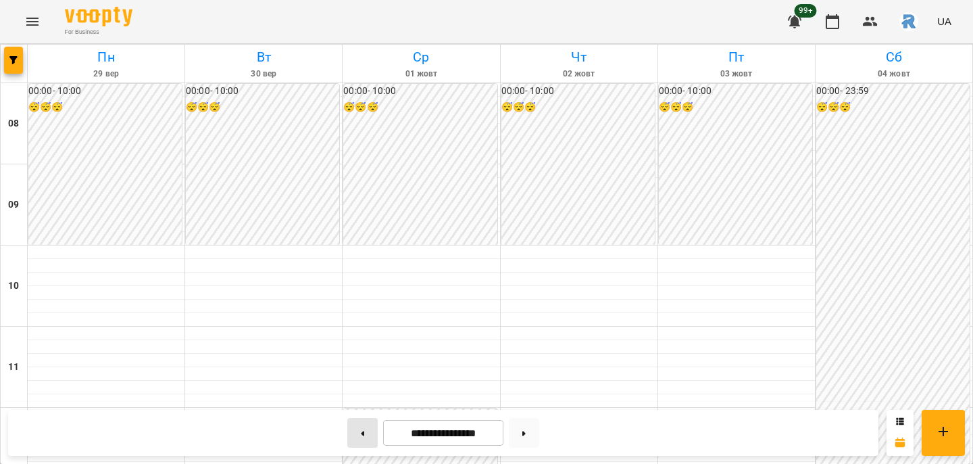
click at [360, 427] on button at bounding box center [362, 433] width 30 height 30
click at [358, 428] on button at bounding box center [362, 433] width 30 height 30
type input "**********"
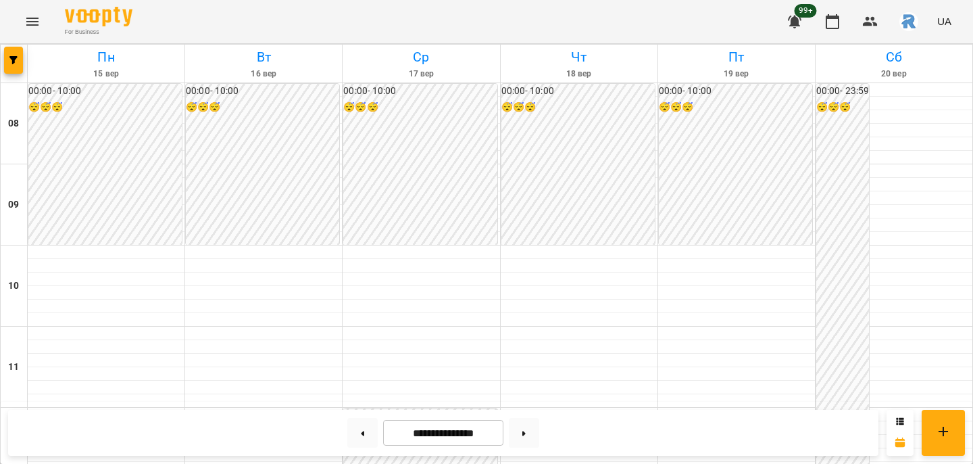
scroll to position [733, 0]
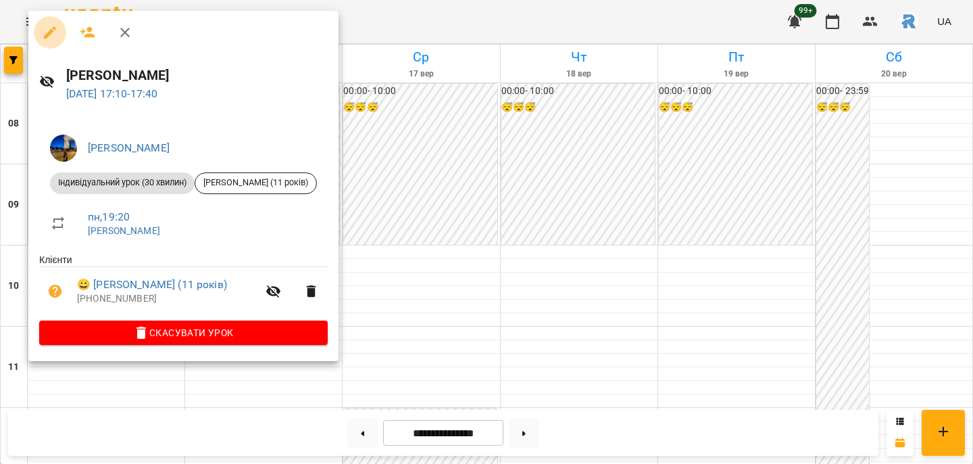
click at [44, 29] on icon "button" at bounding box center [50, 32] width 16 height 16
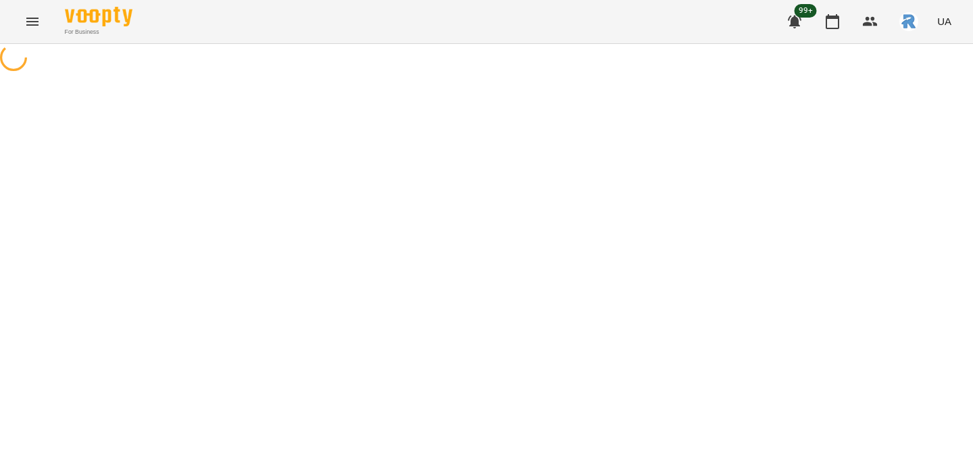
select select "**********"
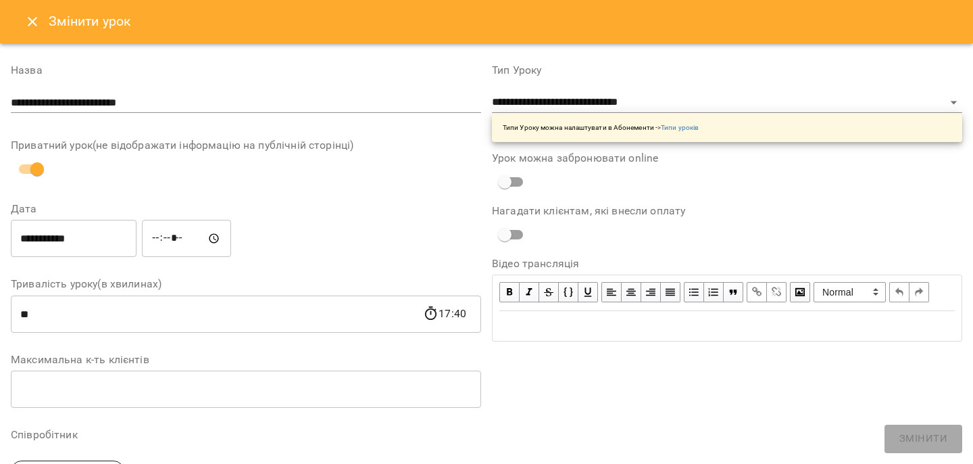
click at [169, 243] on input "*****" at bounding box center [186, 239] width 89 height 38
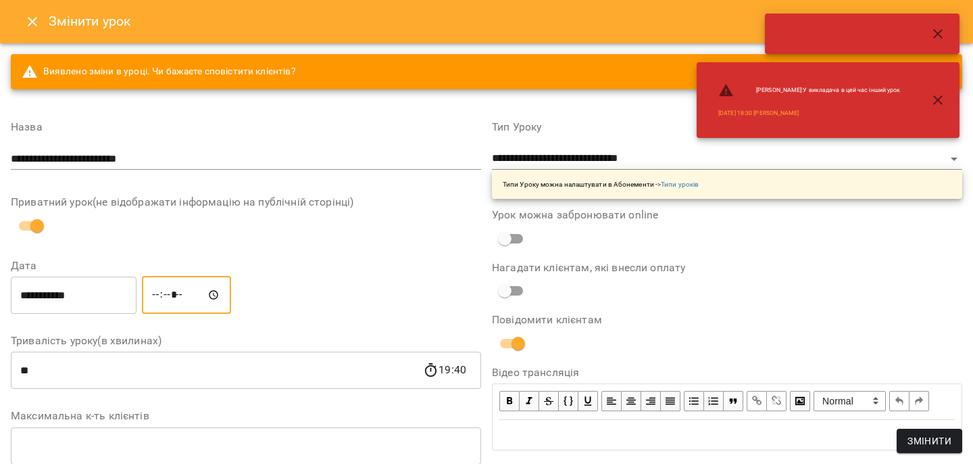
click at [187, 299] on input "*****" at bounding box center [186, 295] width 89 height 38
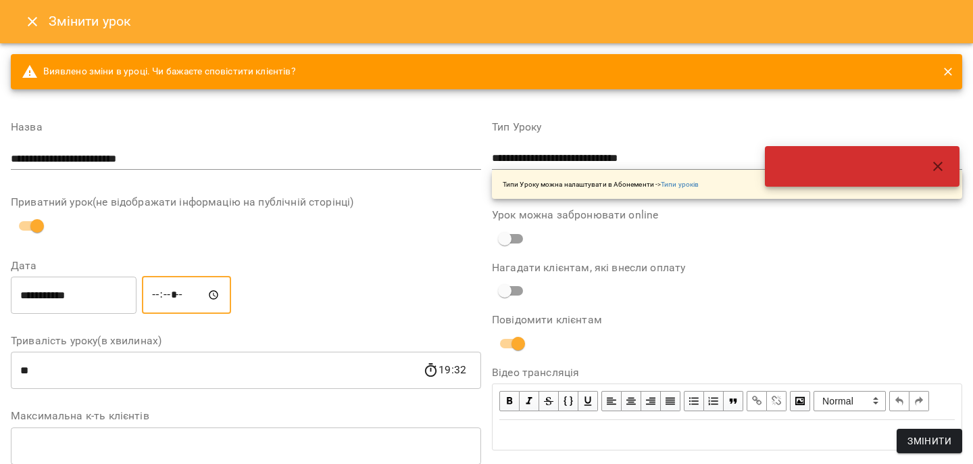
type input "*****"
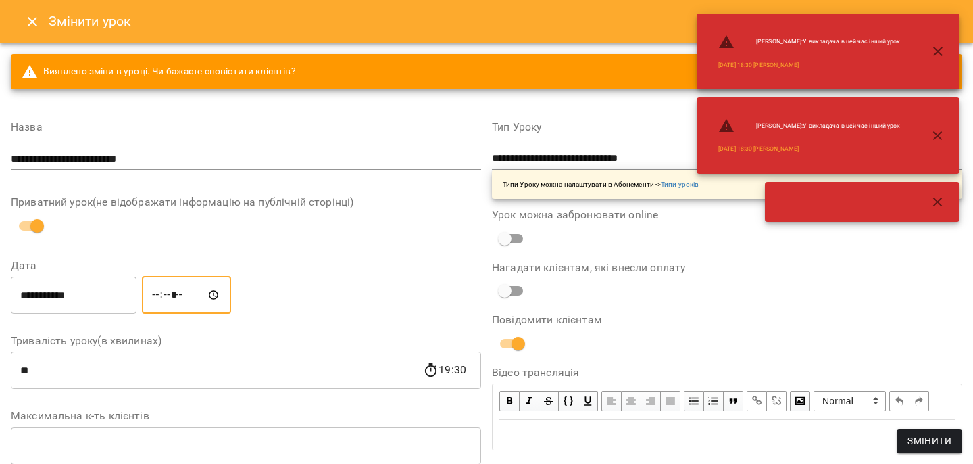
click at [947, 437] on span "Змінити" at bounding box center [930, 441] width 44 height 16
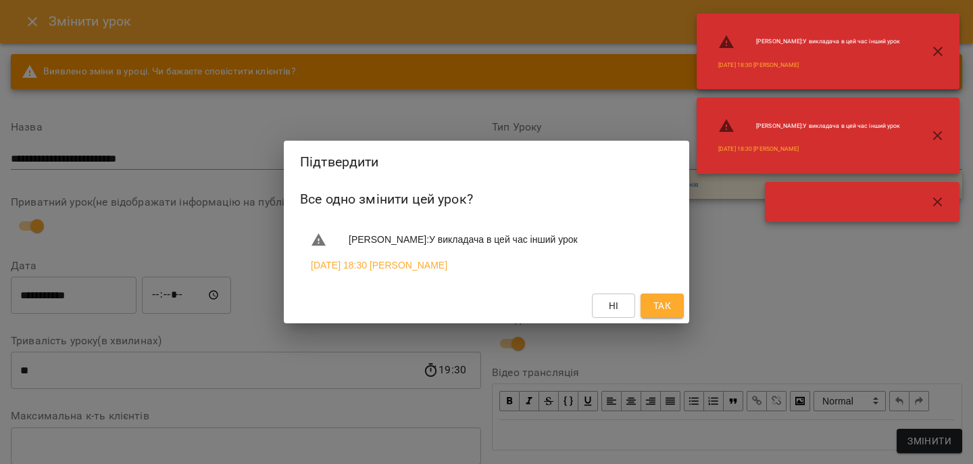
click at [660, 304] on span "Так" at bounding box center [663, 305] width 18 height 16
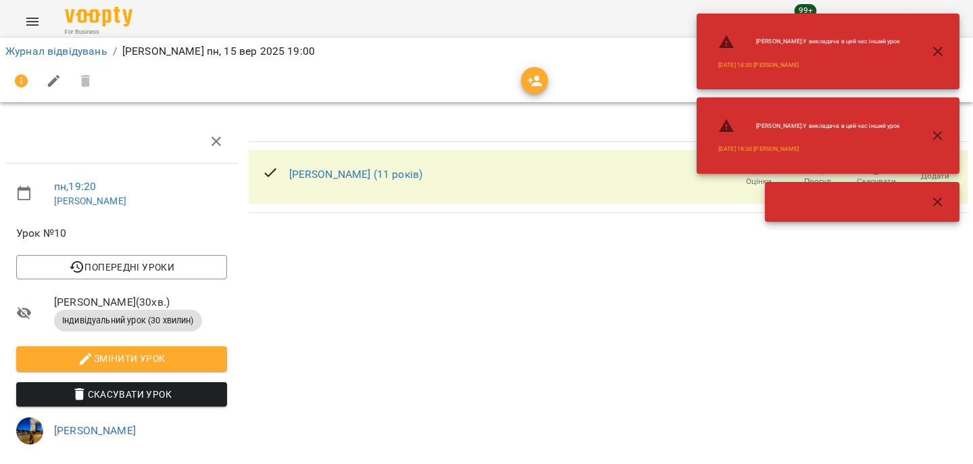
click at [937, 196] on icon "button" at bounding box center [938, 202] width 16 height 16
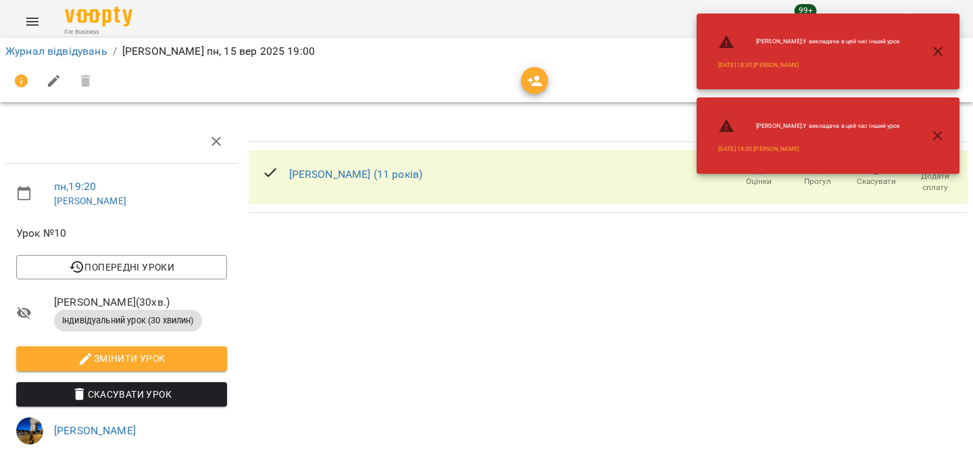
click at [931, 143] on button "button" at bounding box center [938, 136] width 32 height 32
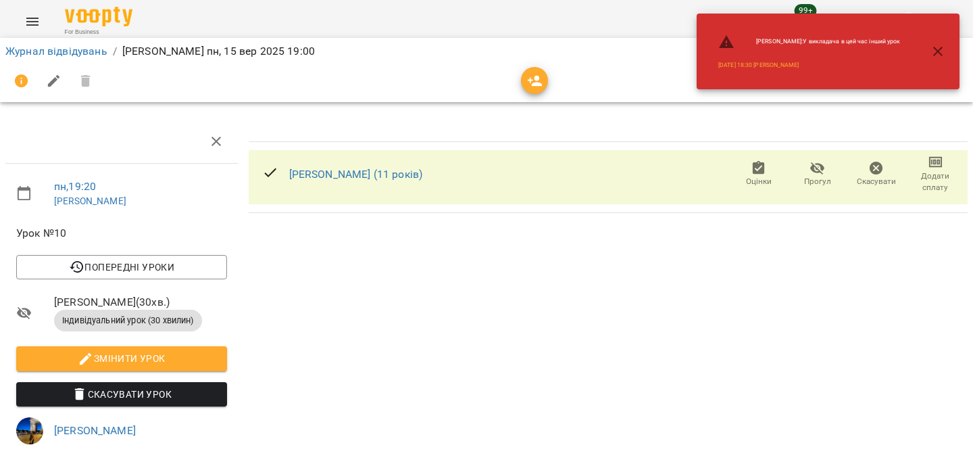
click at [925, 63] on div at bounding box center [932, 51] width 43 height 32
click at [929, 39] on button "button" at bounding box center [938, 51] width 32 height 32
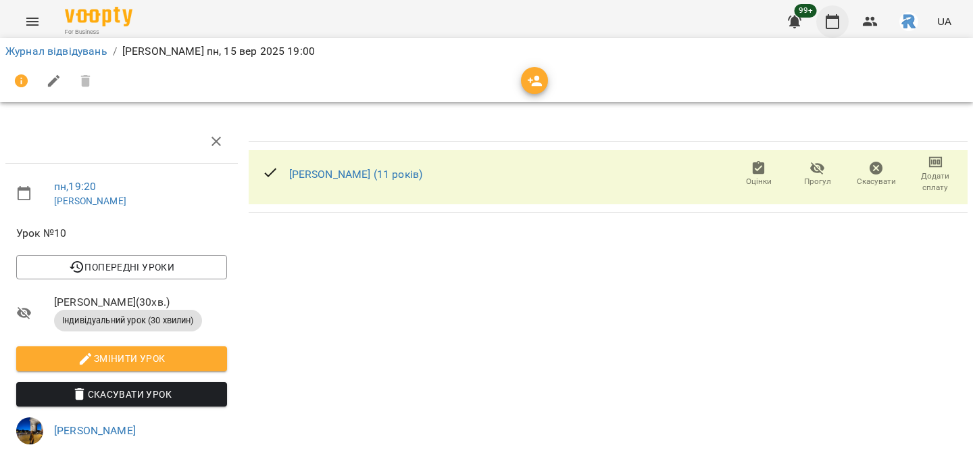
click at [838, 20] on icon "button" at bounding box center [833, 22] width 16 height 16
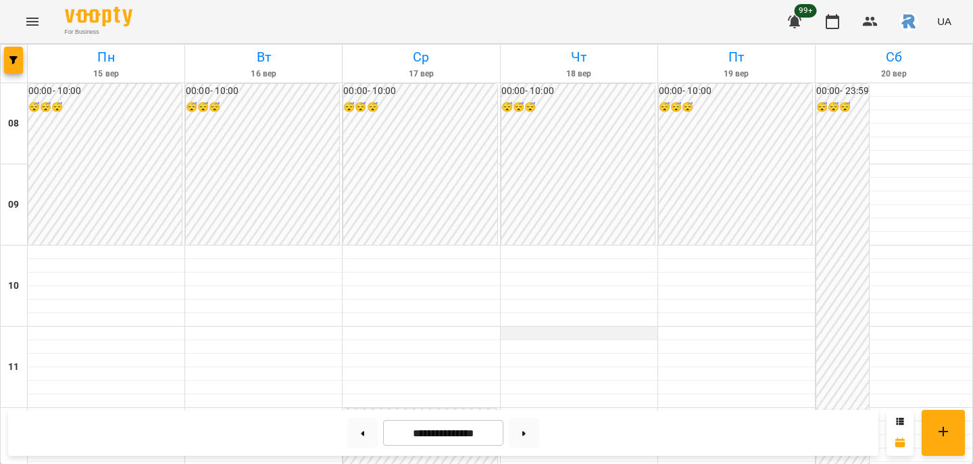
scroll to position [701, 0]
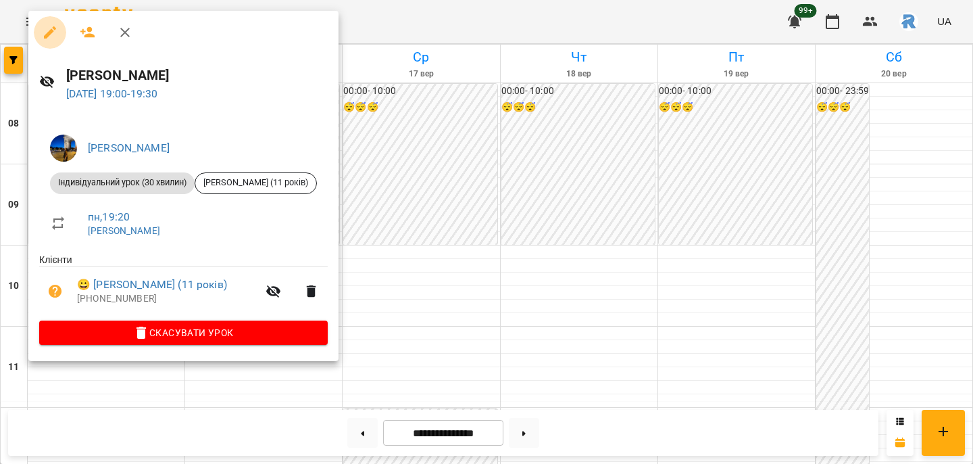
click at [47, 22] on button "button" at bounding box center [50, 32] width 32 height 32
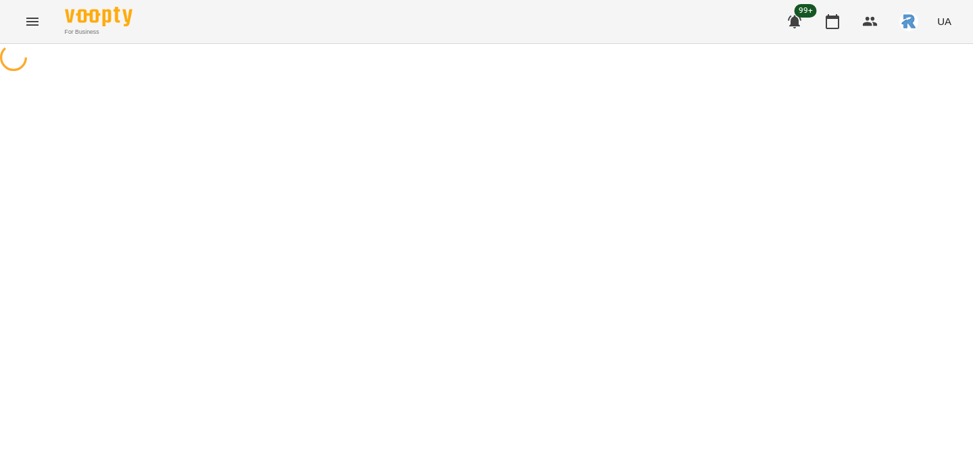
select select "**********"
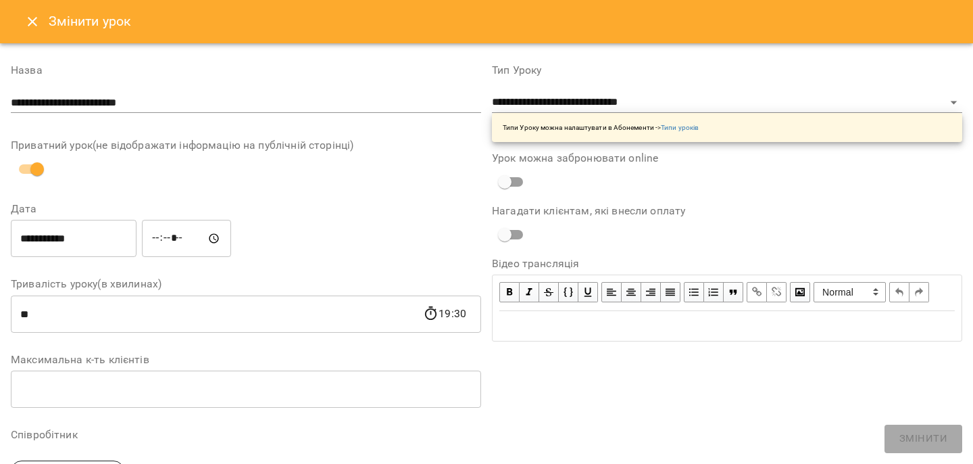
click at [180, 240] on input "*****" at bounding box center [186, 239] width 89 height 38
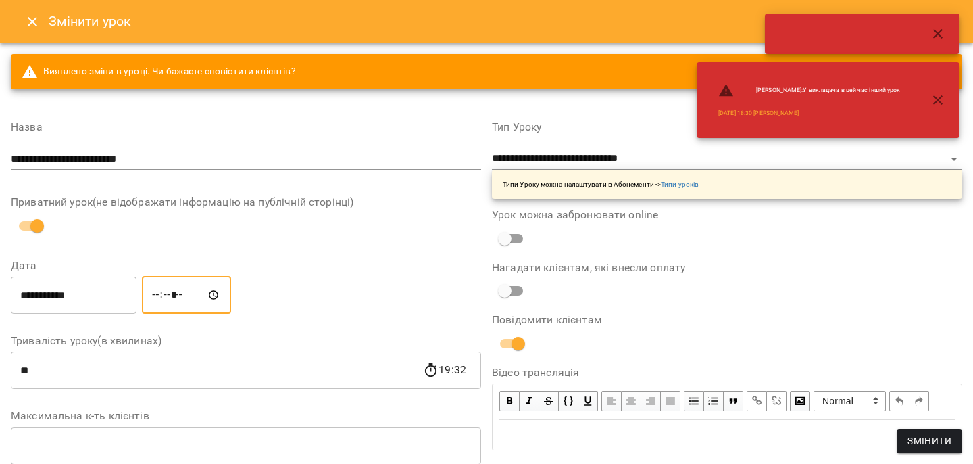
type input "*****"
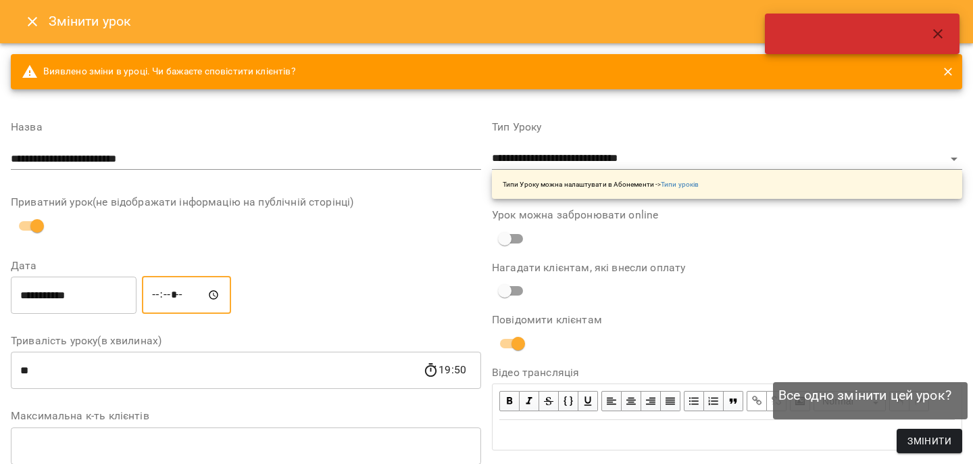
click at [919, 436] on span "Змінити" at bounding box center [930, 441] width 44 height 16
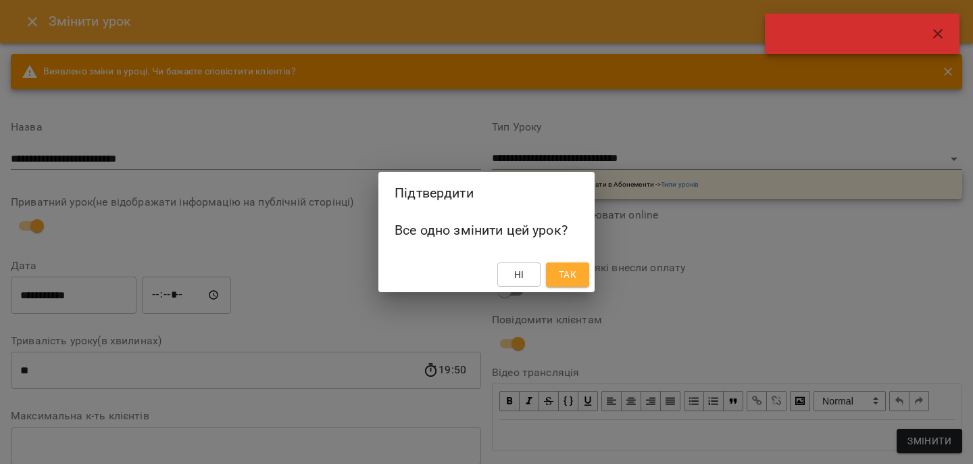
click at [599, 289] on div "Підтвердити Все одно змінити цей урок? Ні Так" at bounding box center [486, 232] width 973 height 464
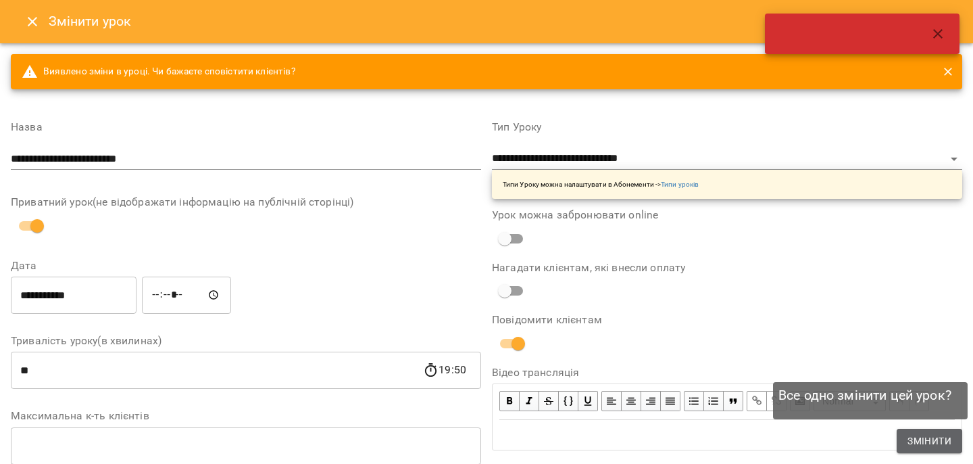
click at [917, 439] on span "Змінити" at bounding box center [930, 441] width 44 height 16
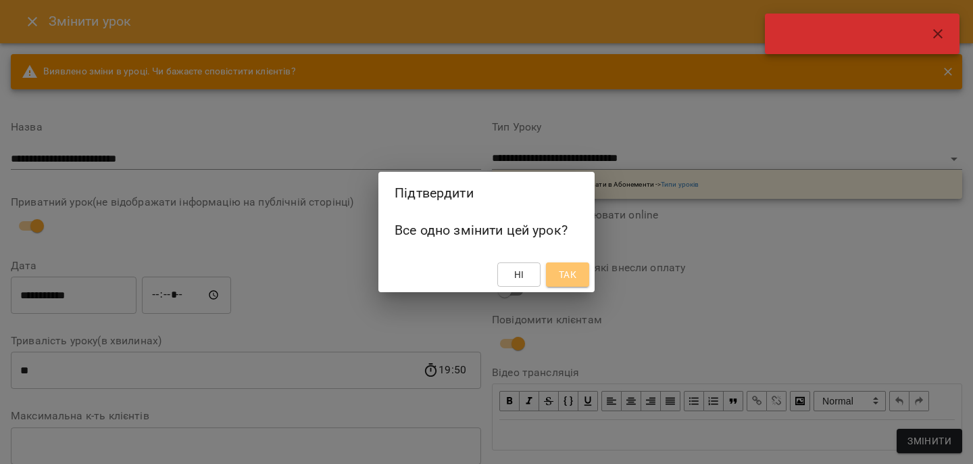
click at [570, 270] on span "Так" at bounding box center [568, 274] width 18 height 16
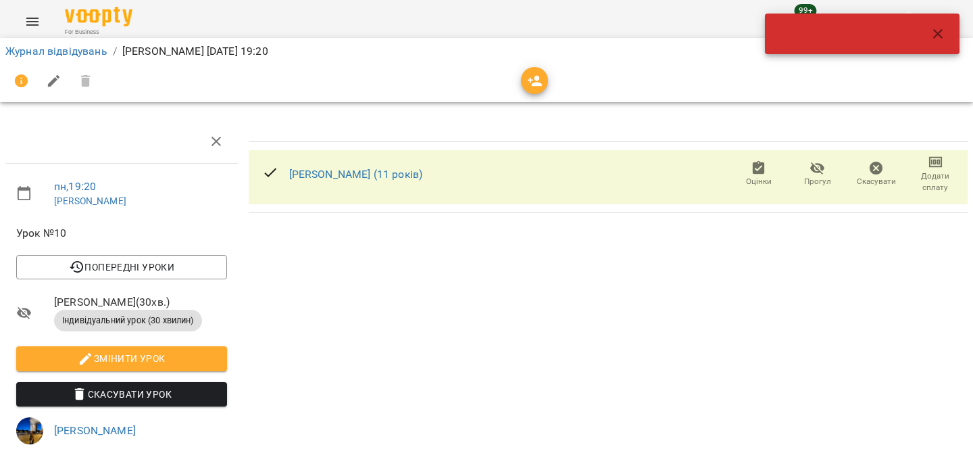
click at [929, 14] on div at bounding box center [862, 34] width 195 height 41
click at [932, 43] on button "button" at bounding box center [938, 34] width 32 height 32
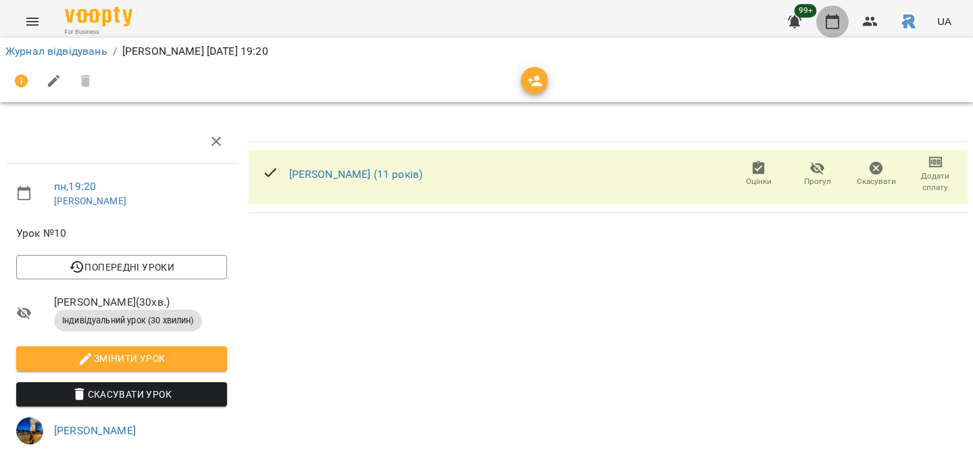
click at [826, 22] on icon "button" at bounding box center [833, 22] width 16 height 16
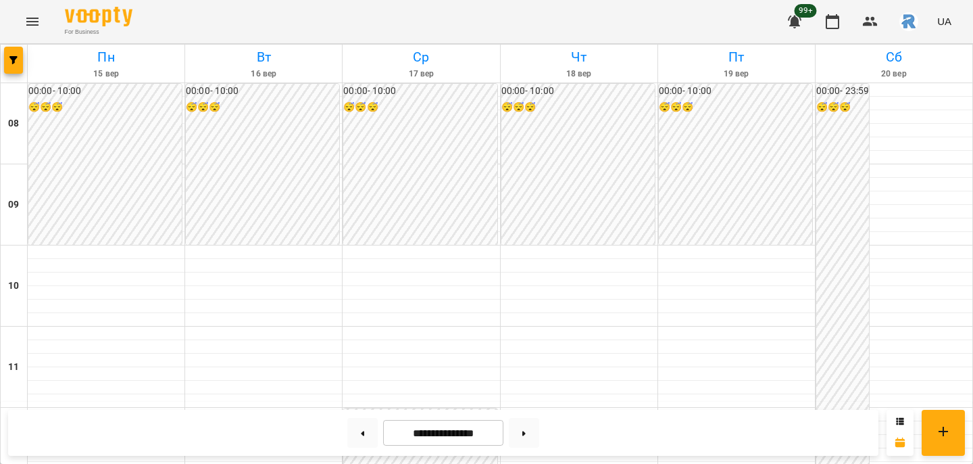
scroll to position [731, 0]
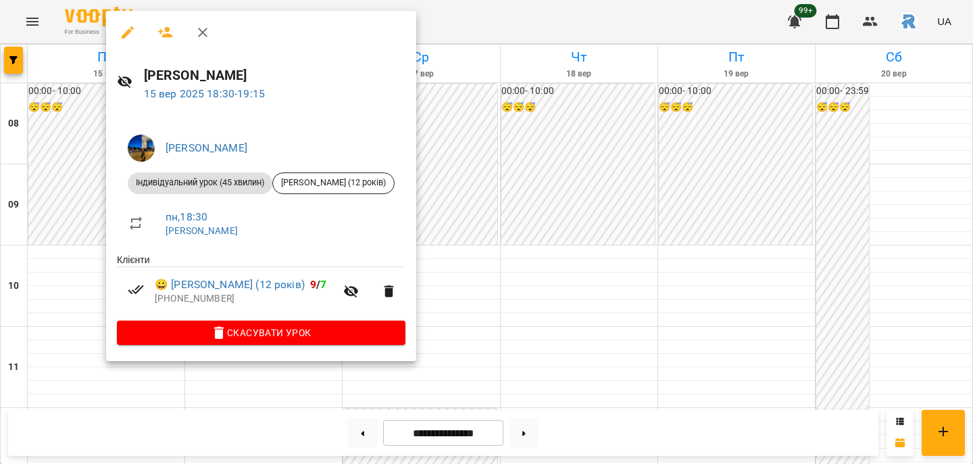
click at [422, 205] on div at bounding box center [486, 232] width 973 height 464
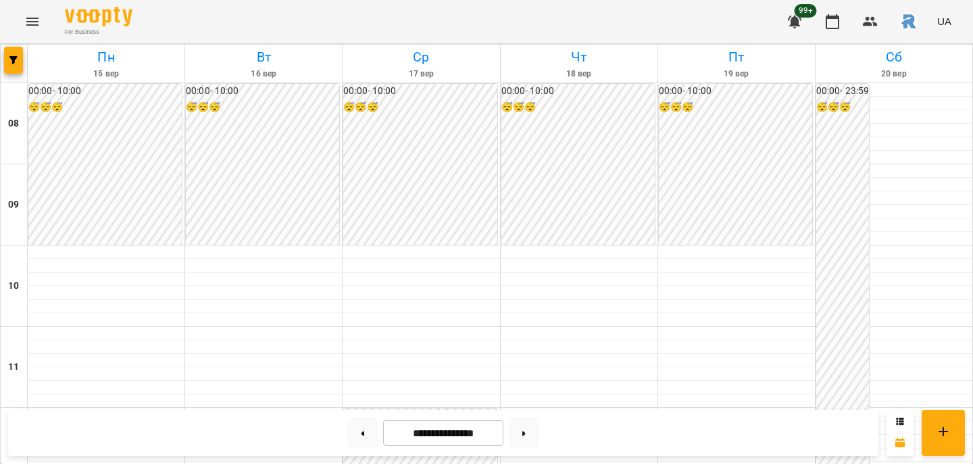
scroll to position [489, 0]
click at [10, 59] on icon "button" at bounding box center [13, 60] width 8 height 8
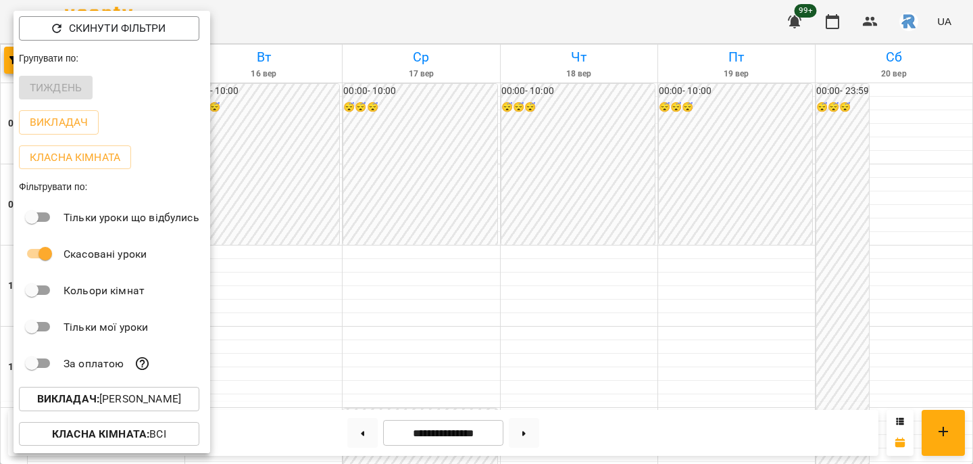
click at [118, 397] on p "Викладач : [PERSON_NAME]" at bounding box center [109, 399] width 144 height 16
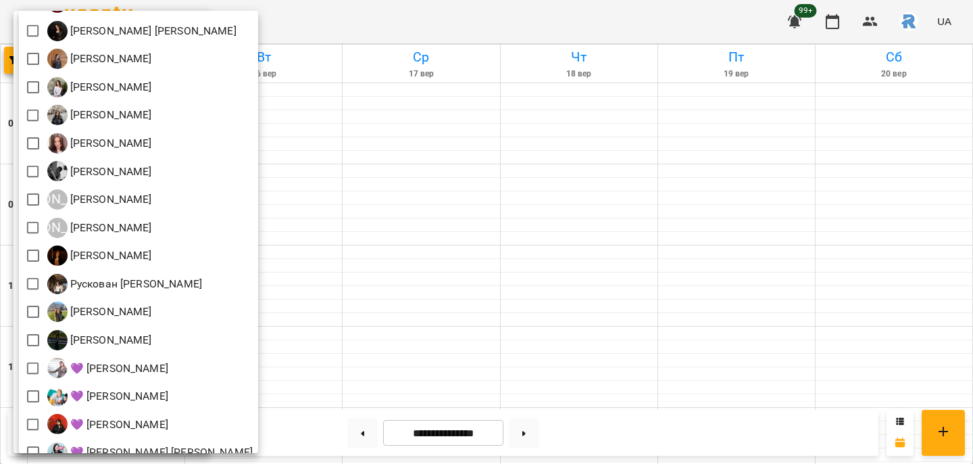
scroll to position [95, 0]
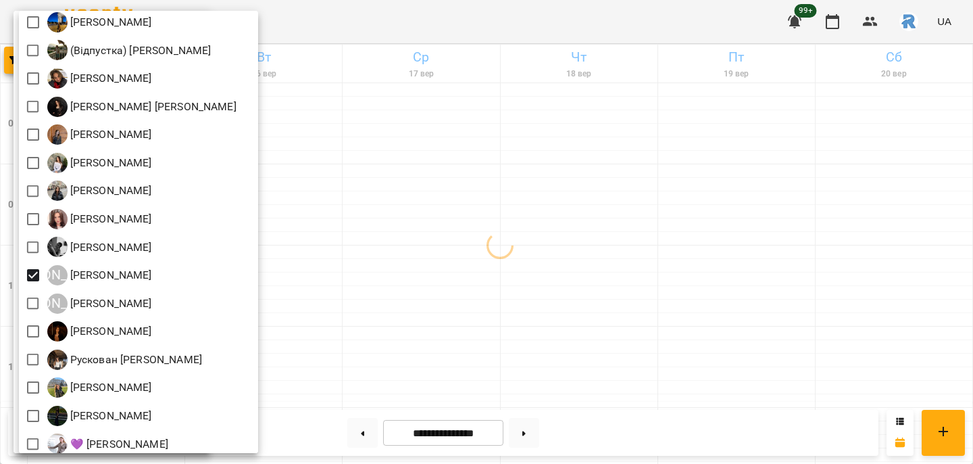
click at [499, 331] on div at bounding box center [486, 232] width 973 height 464
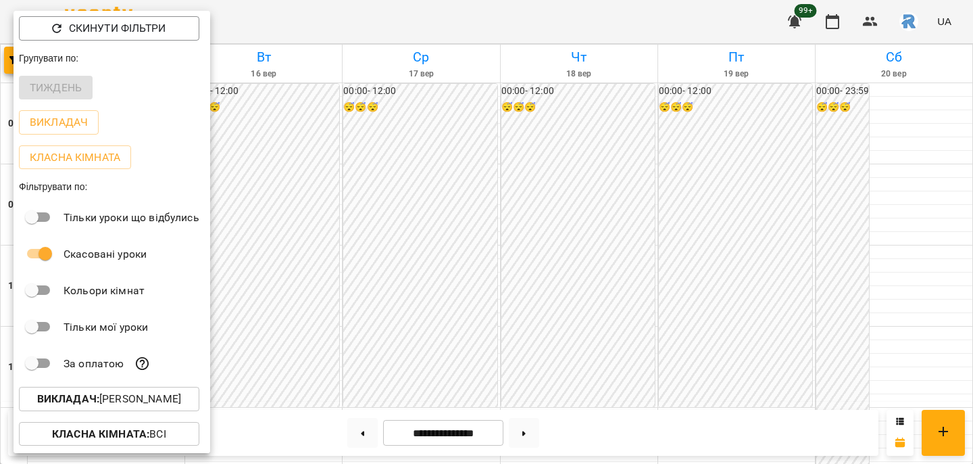
click at [359, 293] on div at bounding box center [486, 232] width 973 height 464
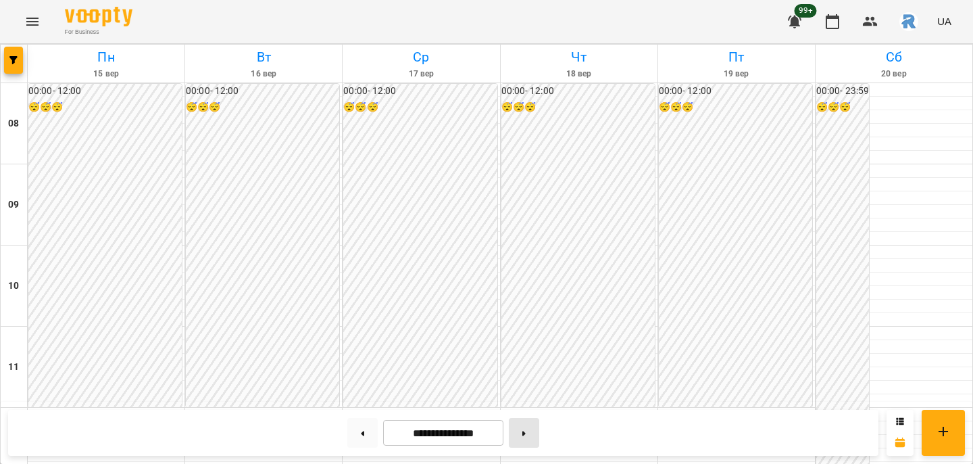
click at [527, 429] on button at bounding box center [524, 433] width 30 height 30
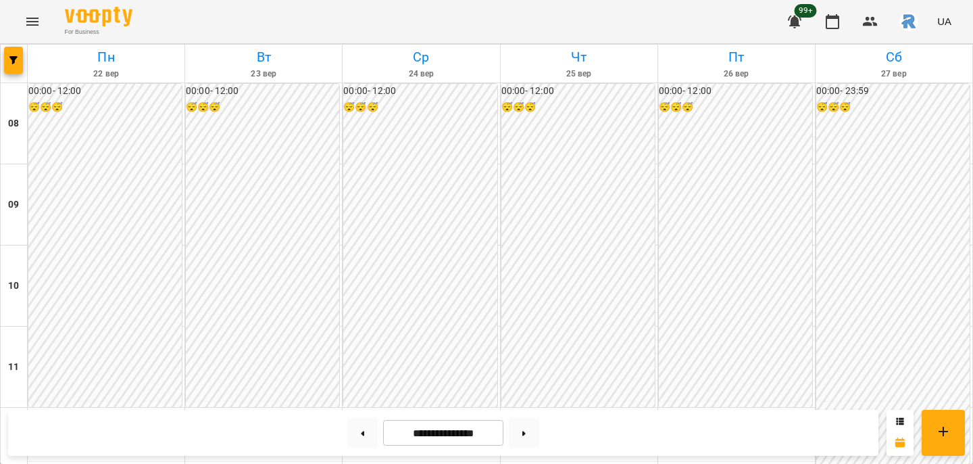
scroll to position [594, 0]
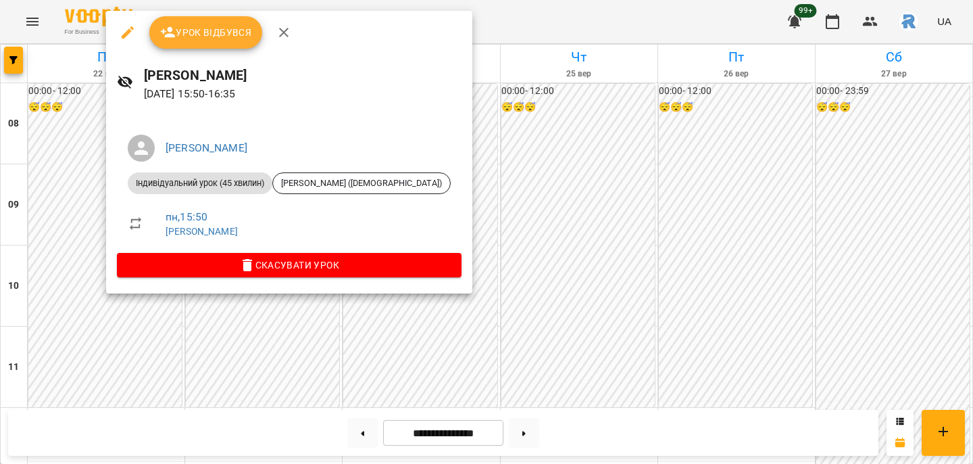
click at [304, 333] on div at bounding box center [486, 232] width 973 height 464
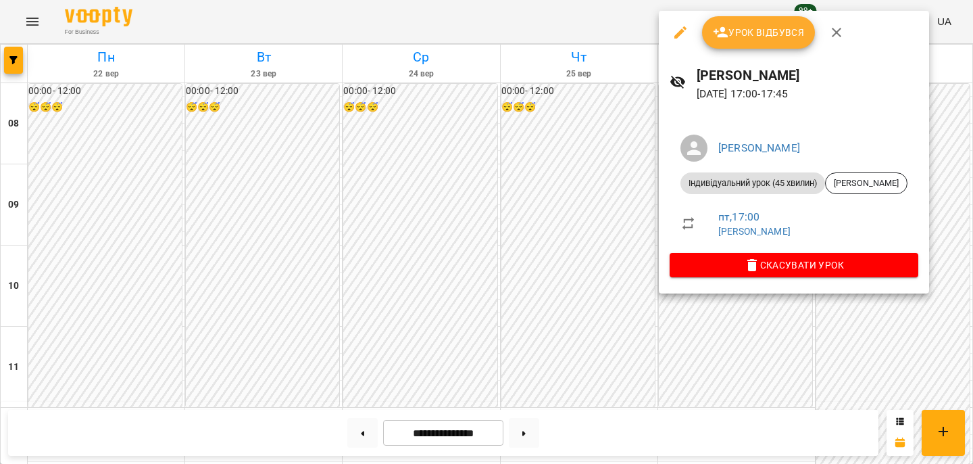
click at [532, 232] on div at bounding box center [486, 232] width 973 height 464
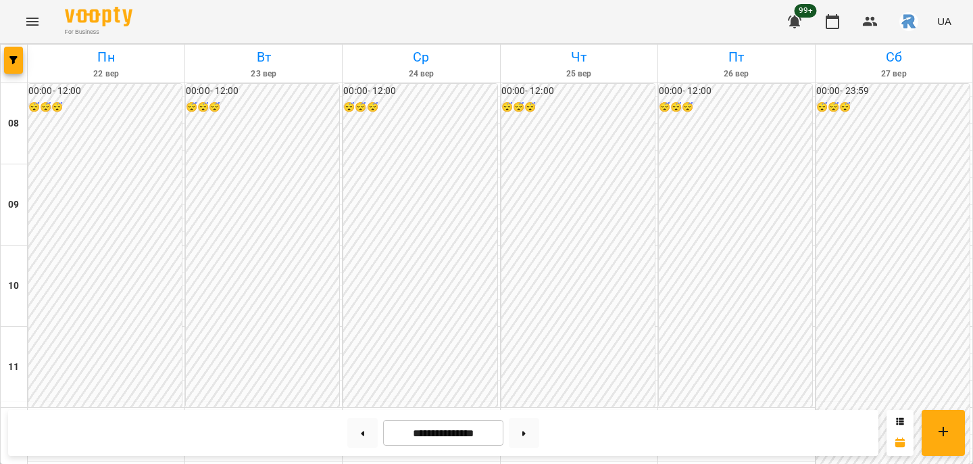
scroll to position [547, 0]
click at [11, 57] on icon "button" at bounding box center [13, 60] width 8 height 8
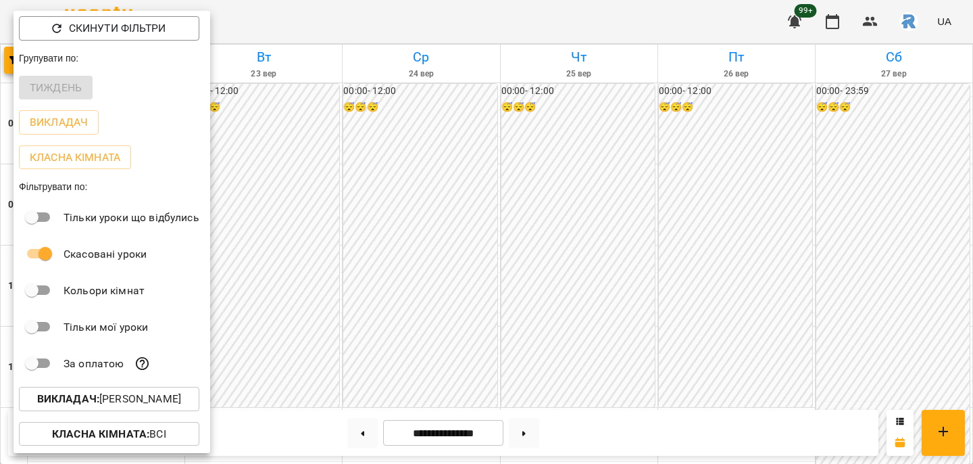
click at [122, 393] on p "Викладач : [PERSON_NAME]" at bounding box center [109, 399] width 144 height 16
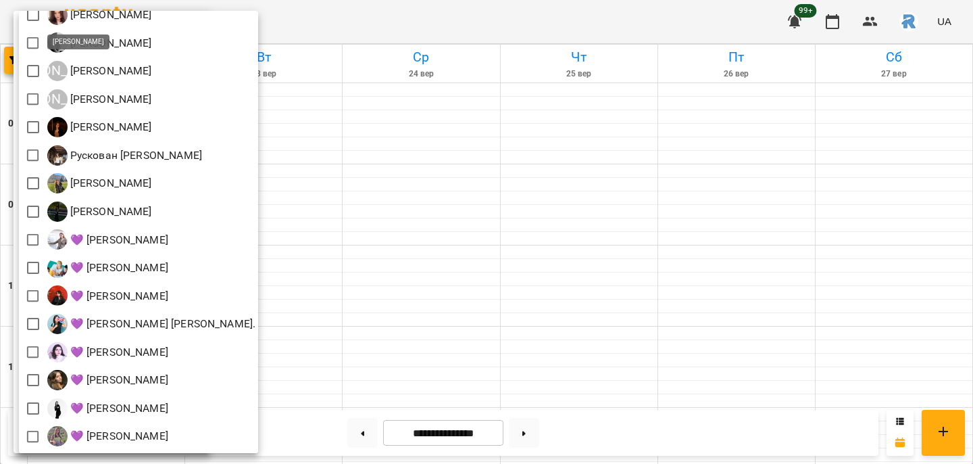
scroll to position [299, 0]
click at [442, 328] on div at bounding box center [486, 232] width 973 height 464
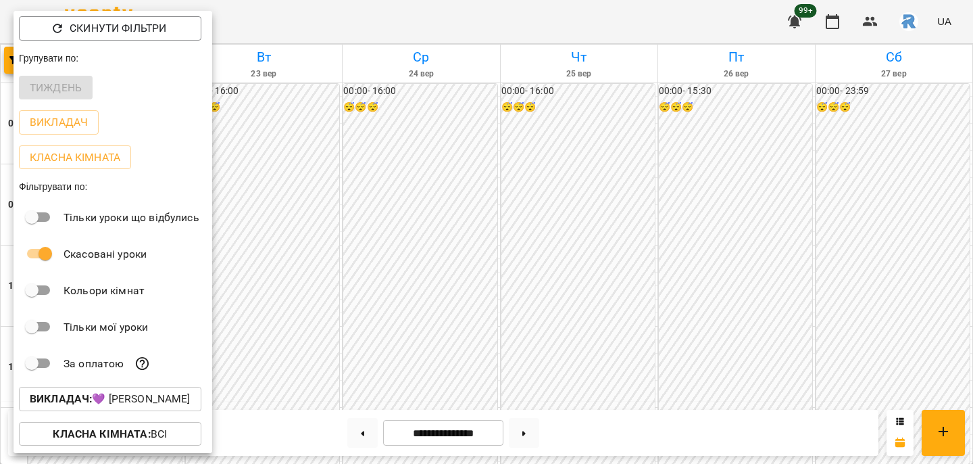
click at [442, 328] on div at bounding box center [486, 232] width 973 height 464
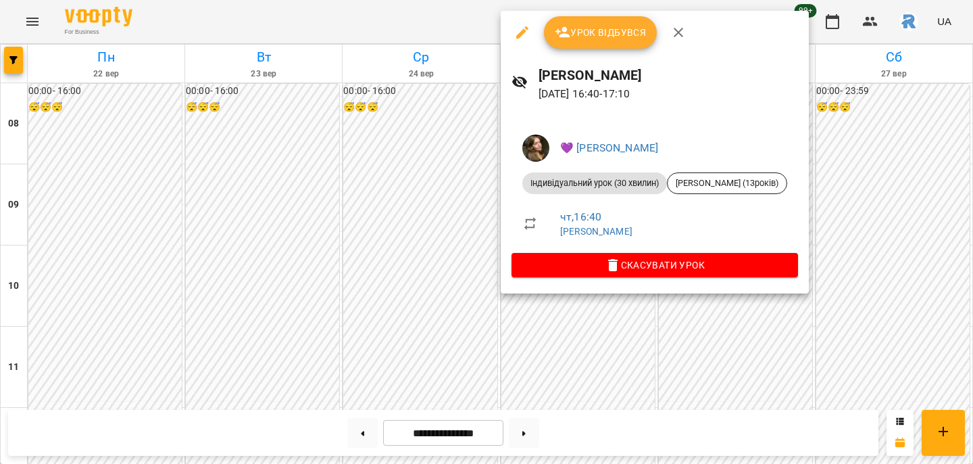
click at [410, 256] on div at bounding box center [486, 232] width 973 height 464
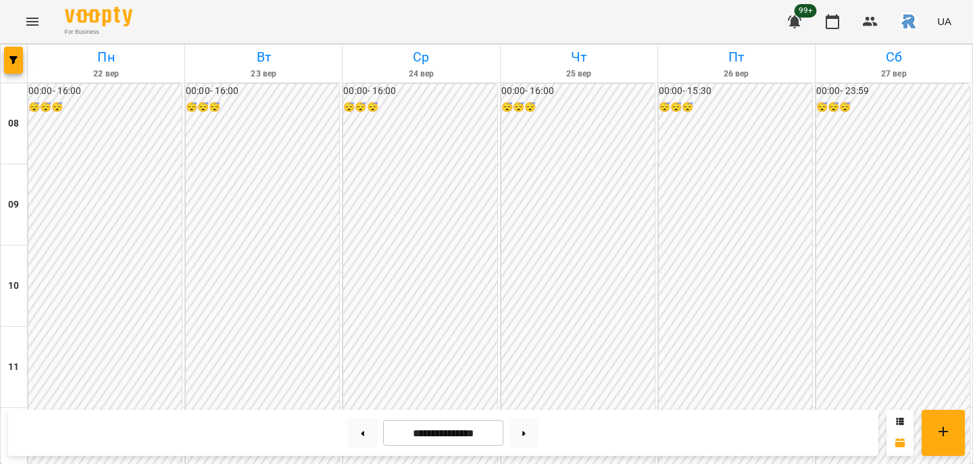
scroll to position [520, 0]
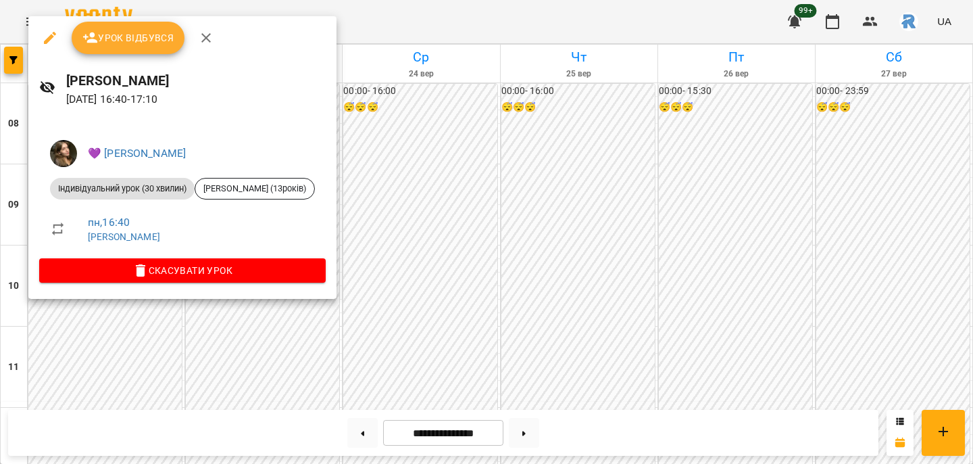
click at [207, 333] on div at bounding box center [486, 232] width 973 height 464
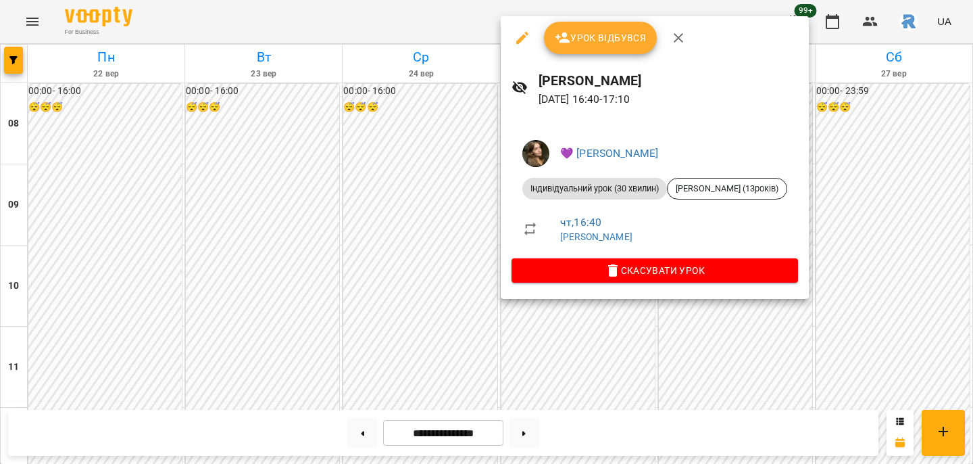
click at [375, 242] on div at bounding box center [486, 232] width 973 height 464
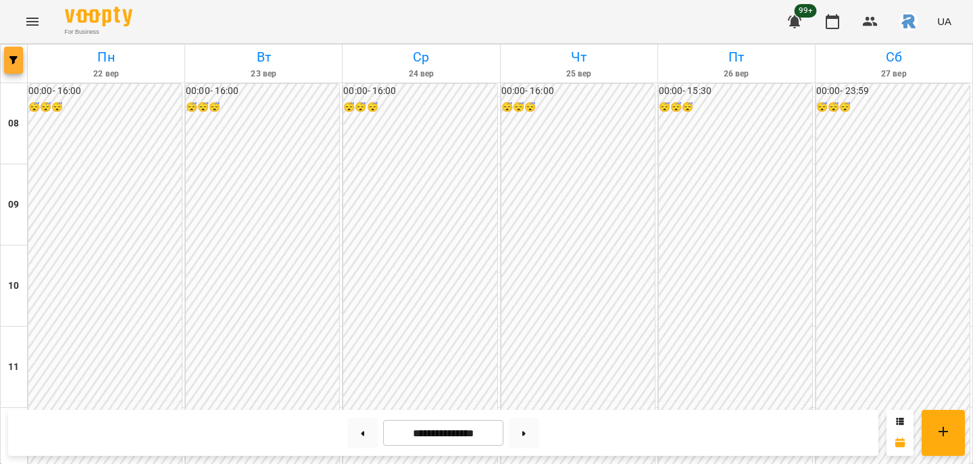
click at [16, 57] on icon "button" at bounding box center [13, 60] width 8 height 8
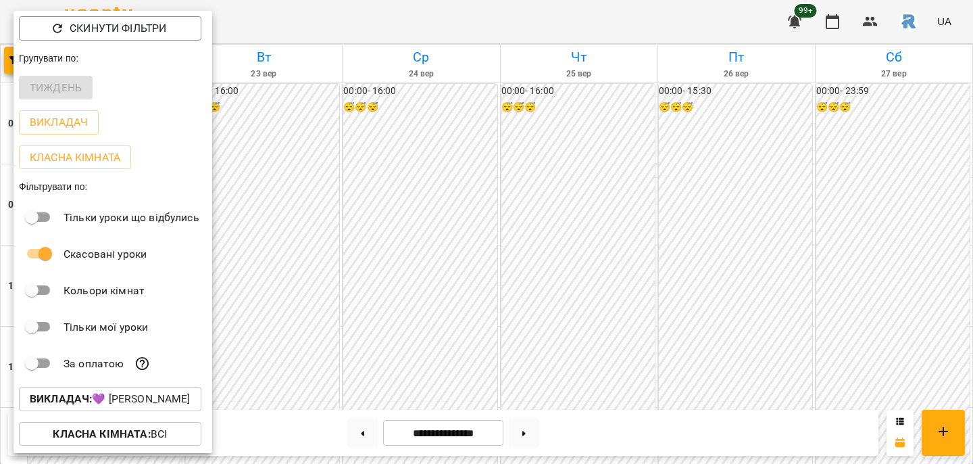
click at [305, 335] on div at bounding box center [486, 232] width 973 height 464
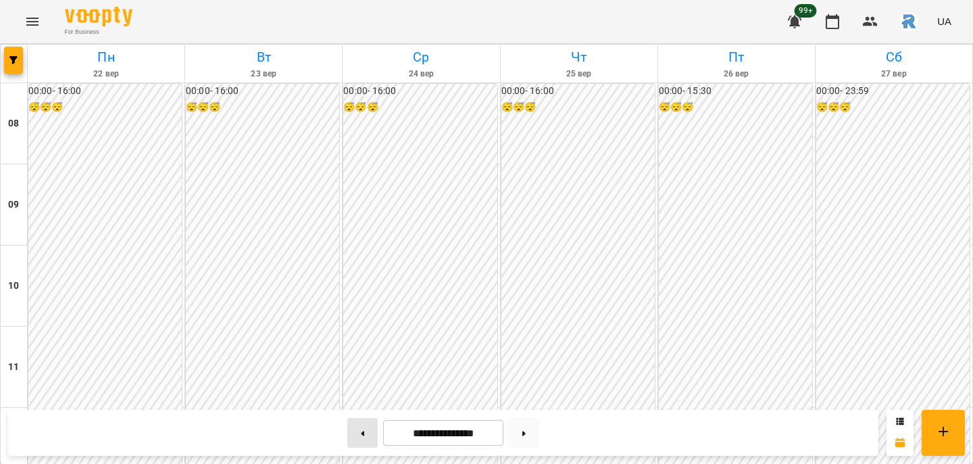
click at [361, 436] on button at bounding box center [362, 433] width 30 height 30
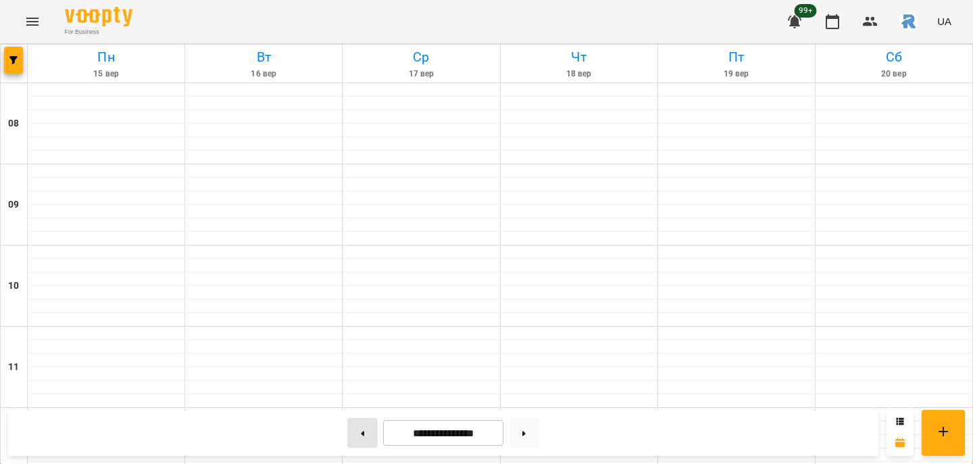
type input "**********"
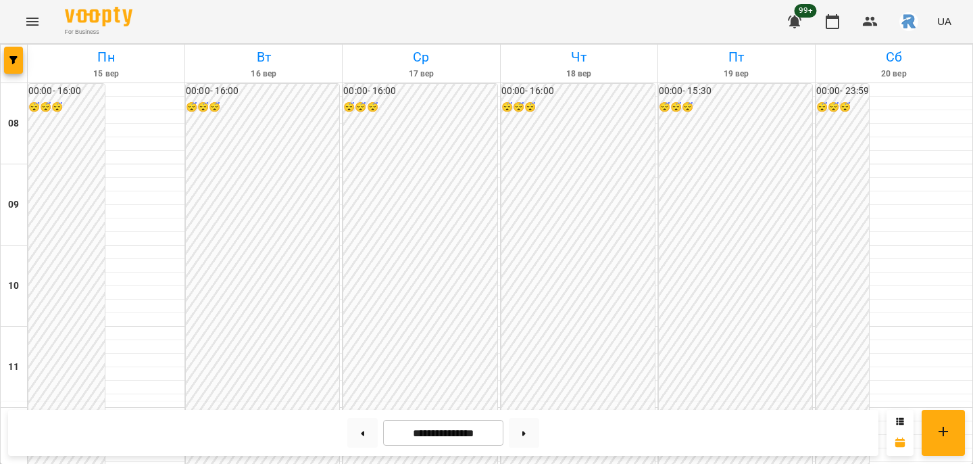
scroll to position [579, 0]
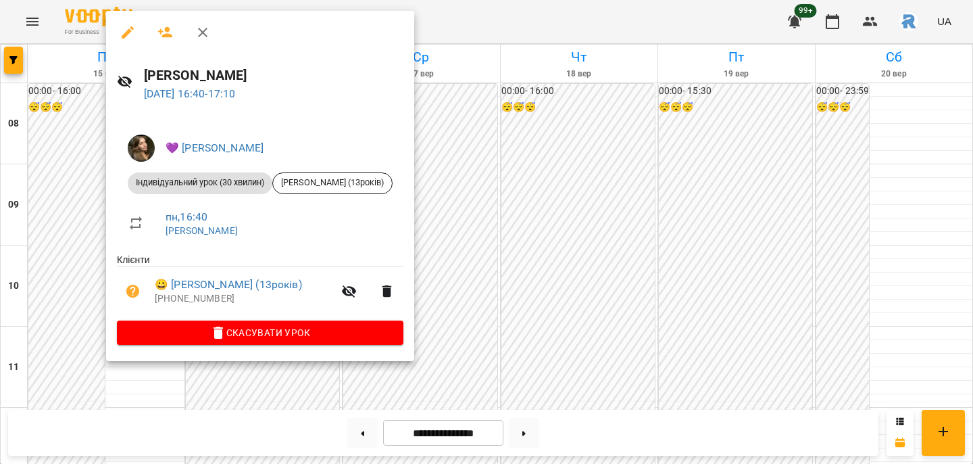
click at [524, 198] on div at bounding box center [486, 232] width 973 height 464
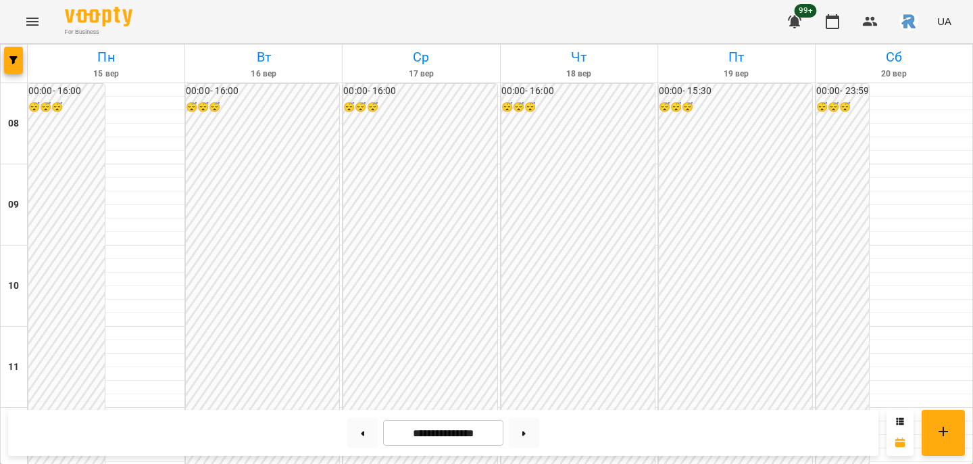
scroll to position [645, 0]
click at [18, 59] on span "button" at bounding box center [13, 60] width 19 height 8
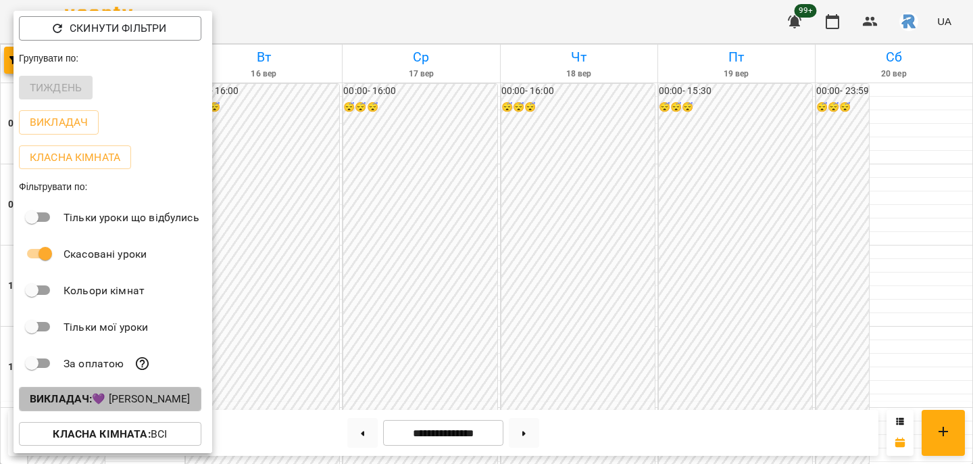
click at [134, 398] on p "Викладач : 💜 [PERSON_NAME]" at bounding box center [110, 399] width 161 height 16
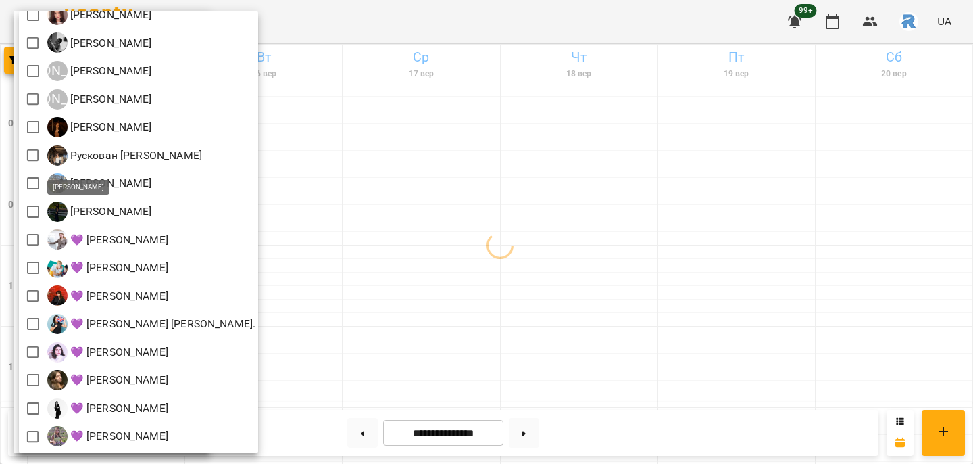
scroll to position [268, 0]
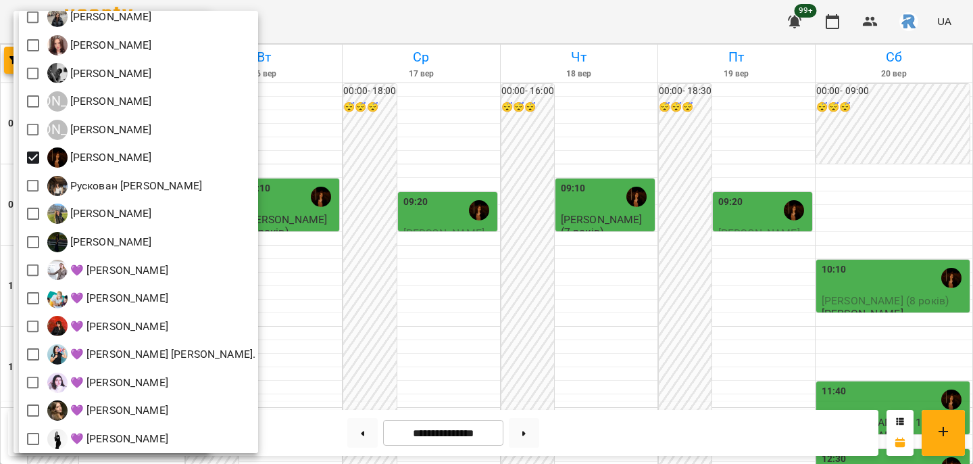
click at [384, 253] on div at bounding box center [486, 232] width 973 height 464
click at [384, 253] on div "Всі [PERSON_NAME] [PERSON_NAME]) [PERSON_NAME] [PERSON_NAME] [PERSON_NAME] [PER…" at bounding box center [486, 232] width 973 height 464
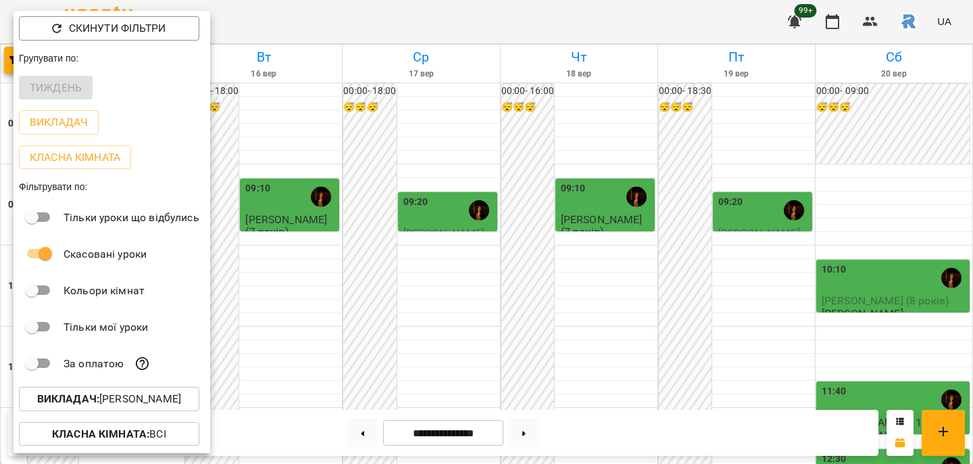
click at [384, 253] on div at bounding box center [486, 232] width 973 height 464
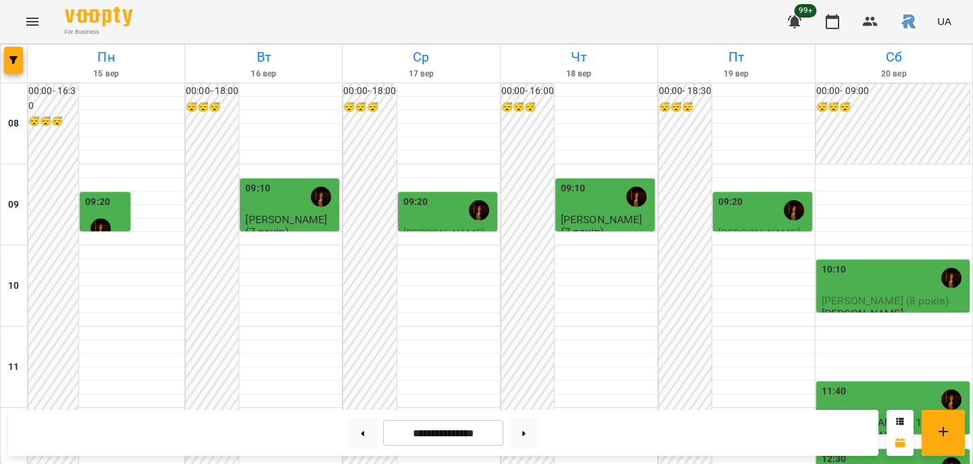
scroll to position [519, 0]
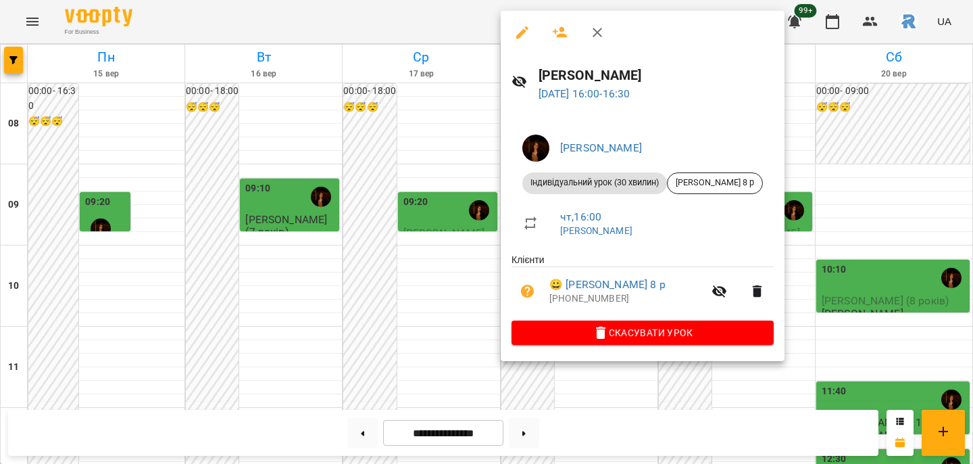
click at [380, 272] on div at bounding box center [486, 232] width 973 height 464
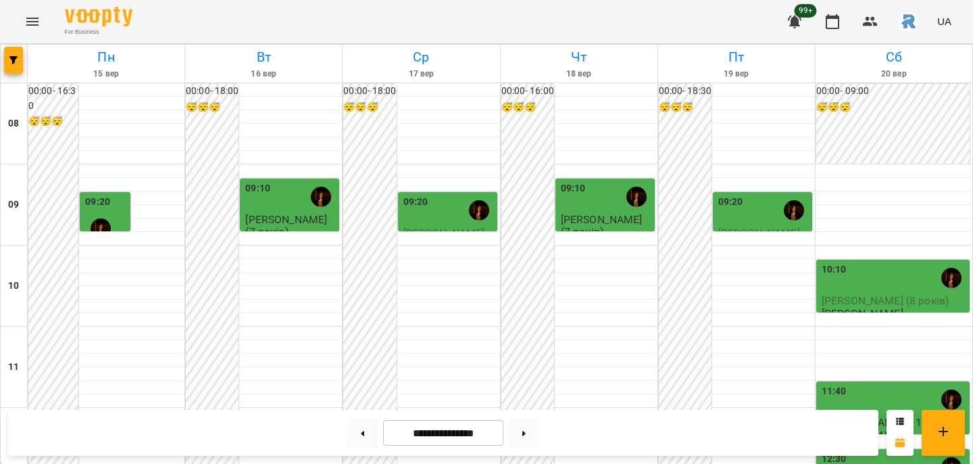
scroll to position [734, 0]
click at [19, 58] on span "button" at bounding box center [13, 60] width 19 height 8
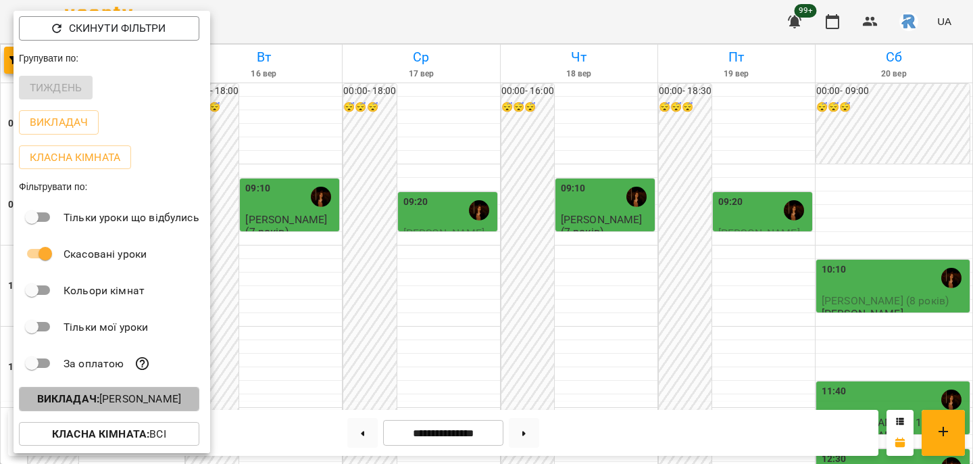
click at [127, 395] on p "Викладач : [PERSON_NAME]" at bounding box center [109, 399] width 144 height 16
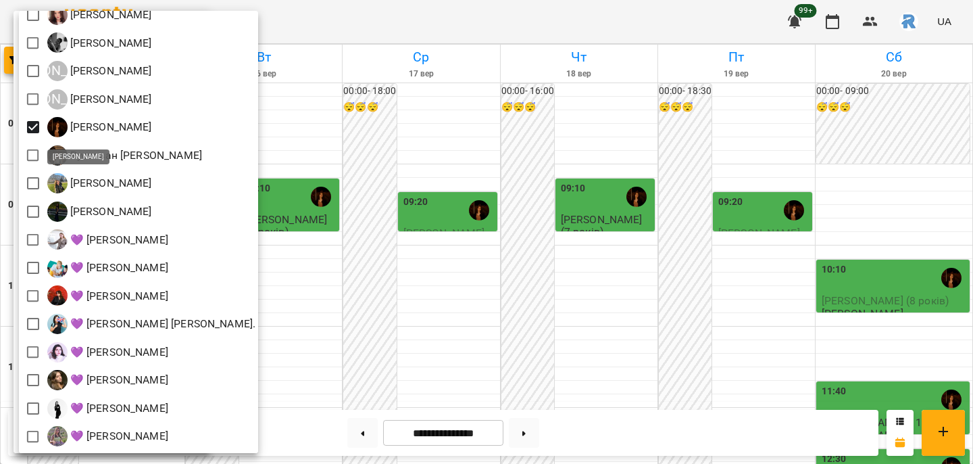
scroll to position [299, 0]
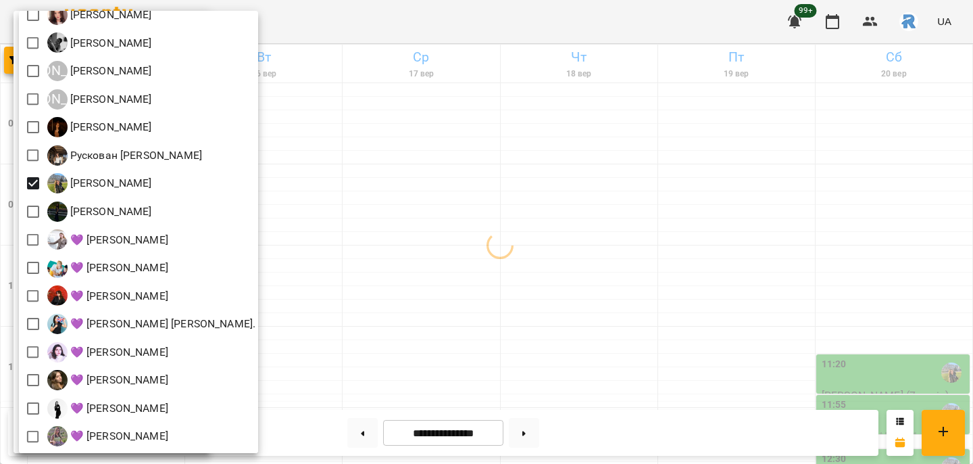
click at [515, 257] on div at bounding box center [486, 232] width 973 height 464
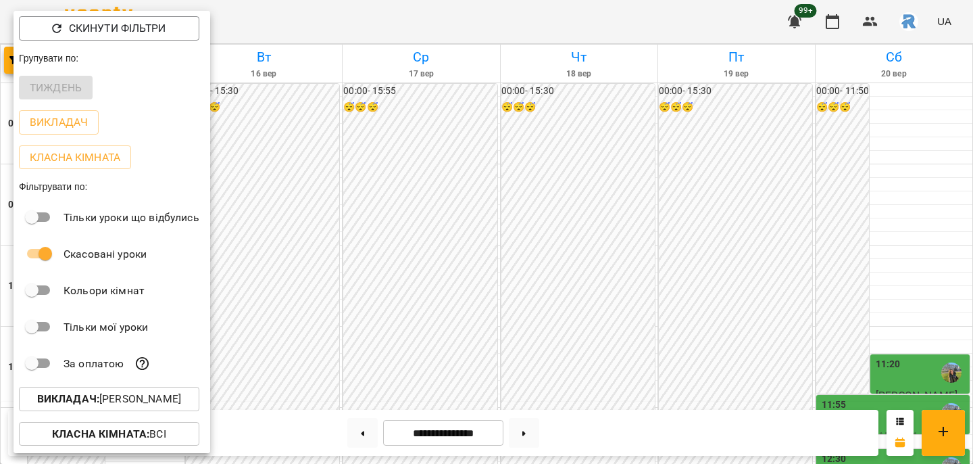
click at [515, 258] on div at bounding box center [486, 232] width 973 height 464
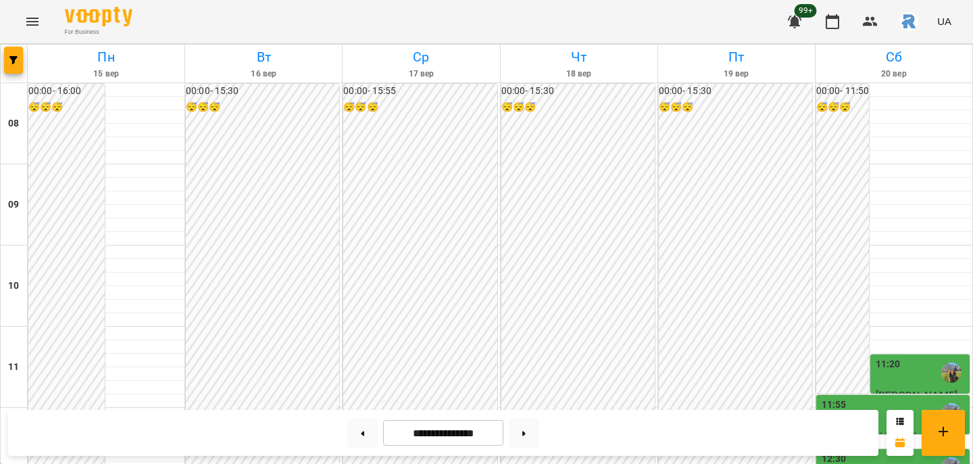
scroll to position [639, 0]
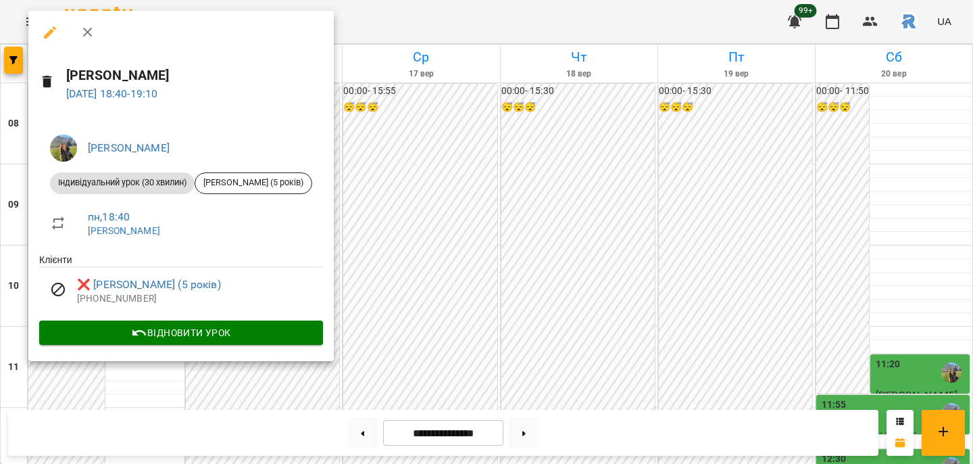
click at [433, 328] on div at bounding box center [486, 232] width 973 height 464
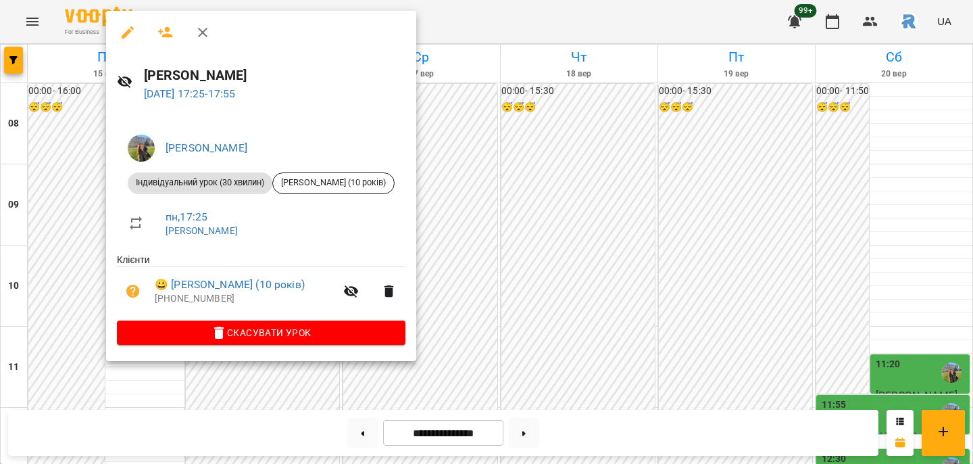
click at [581, 183] on div at bounding box center [486, 232] width 973 height 464
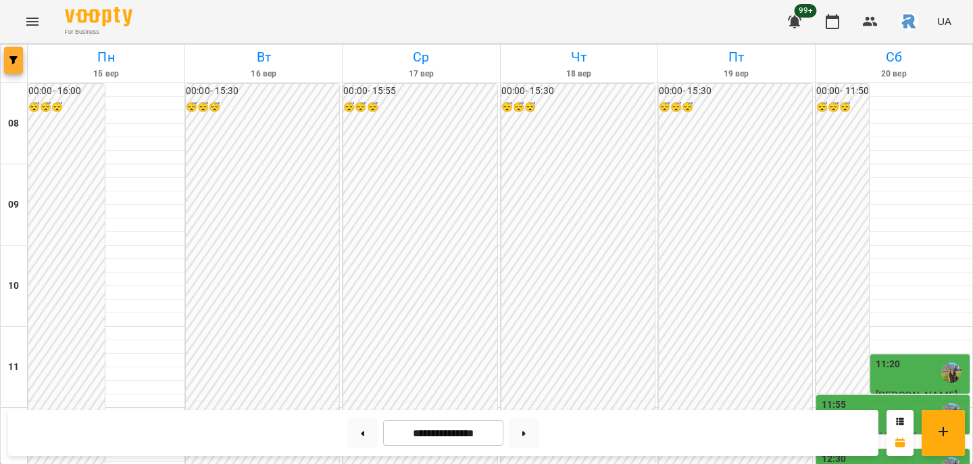
click at [18, 57] on span "button" at bounding box center [13, 60] width 19 height 8
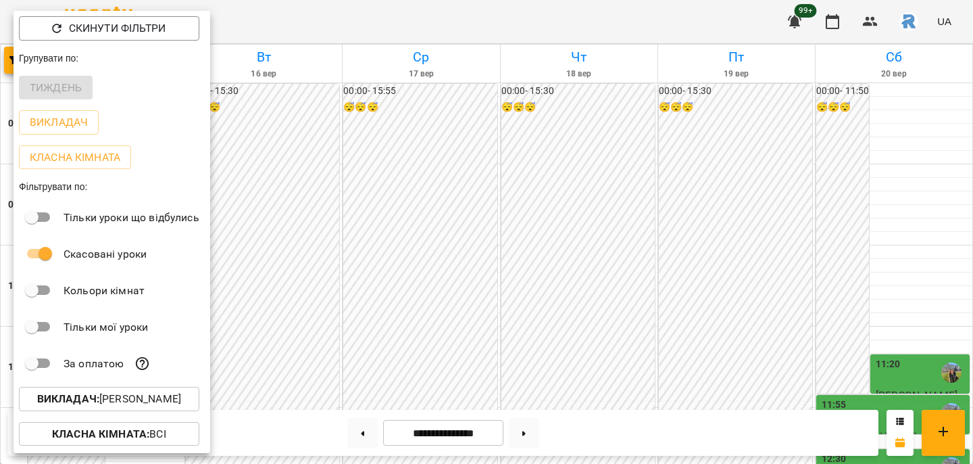
click at [127, 403] on p "Викладач : [PERSON_NAME]" at bounding box center [109, 399] width 144 height 16
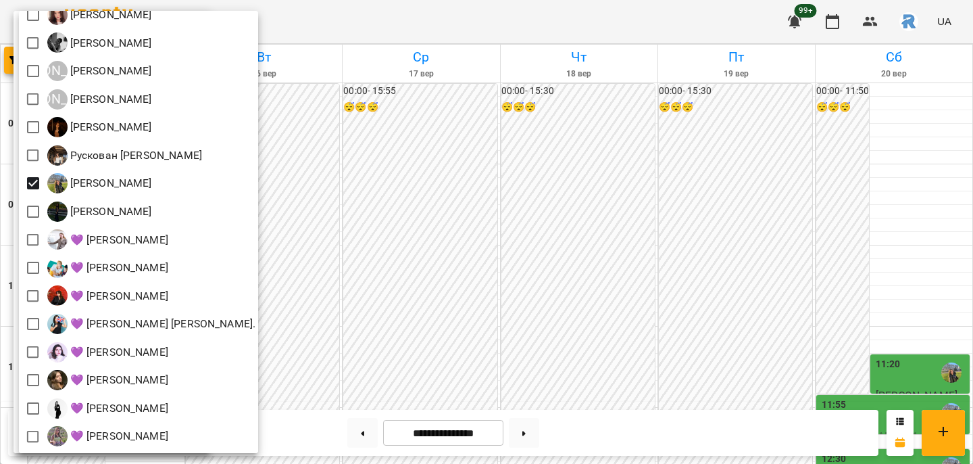
scroll to position [299, 0]
